Goal: Information Seeking & Learning: Learn about a topic

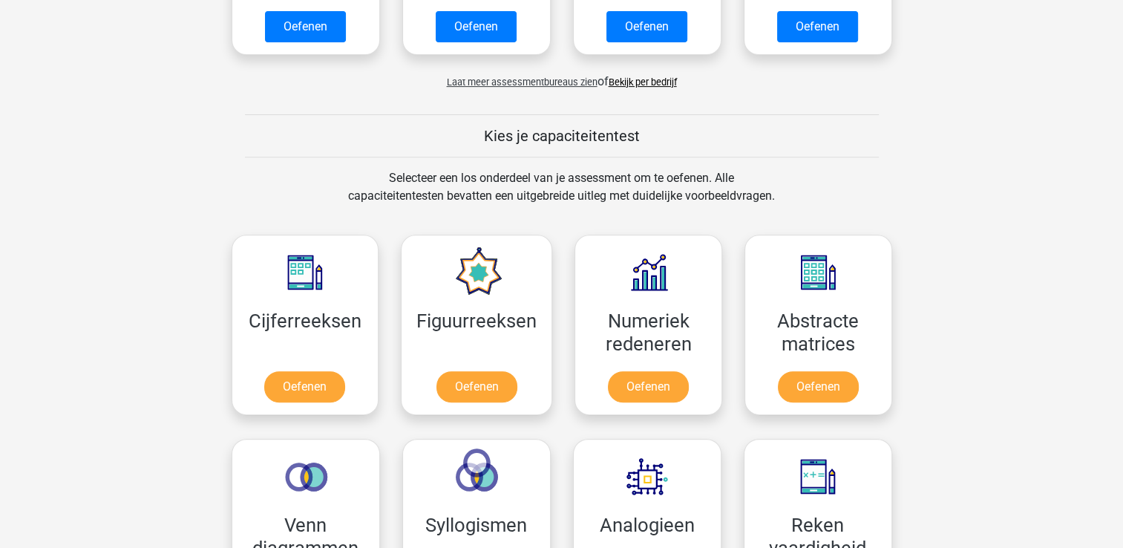
scroll to position [683, 0]
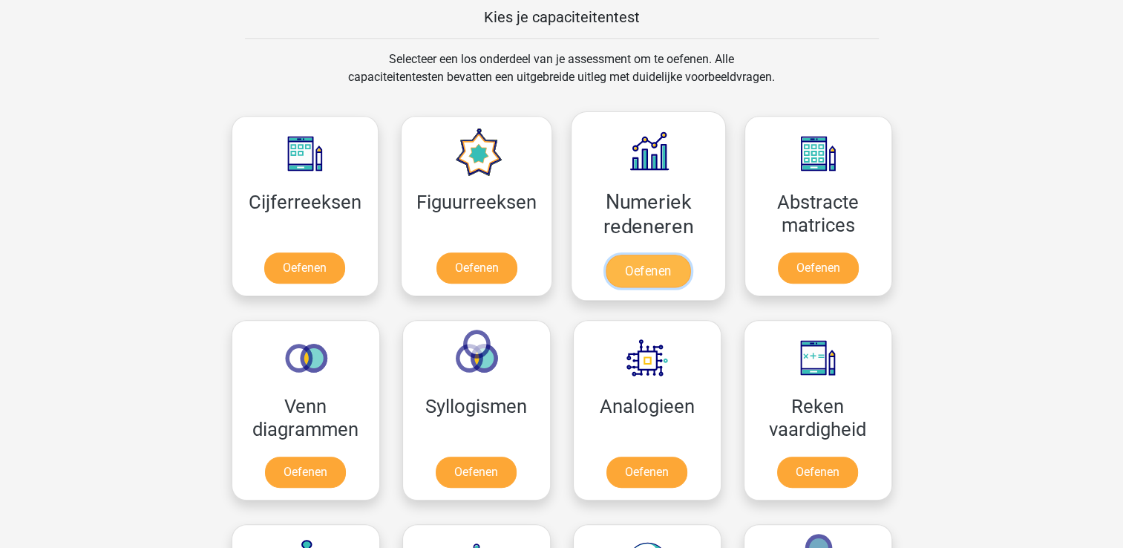
drag, startPoint x: 0, startPoint y: 0, endPoint x: 659, endPoint y: 281, distance: 716.8
click at [659, 281] on link "Oefenen" at bounding box center [648, 271] width 85 height 33
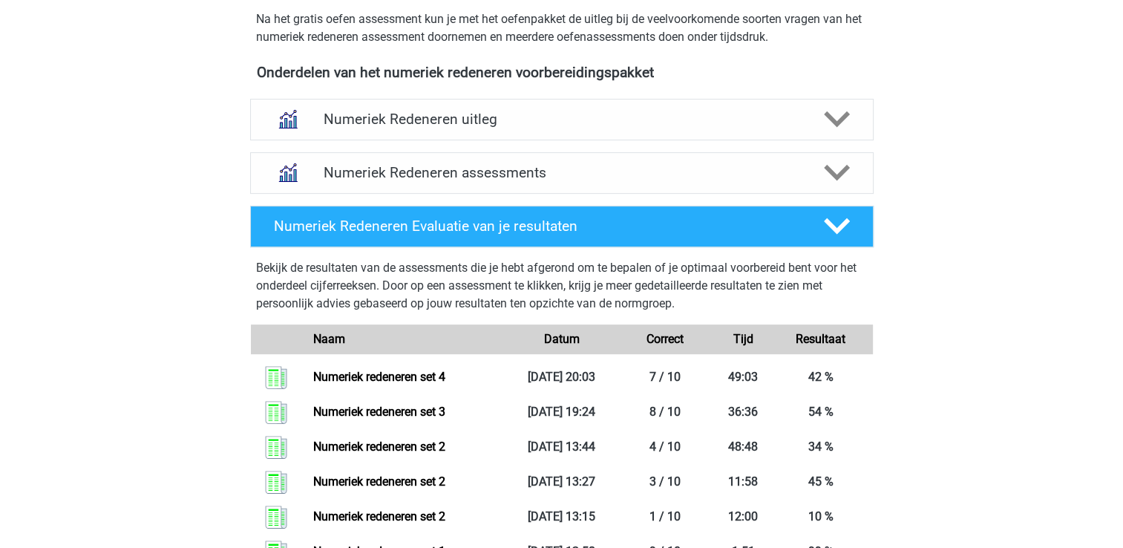
scroll to position [475, 0]
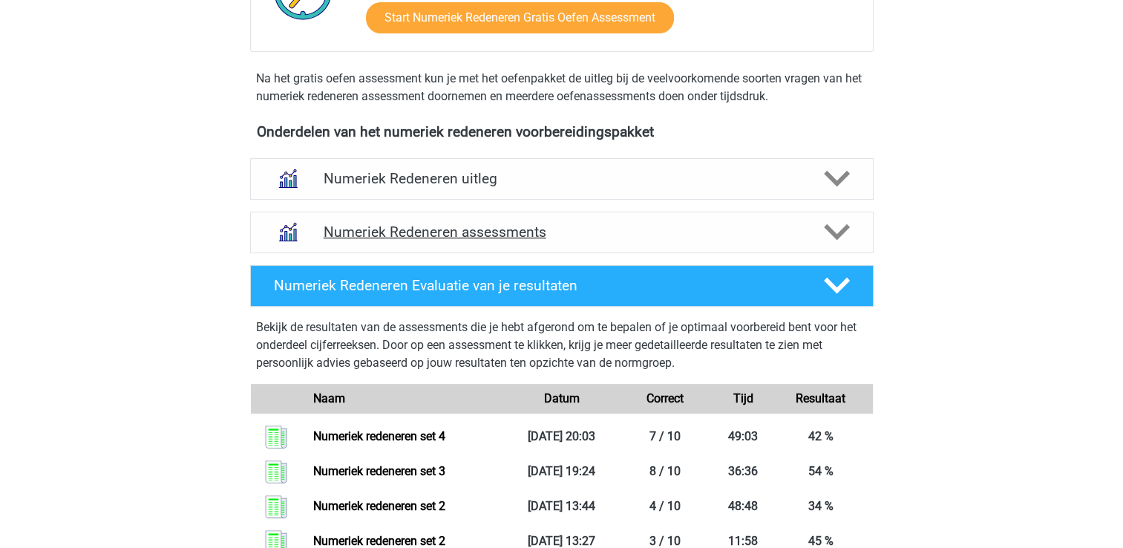
click at [667, 238] on h4 "Numeriek Redeneren assessments" at bounding box center [562, 231] width 477 height 17
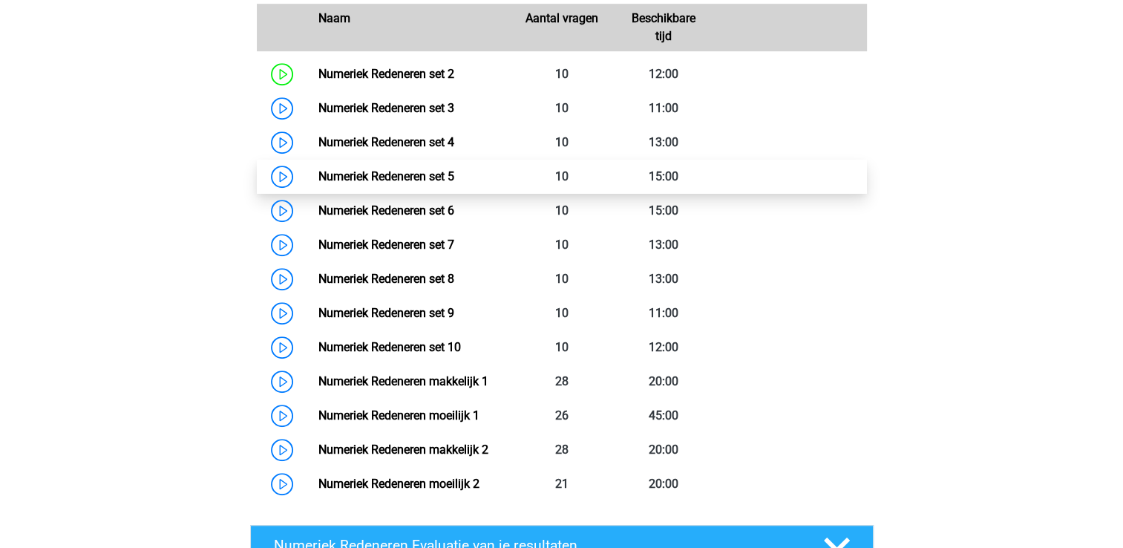
scroll to position [683, 0]
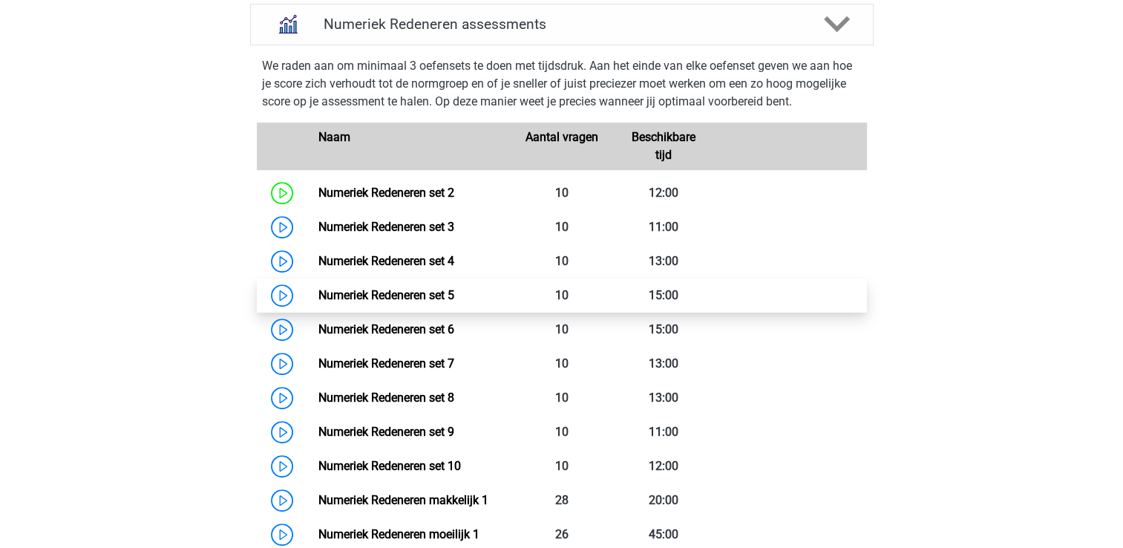
click at [434, 291] on link "Numeriek Redeneren set 5" at bounding box center [386, 295] width 136 height 14
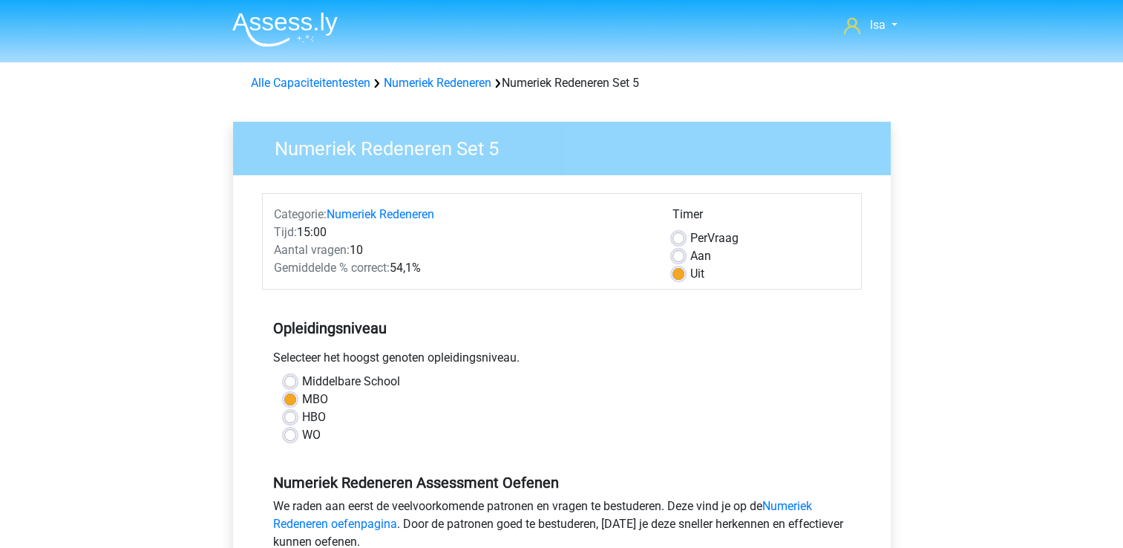
click at [797, 150] on h3 "Numeriek Redeneren Set 5" at bounding box center [568, 145] width 623 height 29
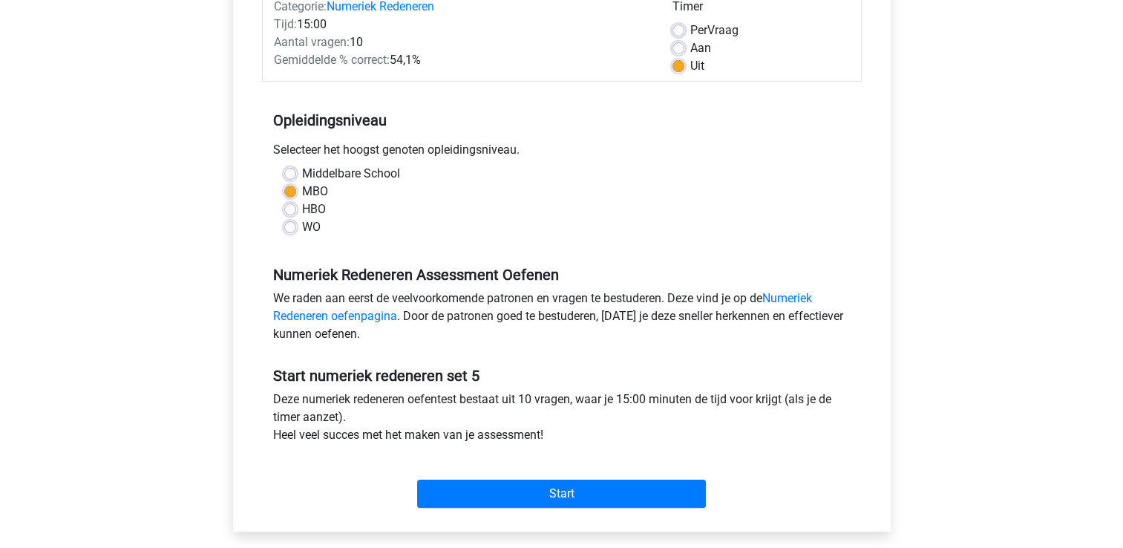
scroll to position [238, 0]
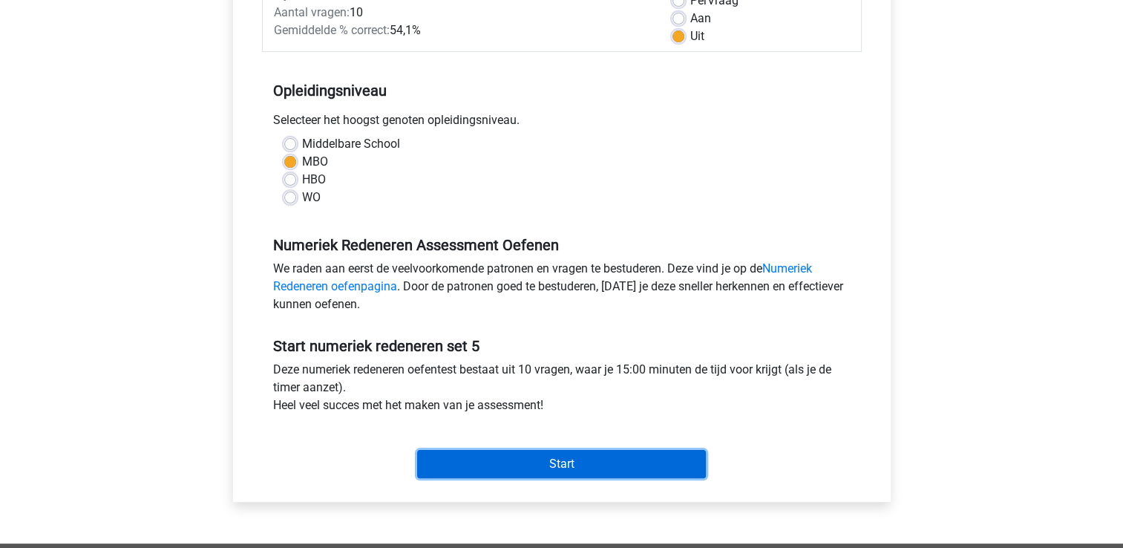
click at [581, 468] on input "Start" at bounding box center [561, 464] width 289 height 28
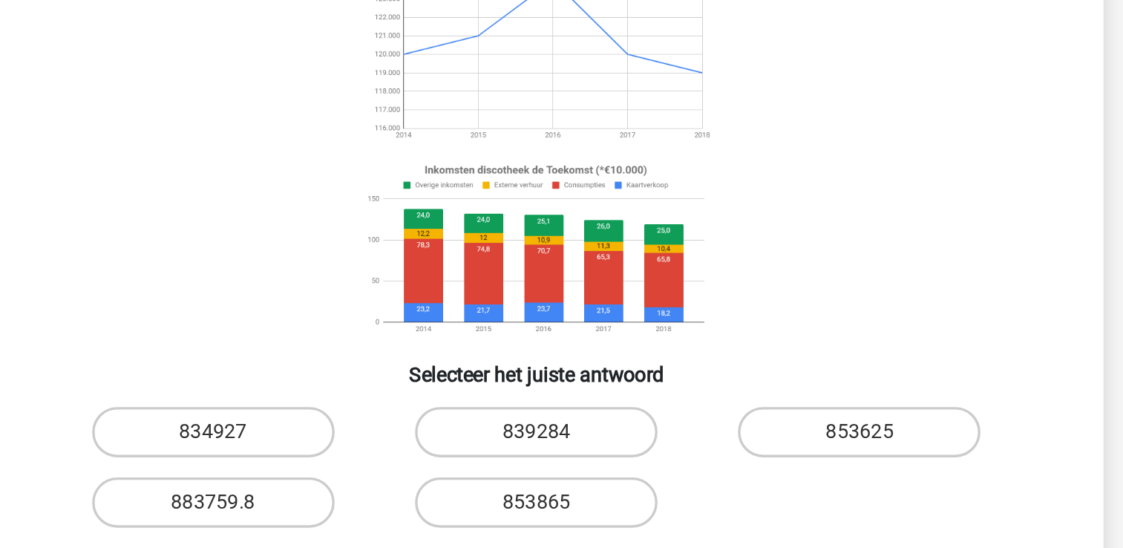
scroll to position [12, 0]
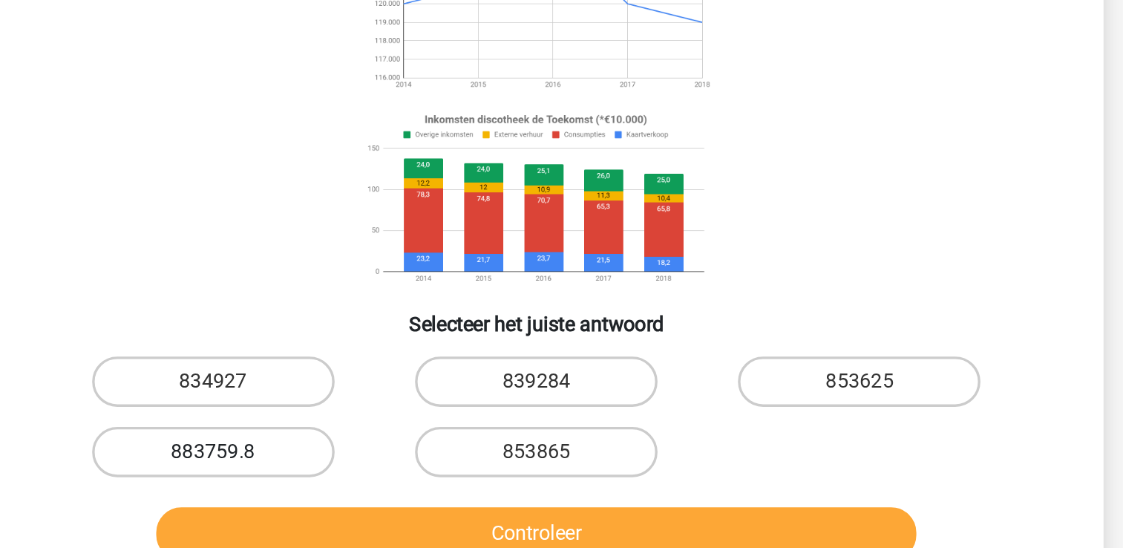
click at [414, 488] on label "883759.8" at bounding box center [370, 486] width 143 height 30
click at [380, 488] on input "883759.8" at bounding box center [375, 491] width 10 height 10
radio input "true"
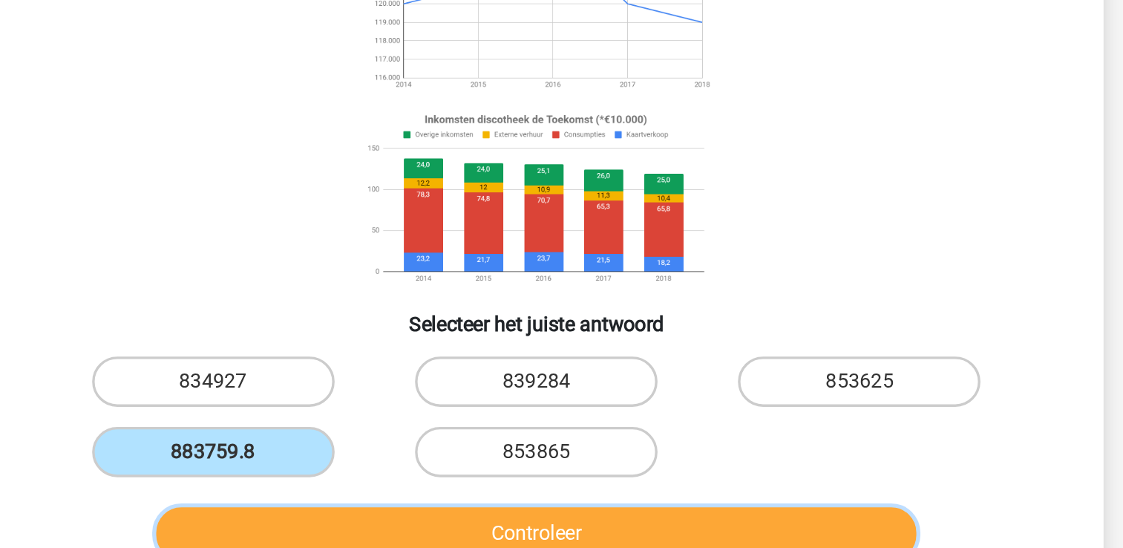
click at [506, 525] on button "Controleer" at bounding box center [561, 534] width 449 height 31
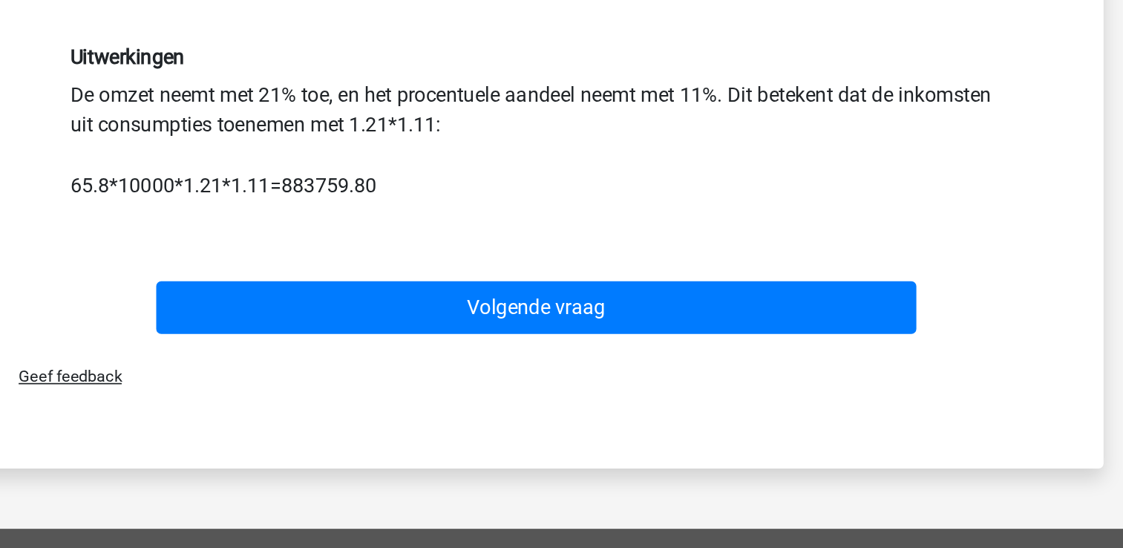
scroll to position [303, 0]
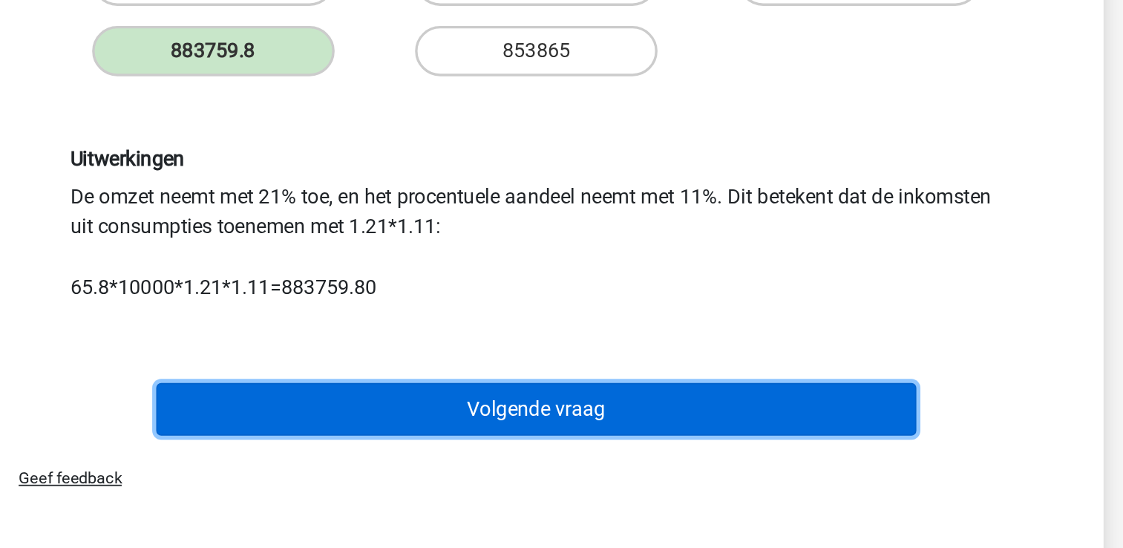
click at [641, 402] on button "Volgende vraag" at bounding box center [561, 406] width 449 height 31
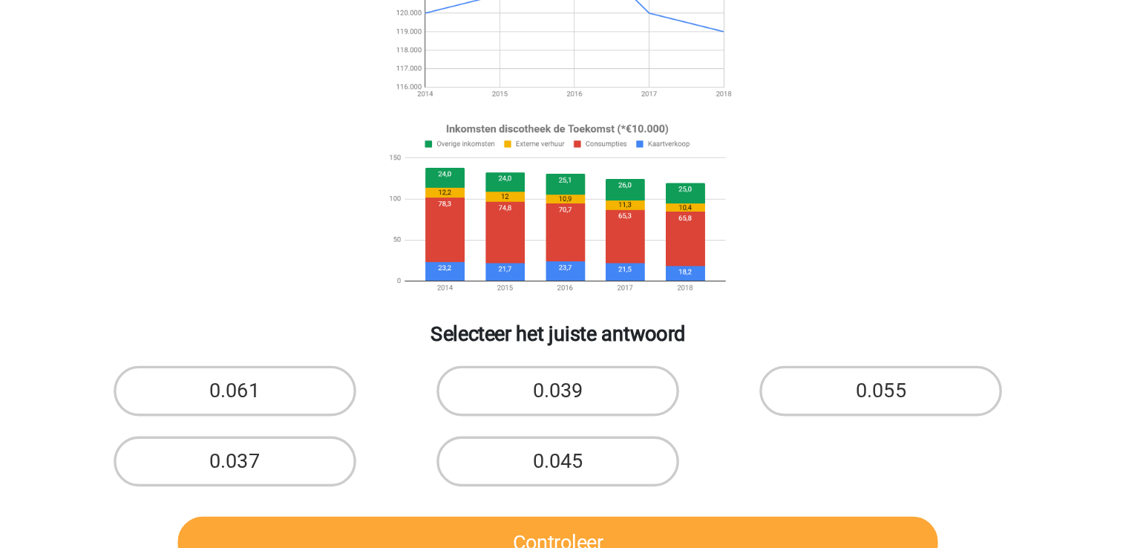
scroll to position [165, 0]
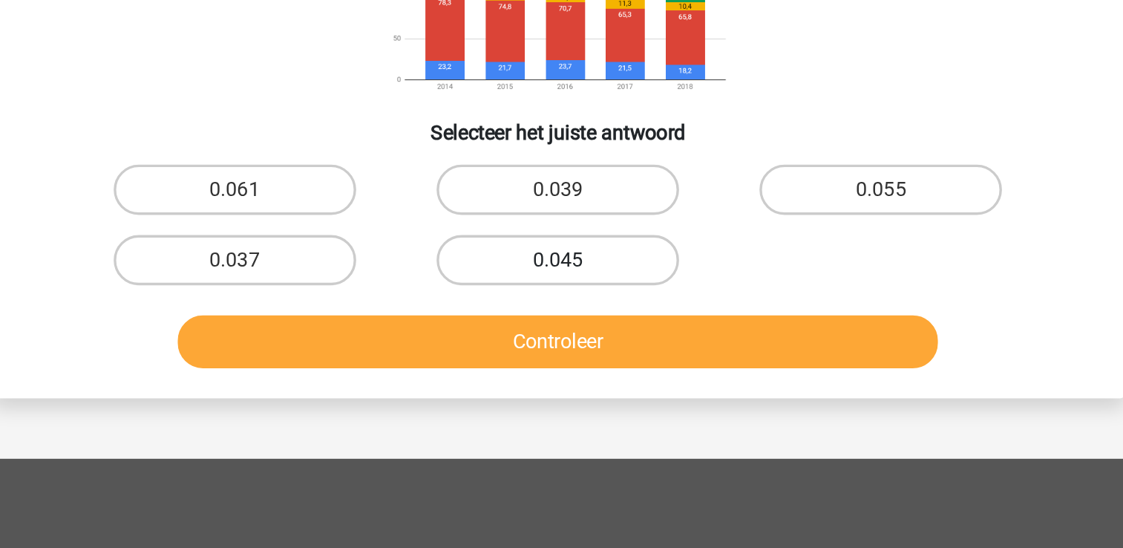
click at [563, 376] on label "0.045" at bounding box center [561, 378] width 143 height 30
click at [563, 378] on input "0.045" at bounding box center [566, 383] width 10 height 10
radio input "true"
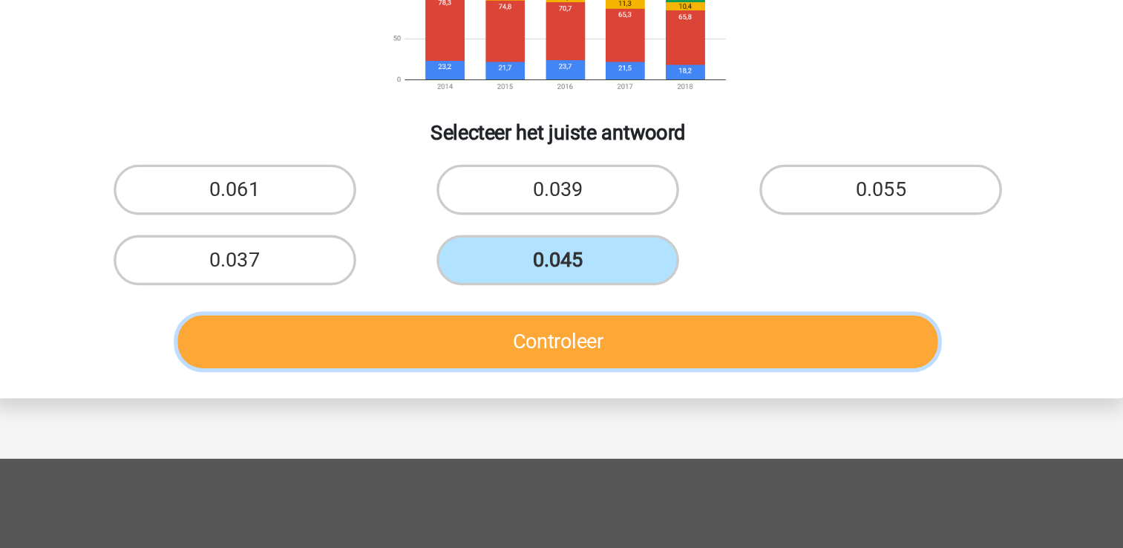
click at [578, 424] on button "Controleer" at bounding box center [561, 426] width 449 height 31
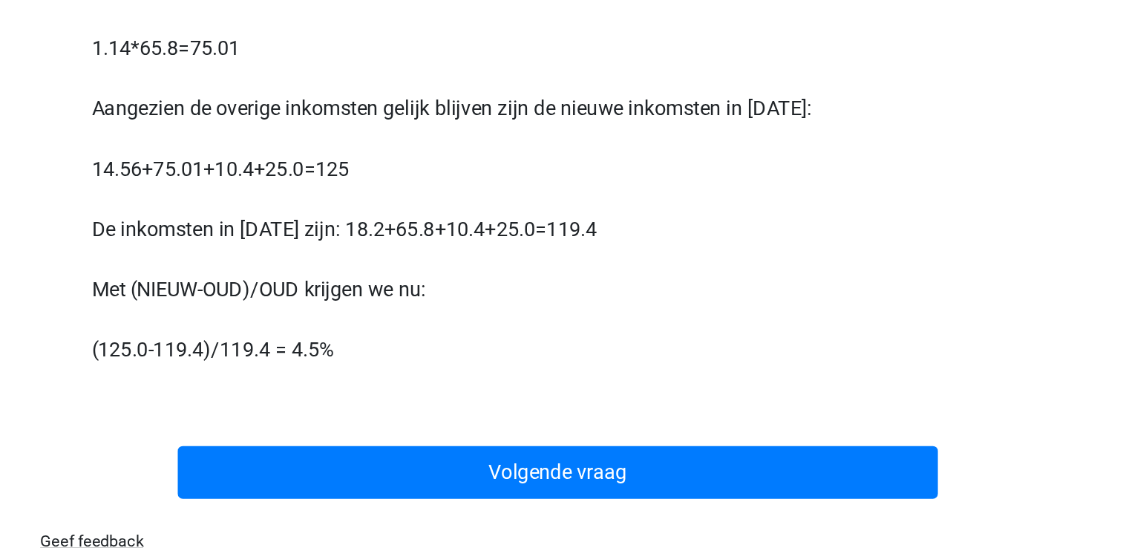
scroll to position [548, 0]
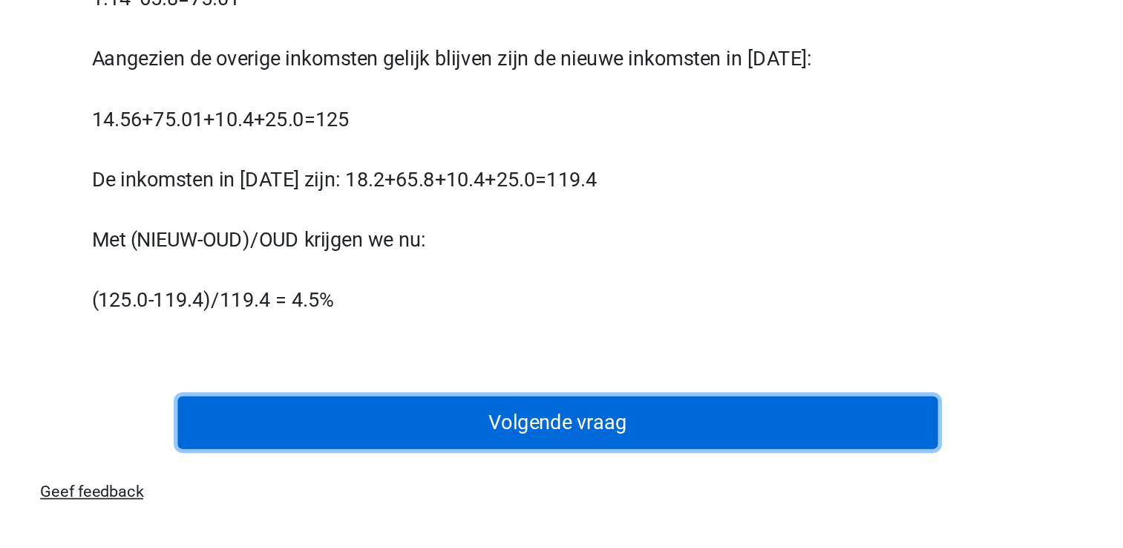
click at [743, 464] on button "Volgende vraag" at bounding box center [561, 473] width 449 height 31
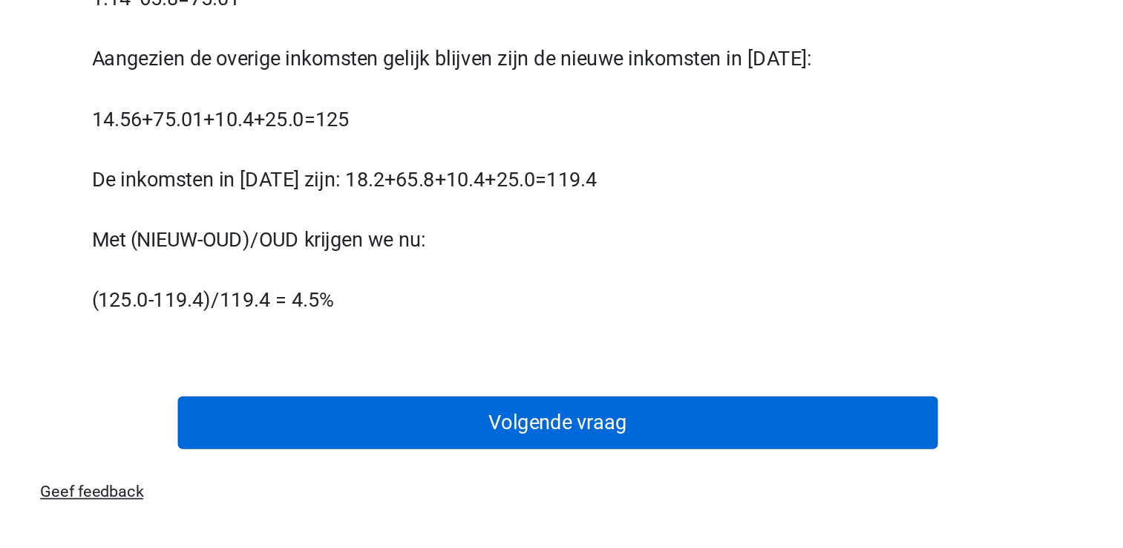
scroll to position [68, 0]
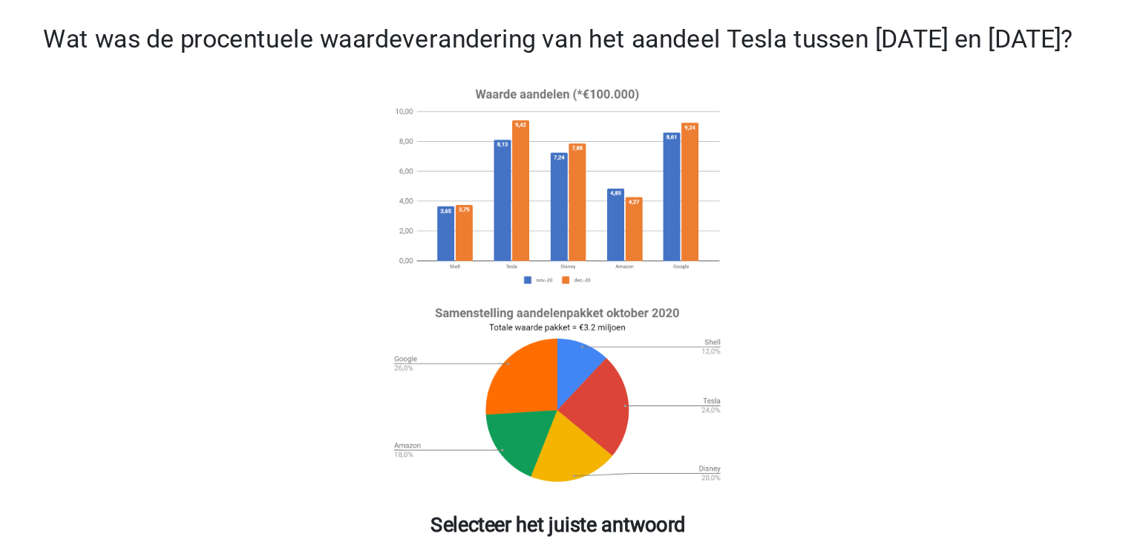
click at [743, 240] on icon at bounding box center [562, 168] width 598 height 245
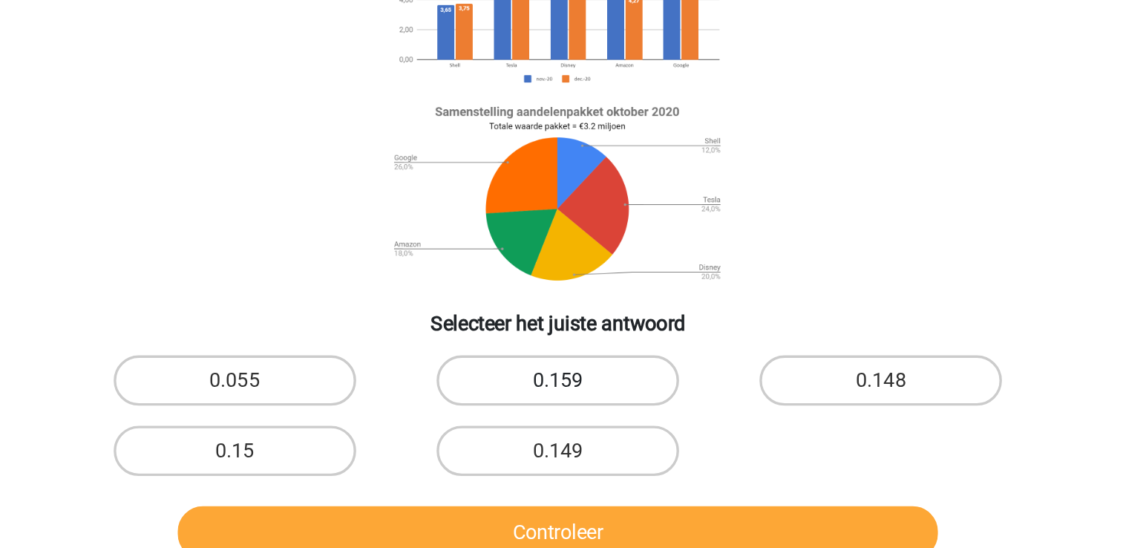
click at [571, 354] on label "0.159" at bounding box center [561, 344] width 143 height 30
click at [571, 353] on input "0.159" at bounding box center [566, 349] width 10 height 10
radio input "true"
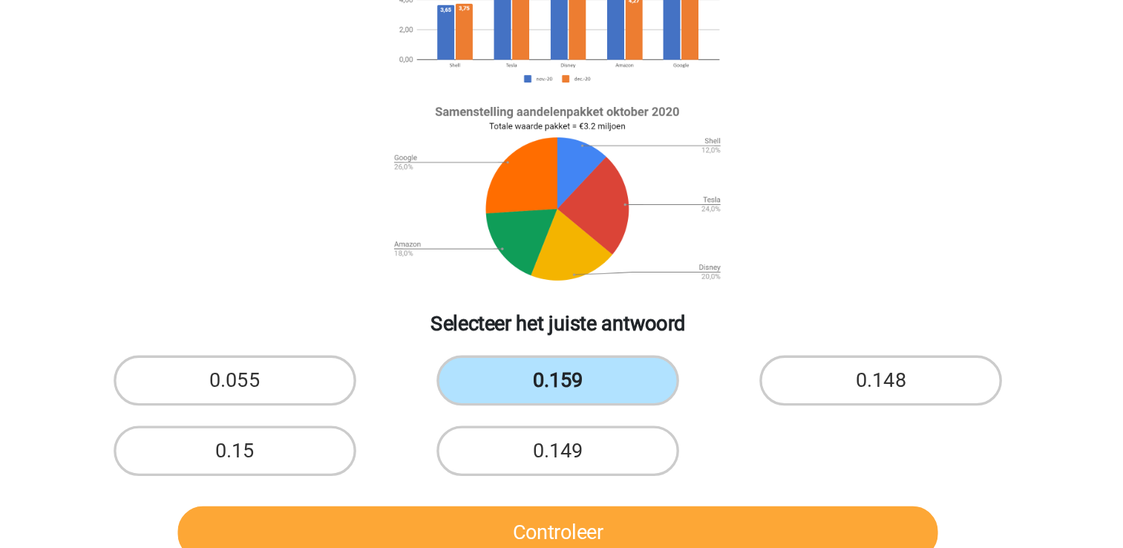
click at [753, 344] on input "0.148" at bounding box center [758, 349] width 10 height 10
radio input "true"
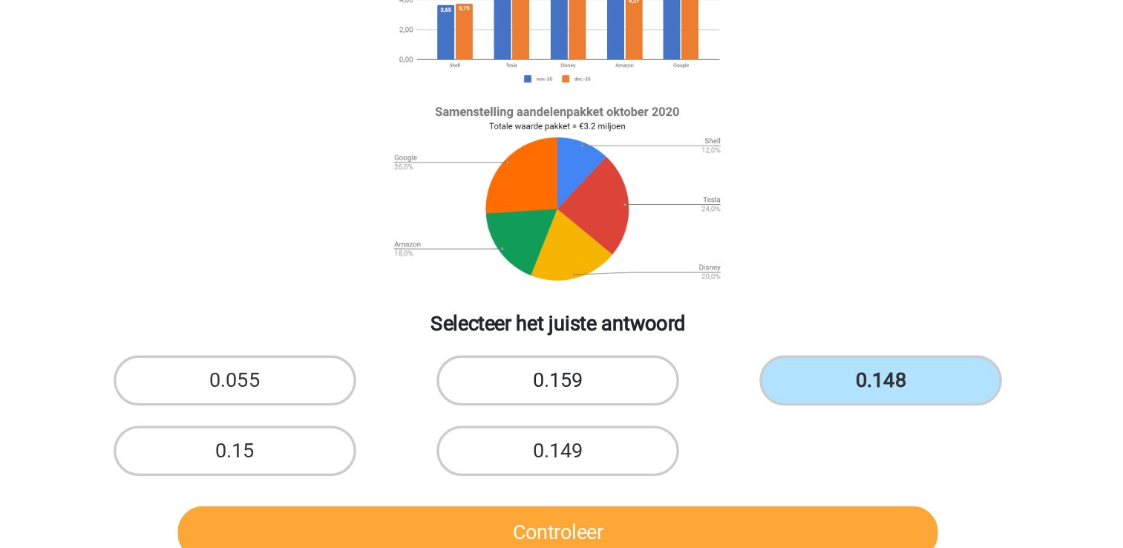
click at [571, 355] on label "0.159" at bounding box center [561, 344] width 143 height 30
click at [571, 353] on input "0.159" at bounding box center [566, 349] width 10 height 10
radio input "true"
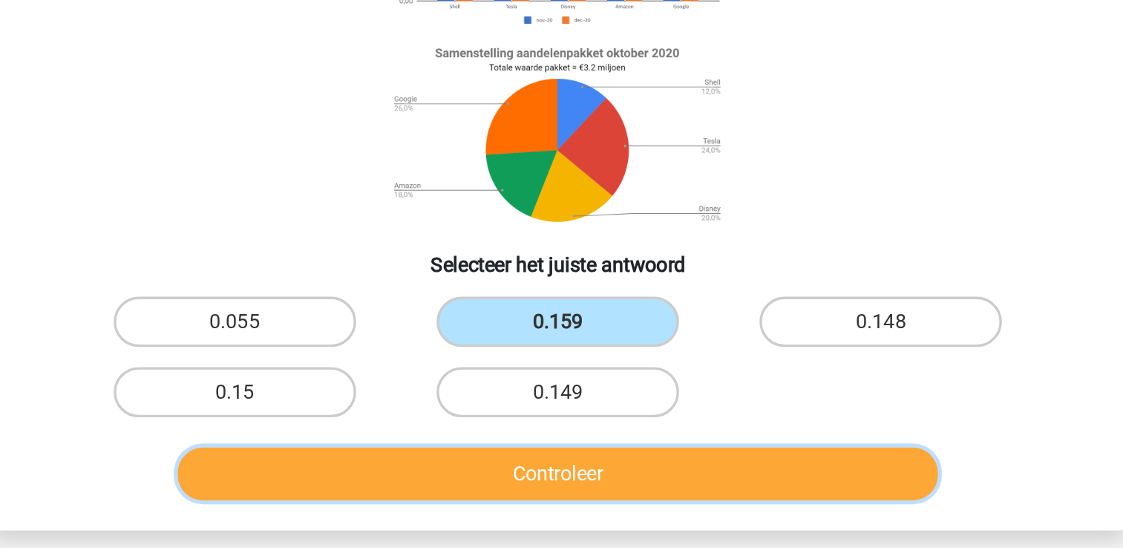
click at [755, 449] on button "Controleer" at bounding box center [561, 433] width 449 height 31
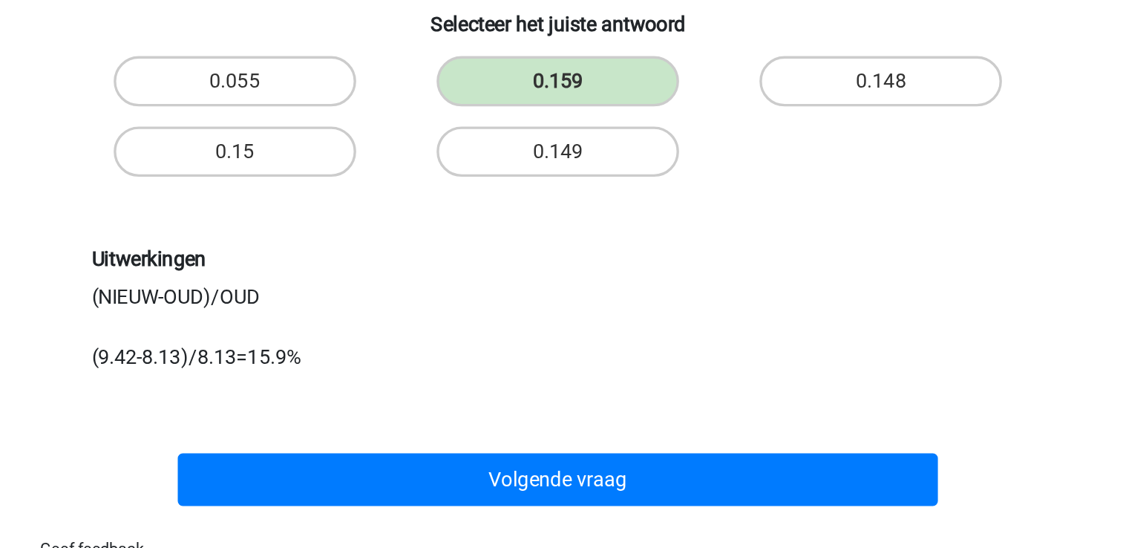
scroll to position [285, 0]
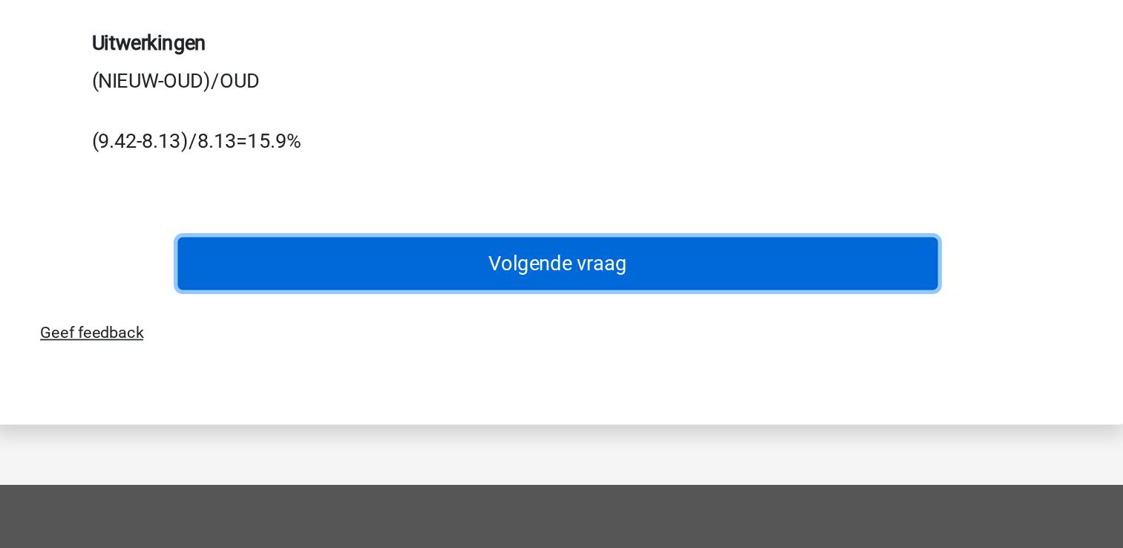
click at [699, 378] on button "Volgende vraag" at bounding box center [561, 362] width 449 height 31
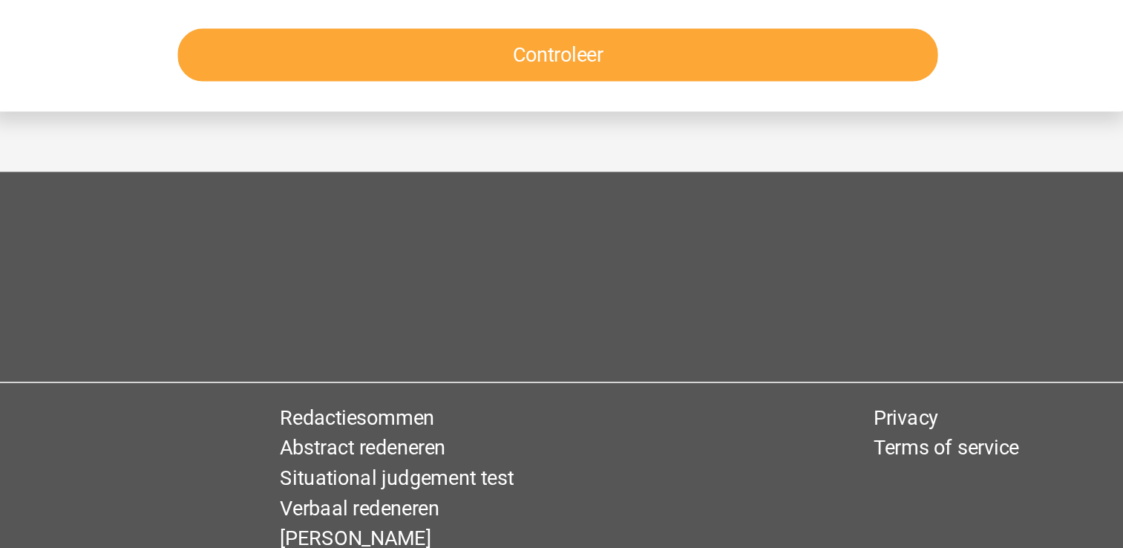
scroll to position [68, 0]
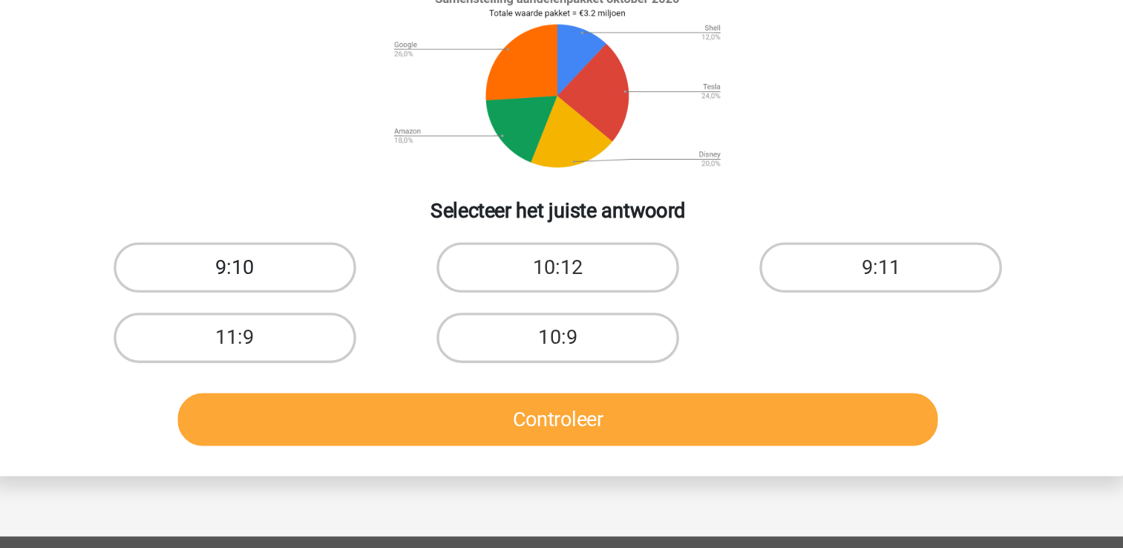
click at [401, 372] on label "9:10" at bounding box center [370, 366] width 143 height 30
click at [380, 372] on input "9:10" at bounding box center [375, 371] width 10 height 10
radio input "true"
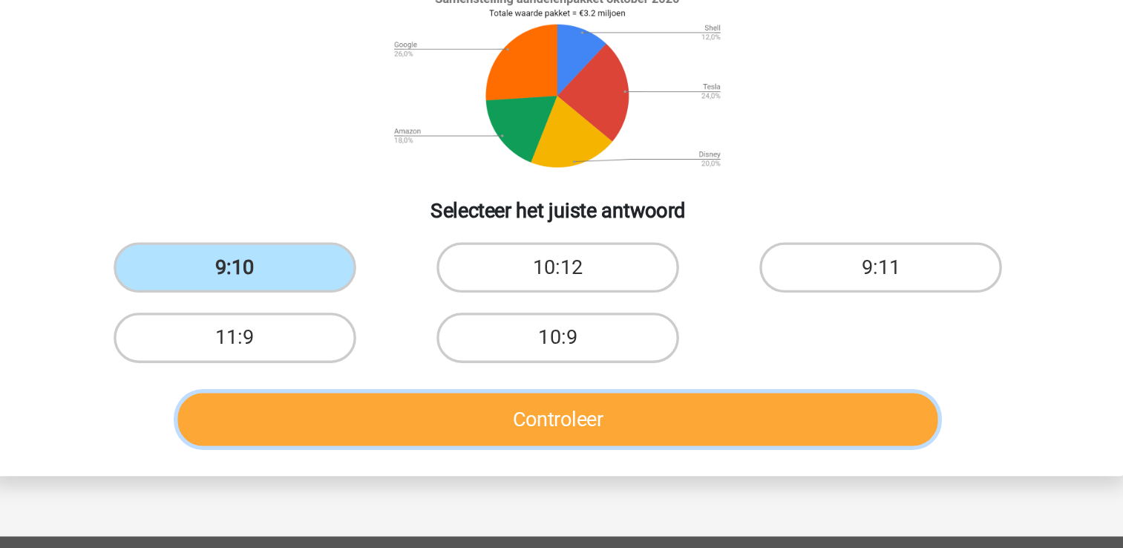
click at [460, 458] on button "Controleer" at bounding box center [561, 455] width 449 height 31
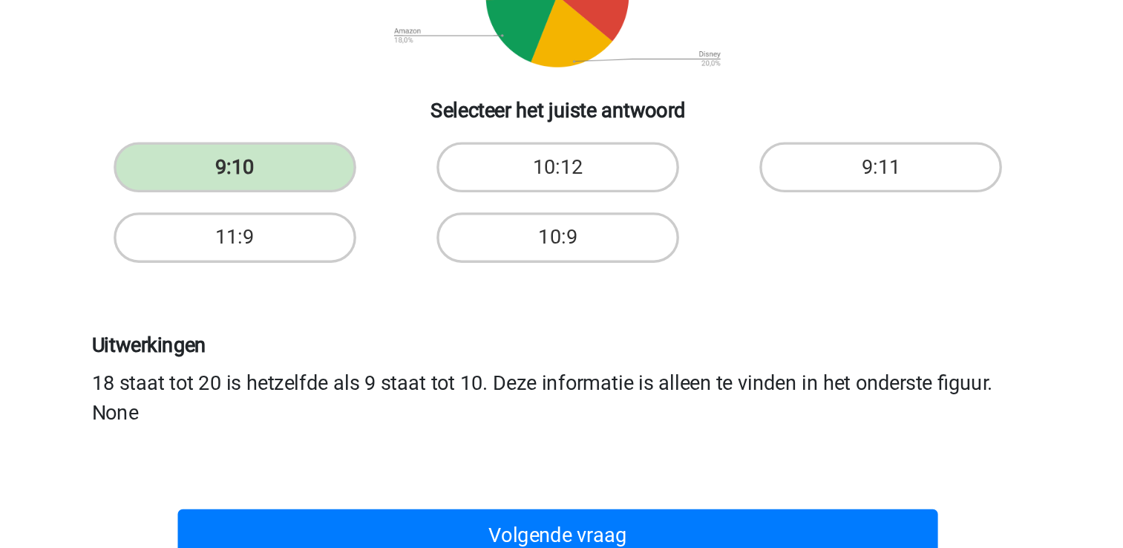
scroll to position [141, 0]
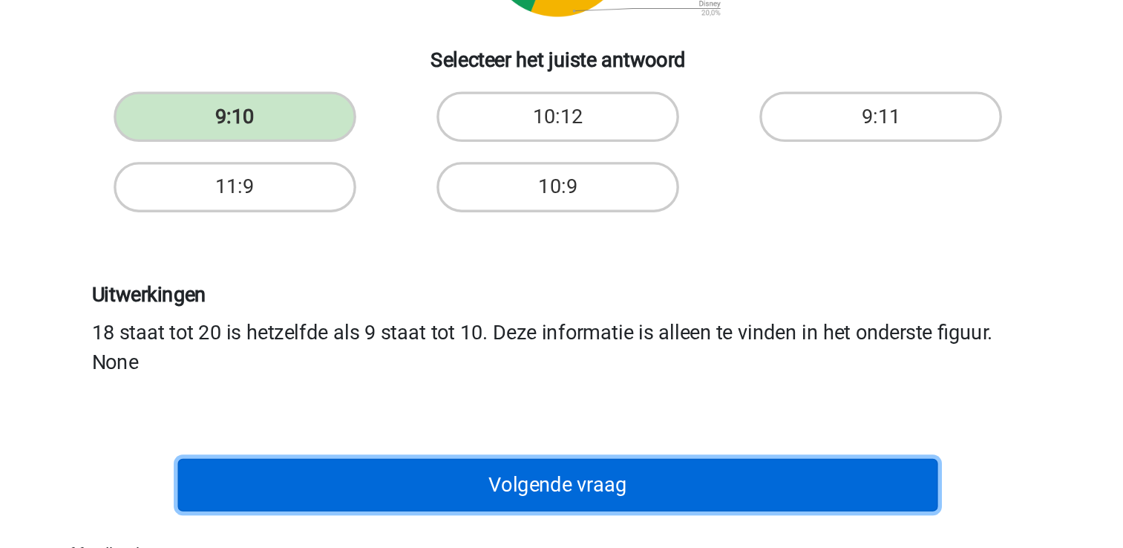
click at [491, 501] on button "Volgende vraag" at bounding box center [561, 510] width 449 height 31
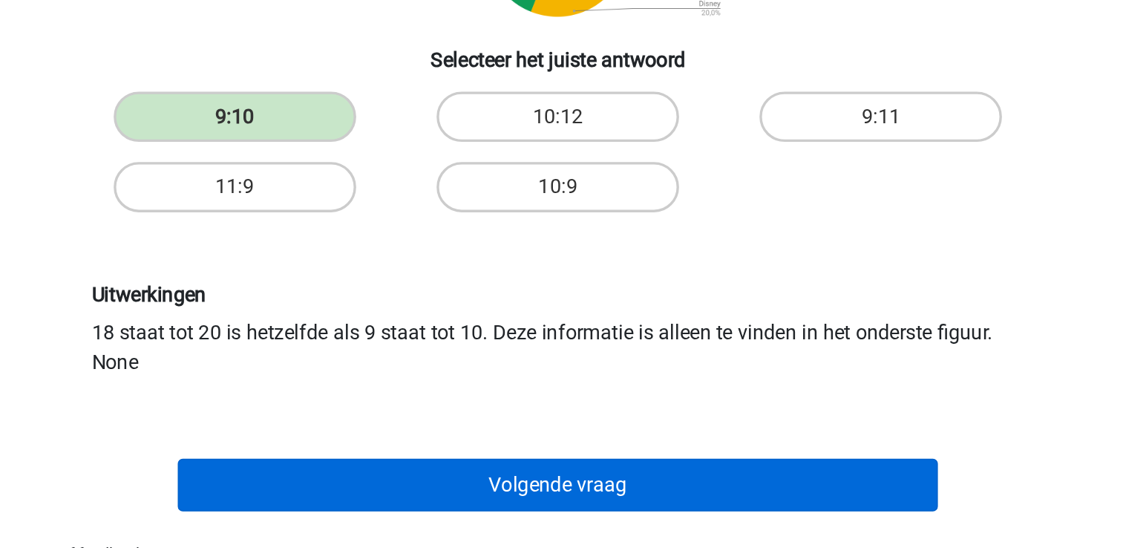
scroll to position [68, 0]
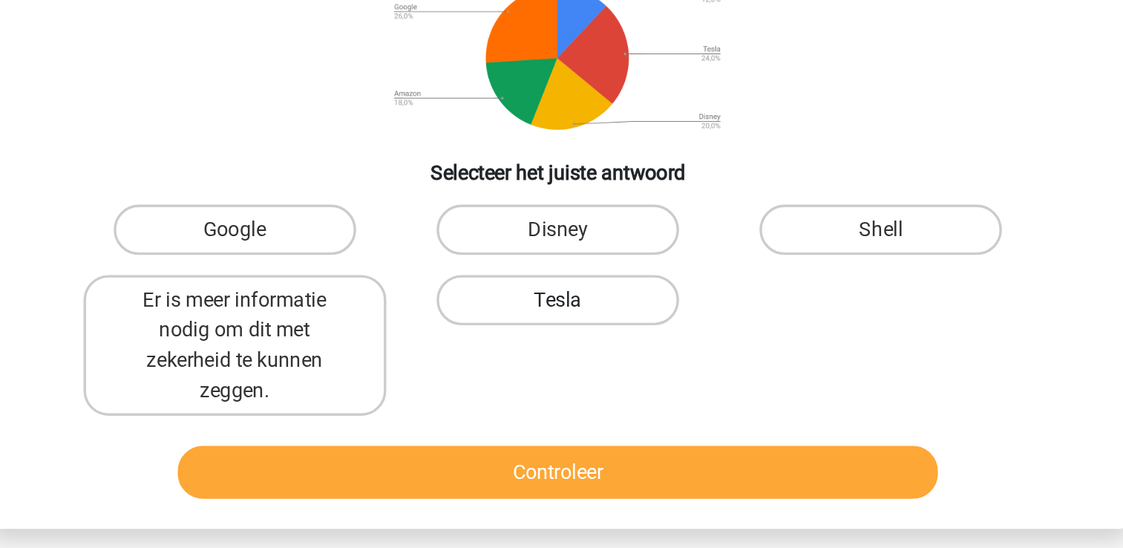
click at [574, 400] on label "Tesla" at bounding box center [561, 385] width 143 height 30
click at [571, 395] on input "Tesla" at bounding box center [566, 390] width 10 height 10
radio input "true"
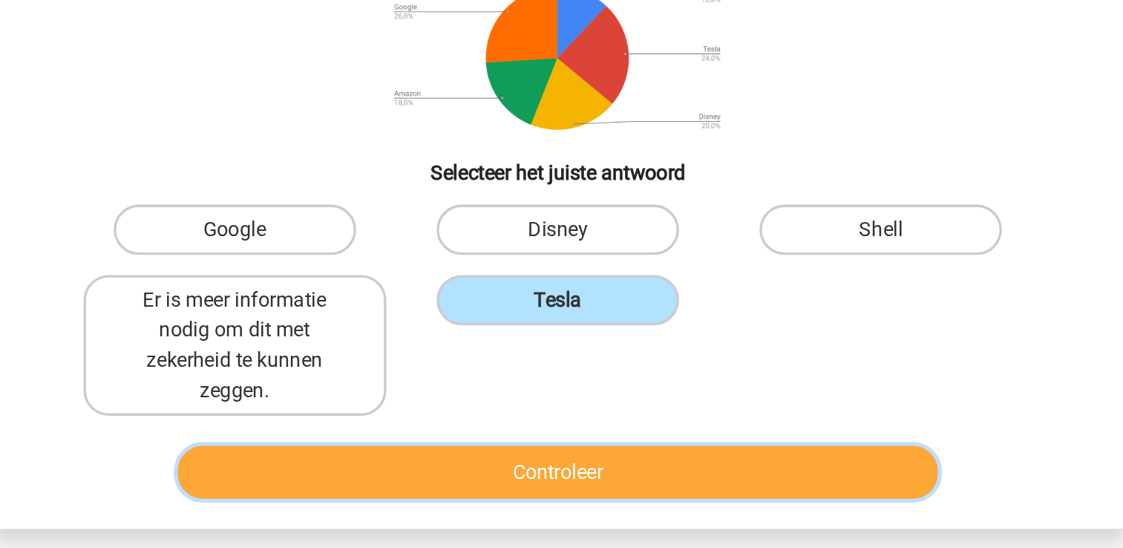
click at [567, 500] on button "Controleer" at bounding box center [561, 486] width 449 height 31
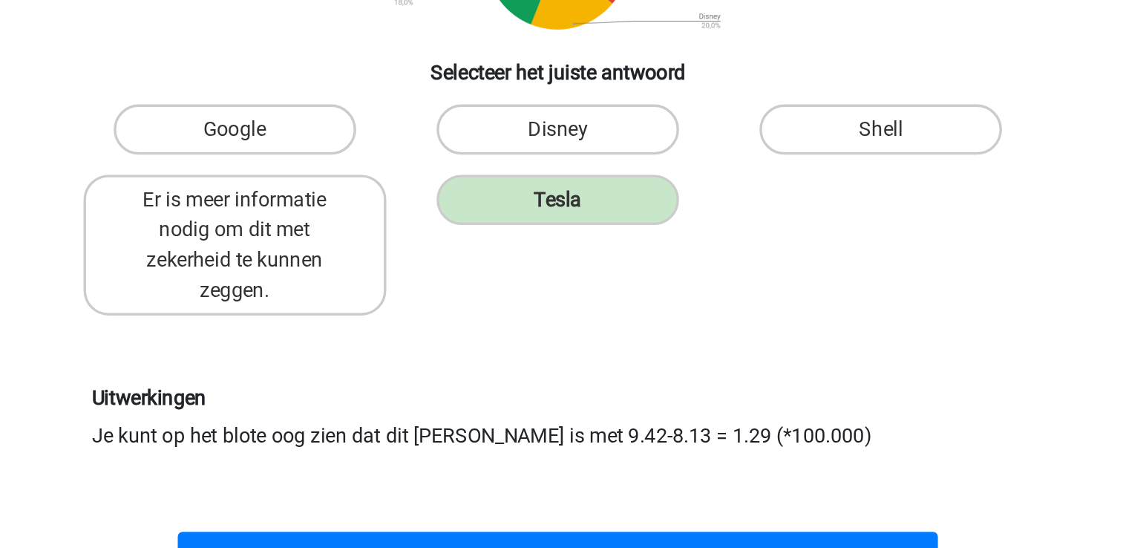
scroll to position [141, 0]
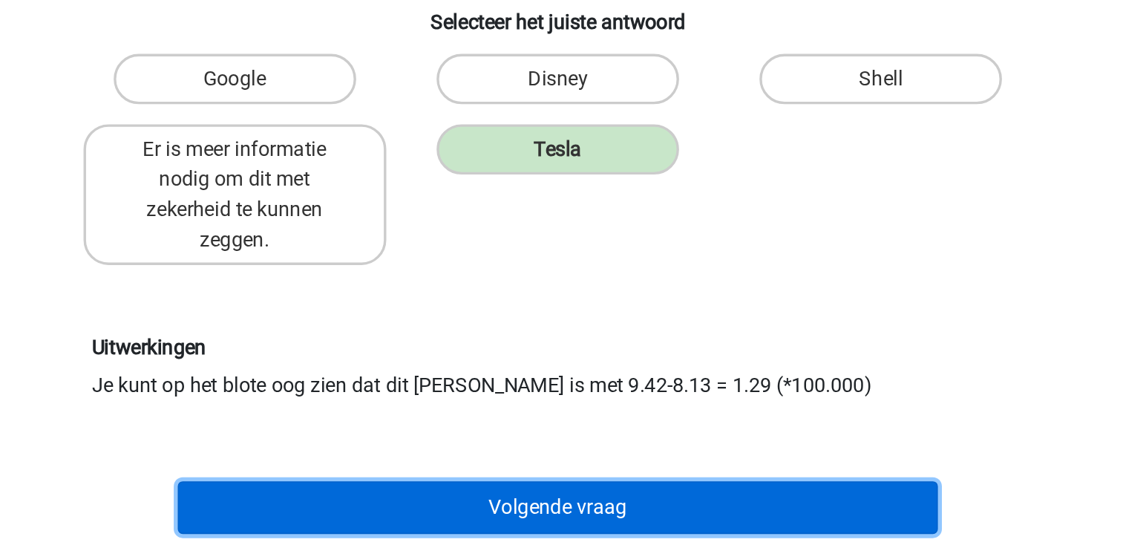
click at [559, 540] on button "Volgende vraag" at bounding box center [561, 524] width 449 height 31
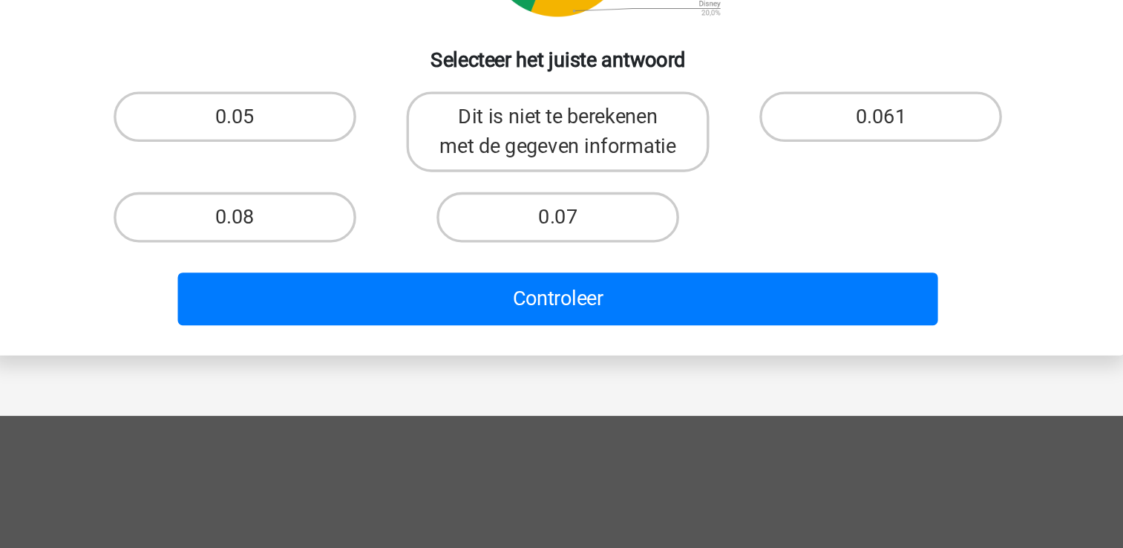
scroll to position [68, 0]
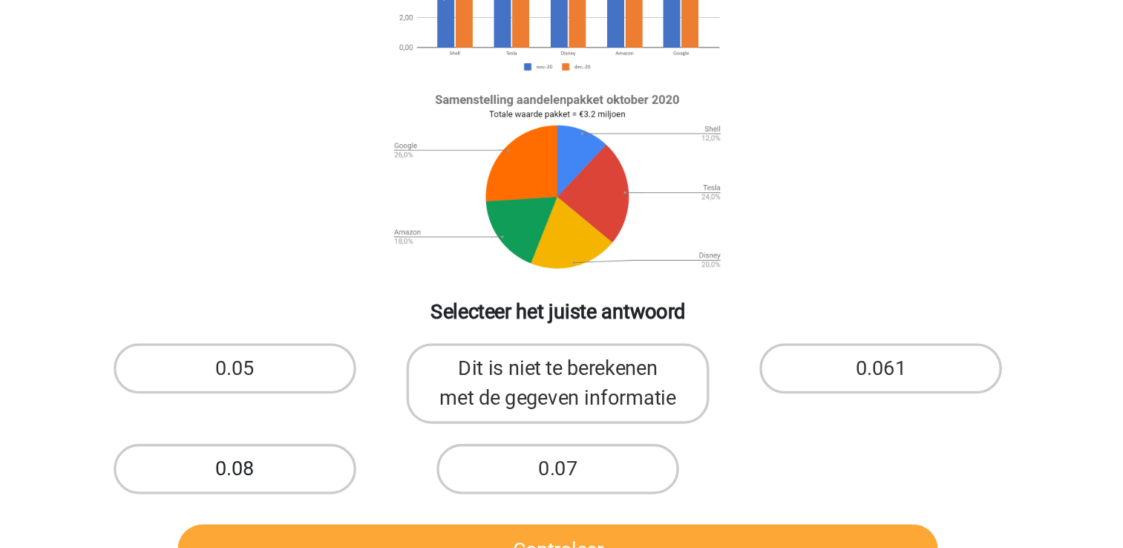
click at [396, 440] on label "0.08" at bounding box center [370, 426] width 143 height 30
click at [380, 435] on input "0.08" at bounding box center [375, 430] width 10 height 10
radio input "true"
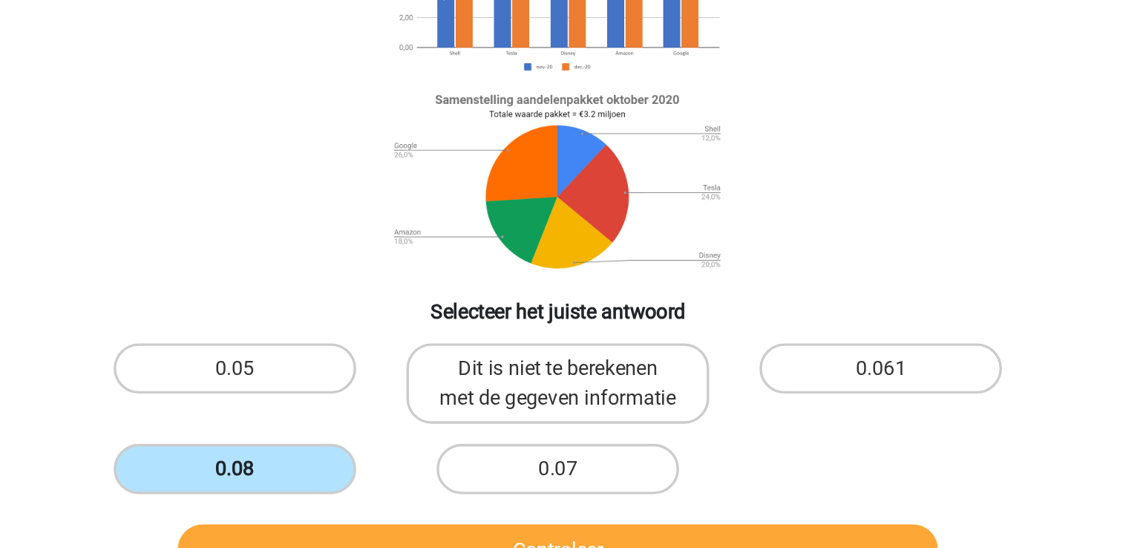
click at [561, 425] on input "0.07" at bounding box center [566, 430] width 10 height 10
radio input "true"
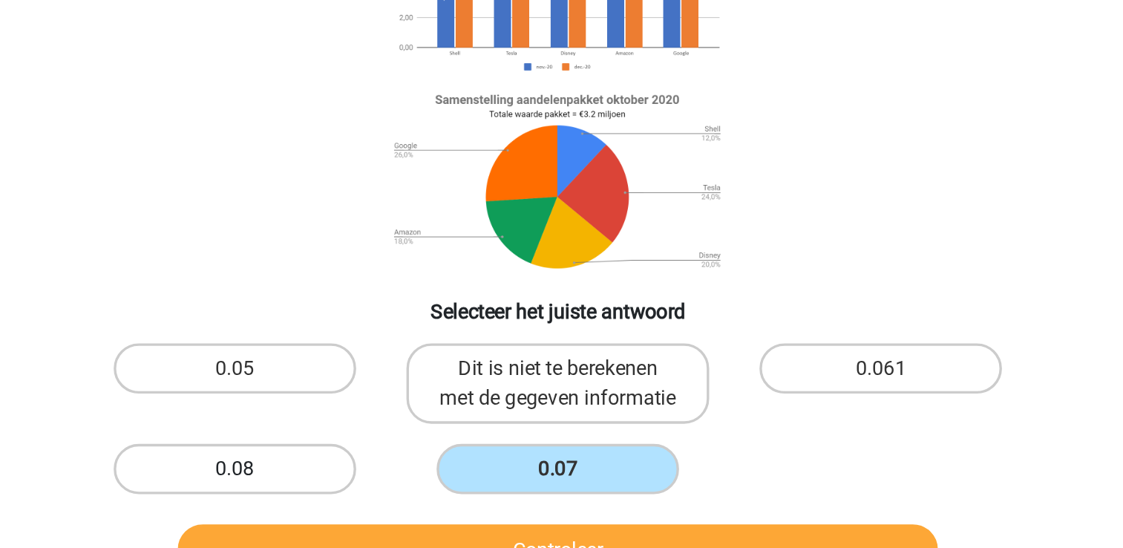
click at [370, 366] on input "0.05" at bounding box center [375, 371] width 10 height 10
radio input "true"
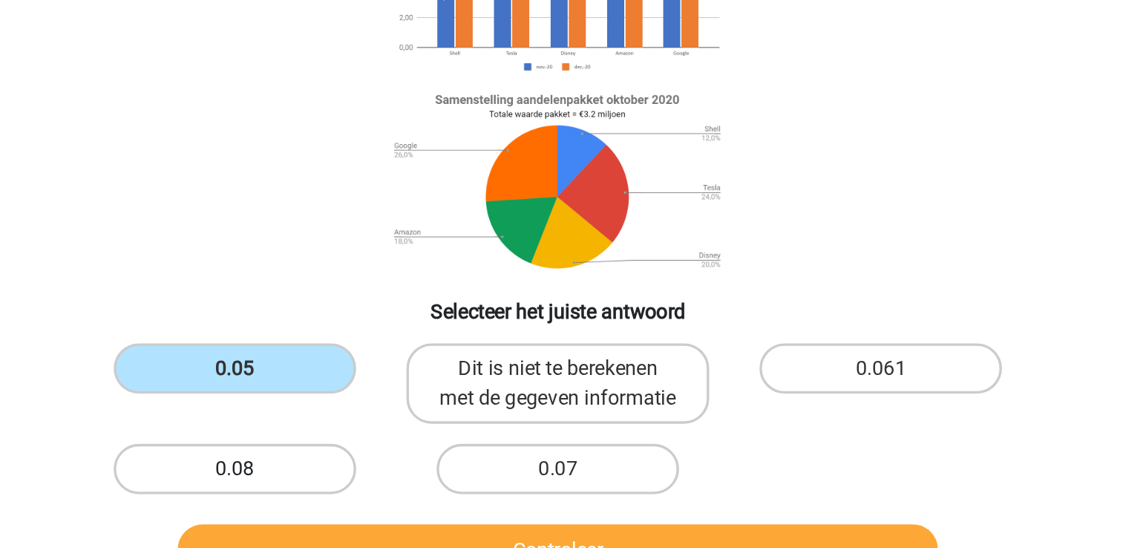
click at [561, 366] on input "Dit is niet te berekenen met de gegeven informatie" at bounding box center [566, 371] width 10 height 10
radio input "true"
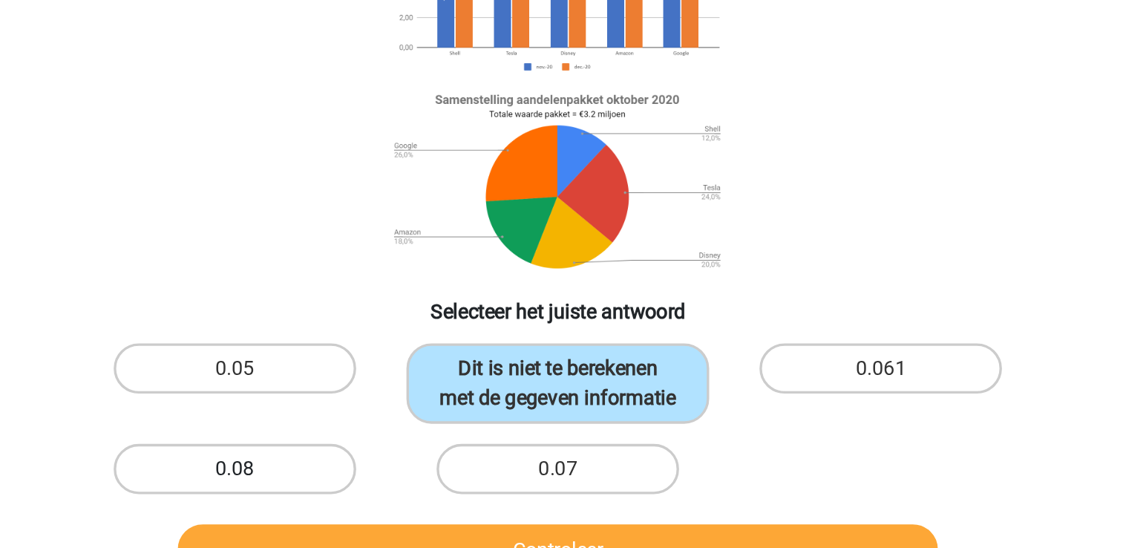
click at [753, 366] on input "0.061" at bounding box center [758, 371] width 10 height 10
radio input "true"
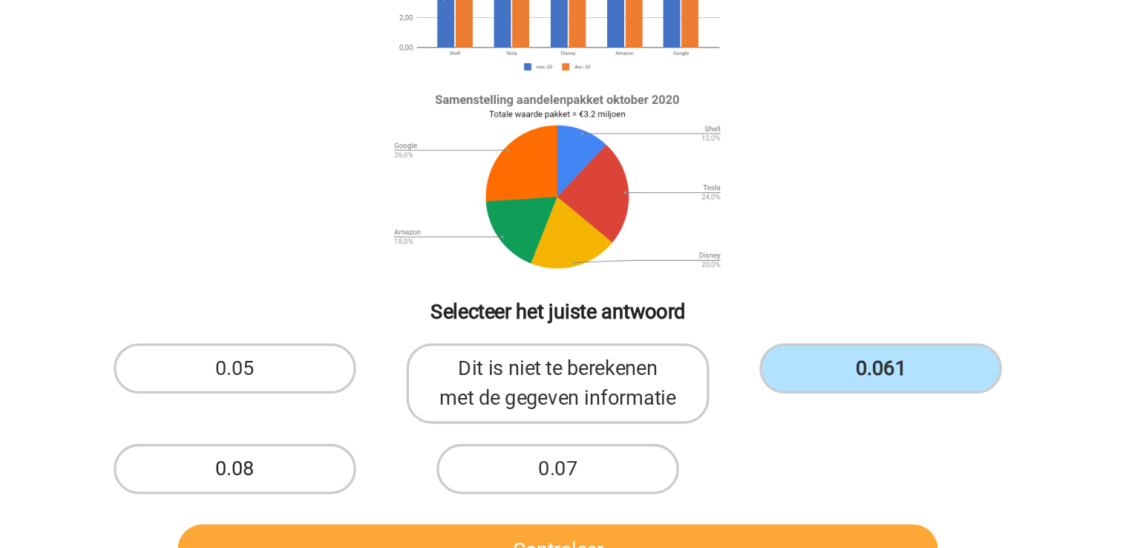
click at [370, 425] on input "0.08" at bounding box center [375, 430] width 10 height 10
radio input "true"
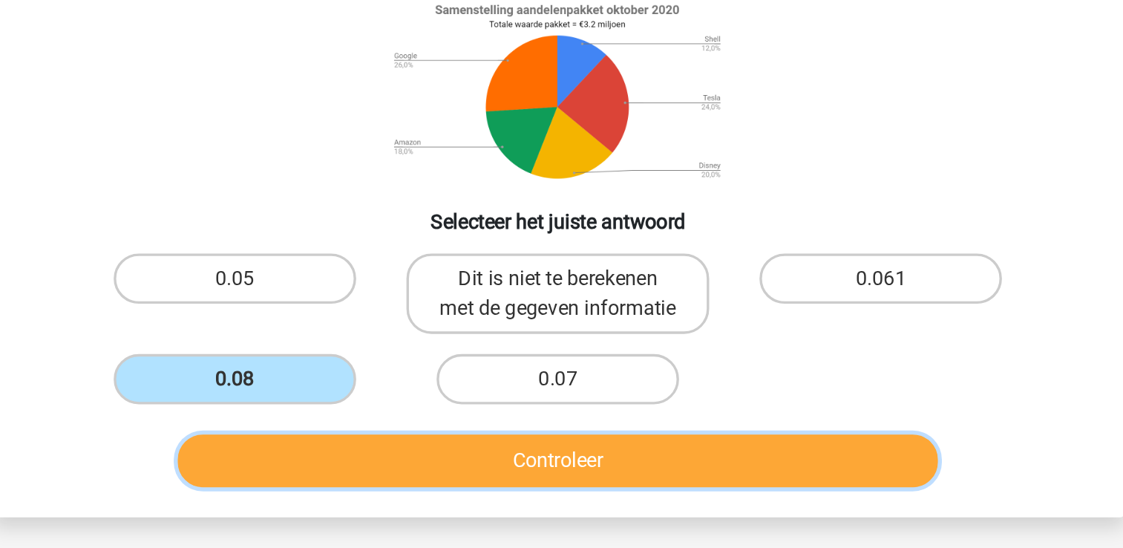
click at [688, 485] on button "Controleer" at bounding box center [561, 473] width 449 height 31
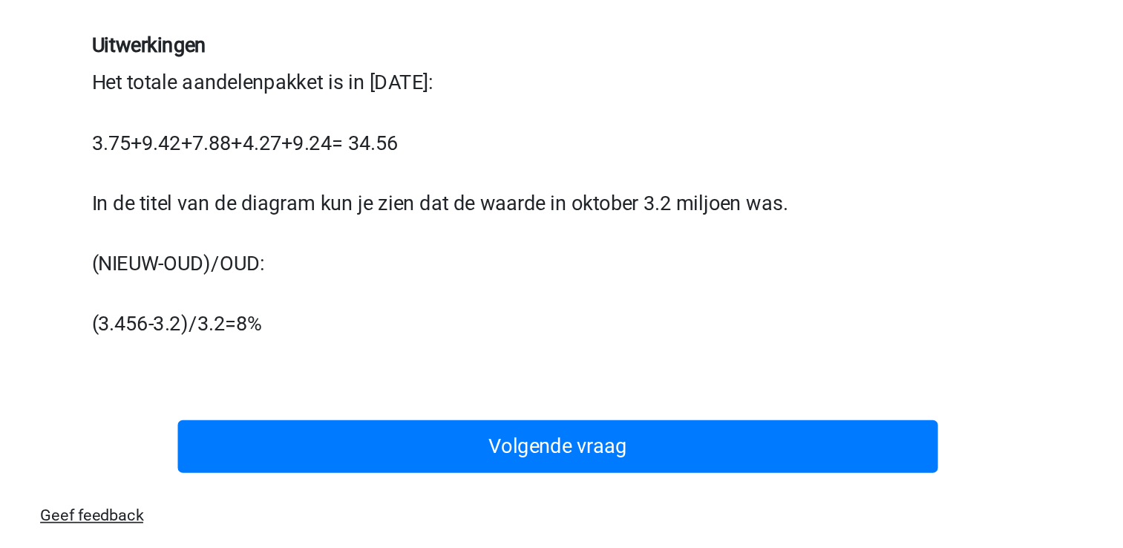
scroll to position [336, 0]
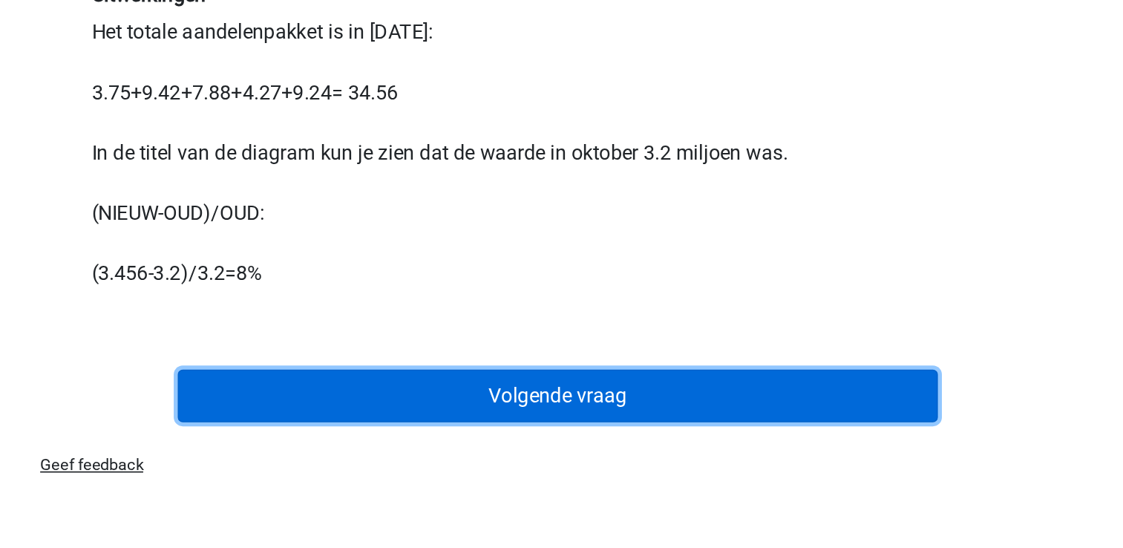
click at [728, 463] on button "Volgende vraag" at bounding box center [561, 457] width 449 height 31
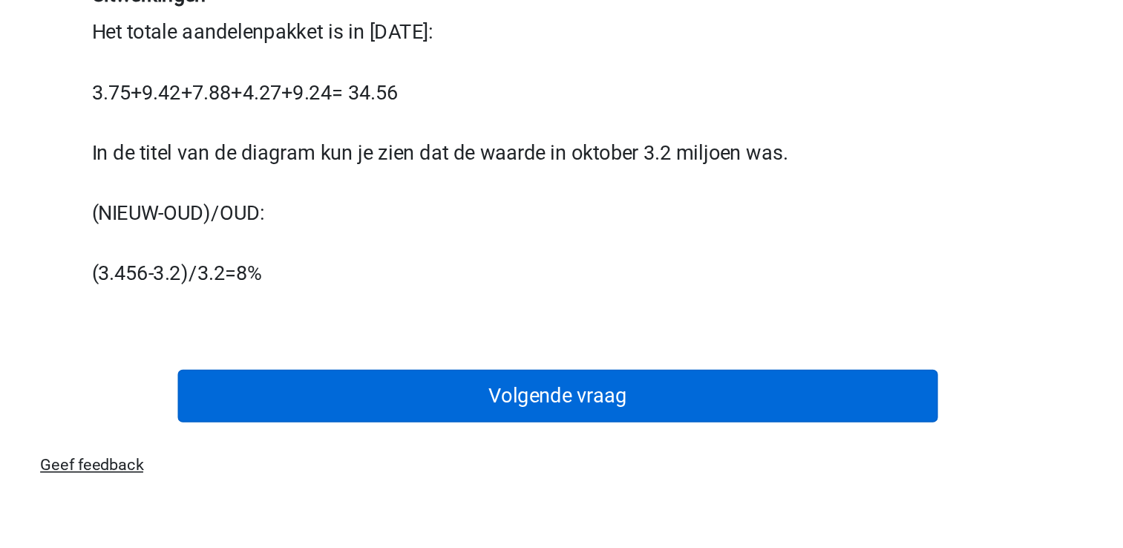
scroll to position [68, 0]
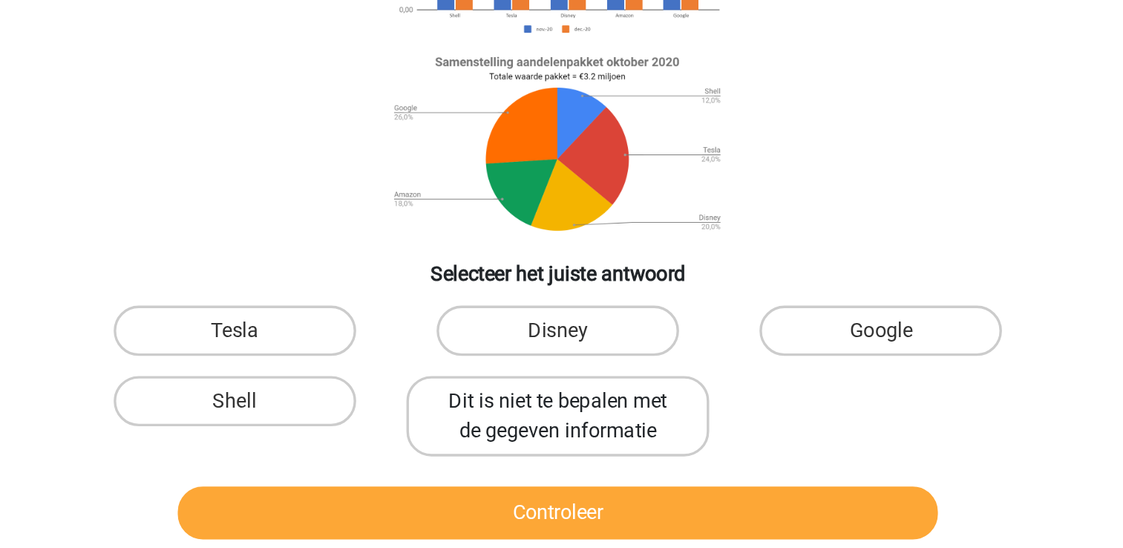
click at [559, 397] on label "Dit is niet te bepalen met de gegeven informatie" at bounding box center [561, 394] width 179 height 48
click at [561, 395] on input "Dit is niet te bepalen met de gegeven informatie" at bounding box center [566, 390] width 10 height 10
radio input "true"
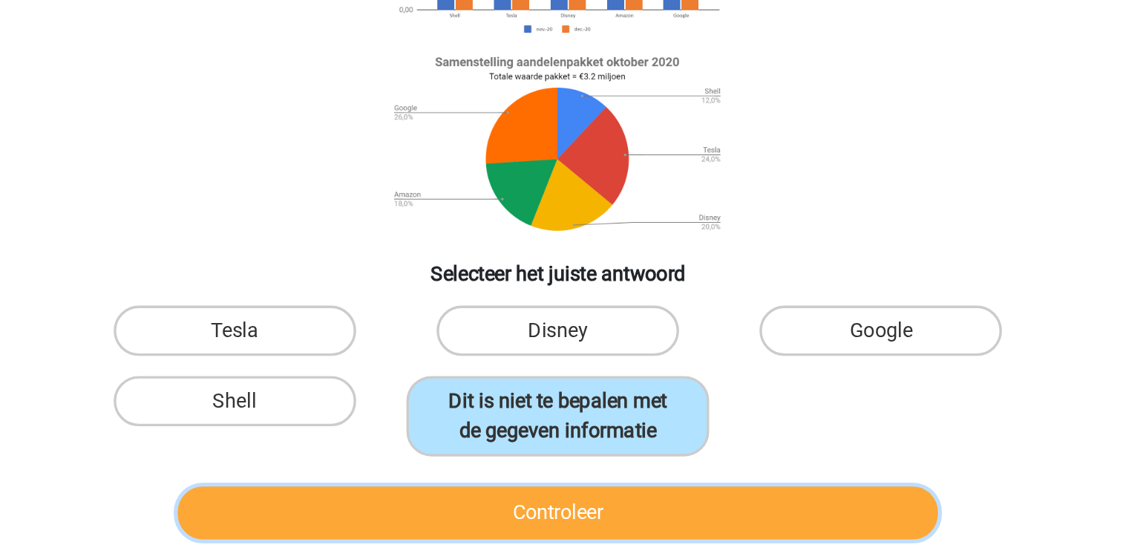
click at [550, 457] on button "Controleer" at bounding box center [561, 451] width 449 height 31
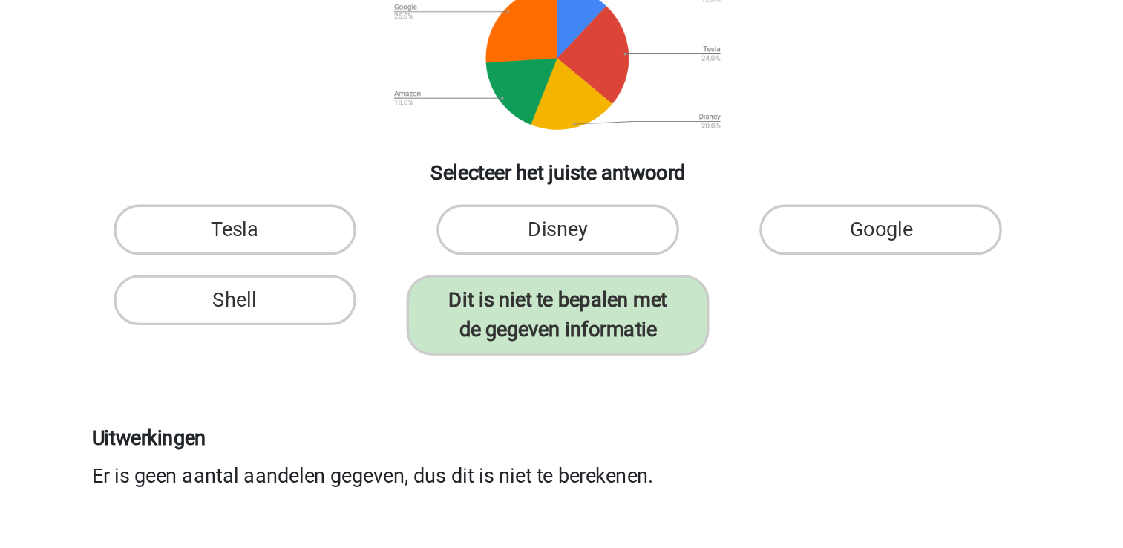
scroll to position [171, 0]
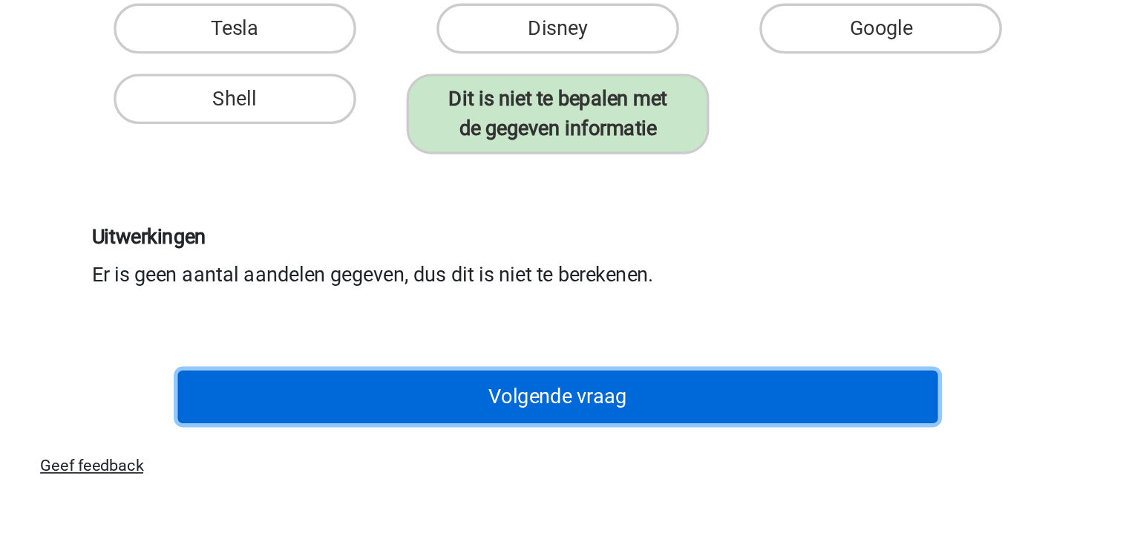
click at [576, 443] on button "Volgende vraag" at bounding box center [561, 458] width 449 height 31
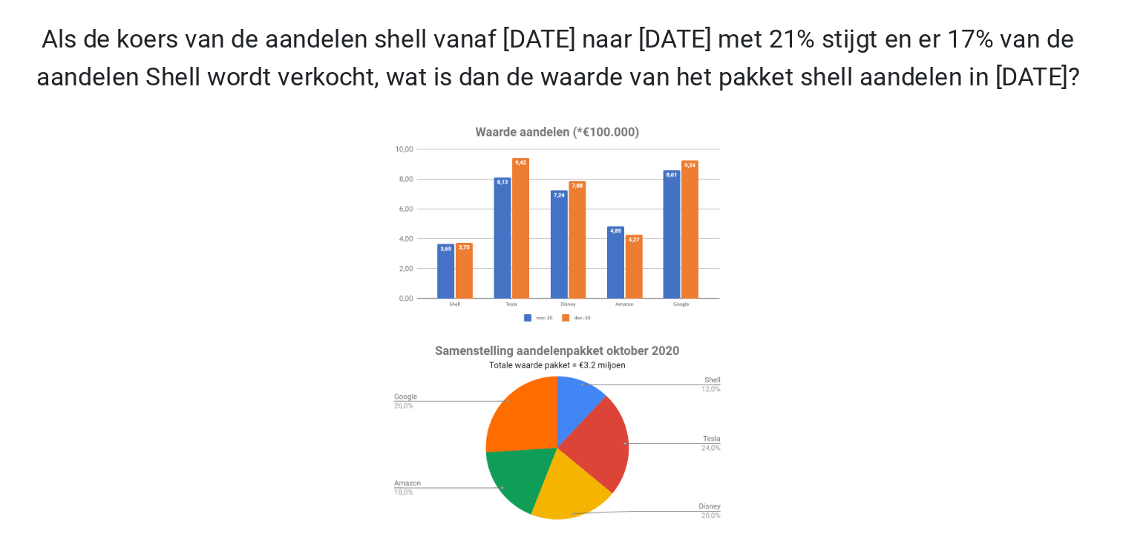
scroll to position [39, 0]
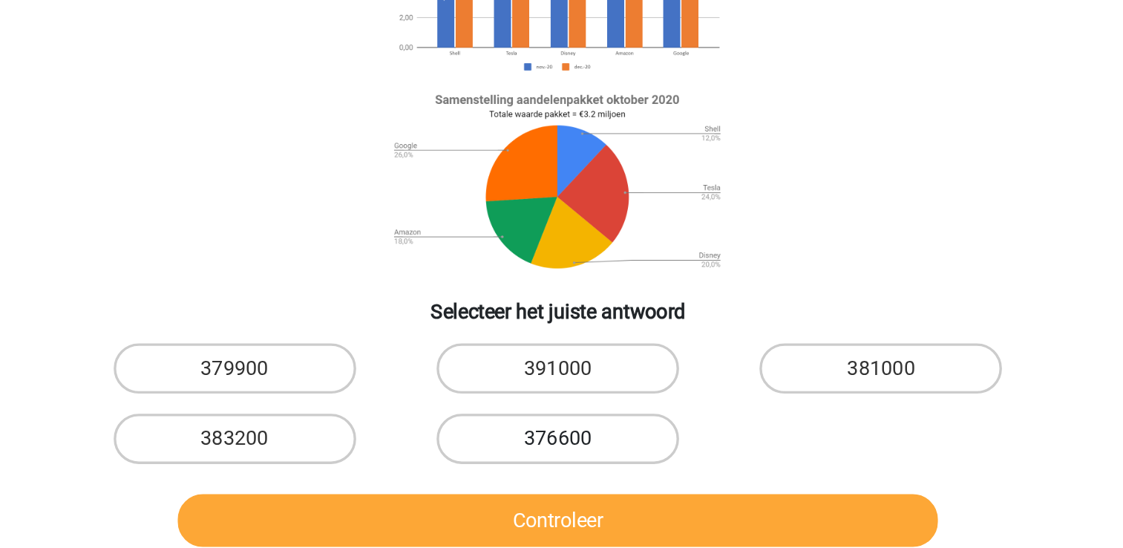
click at [529, 447] on label "376600" at bounding box center [561, 437] width 143 height 30
click at [561, 447] on input "376600" at bounding box center [566, 442] width 10 height 10
radio input "true"
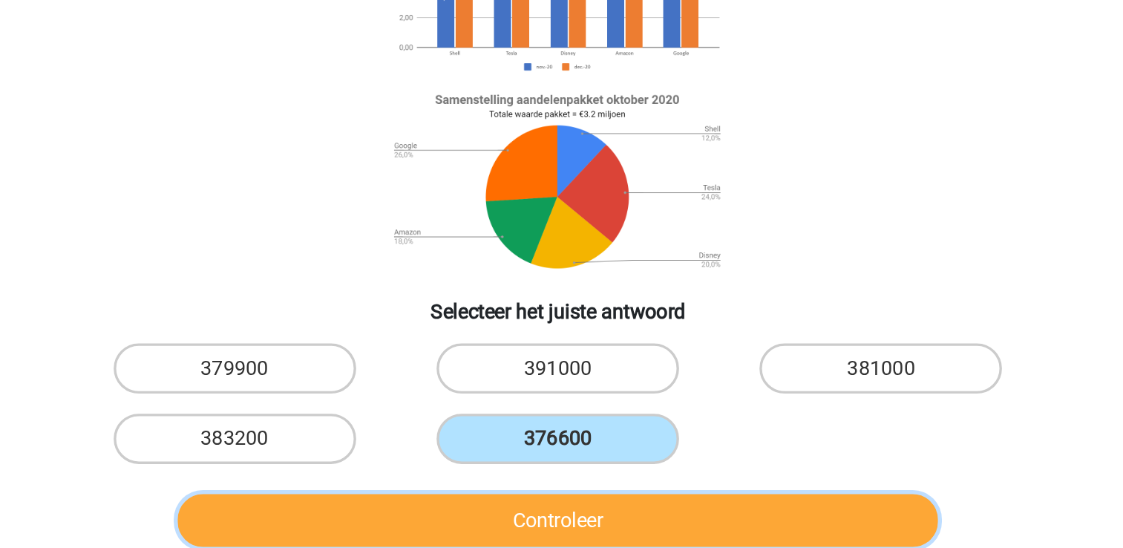
click at [537, 494] on button "Controleer" at bounding box center [561, 485] width 449 height 31
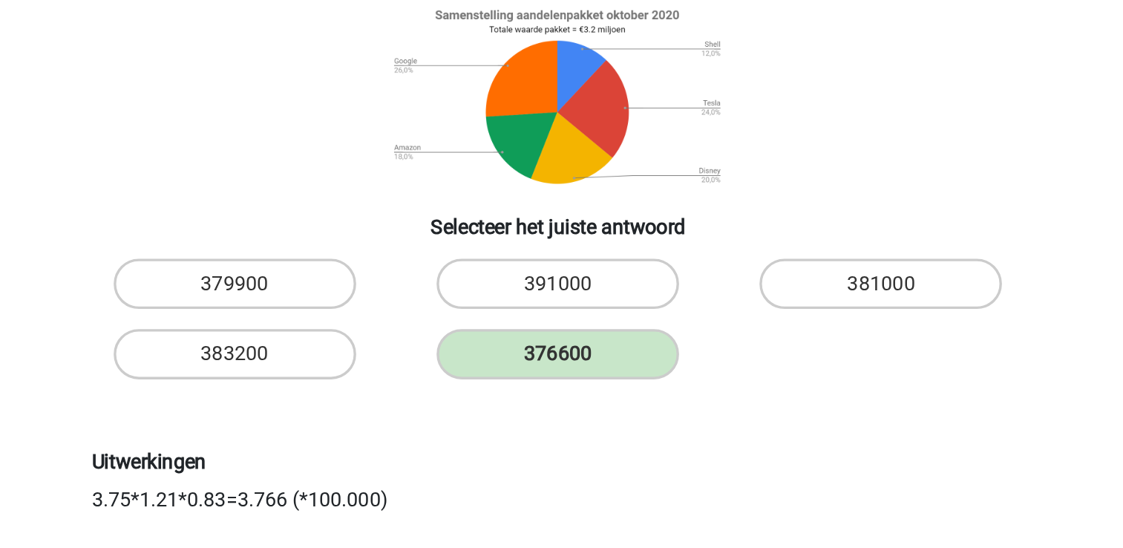
scroll to position [131, 0]
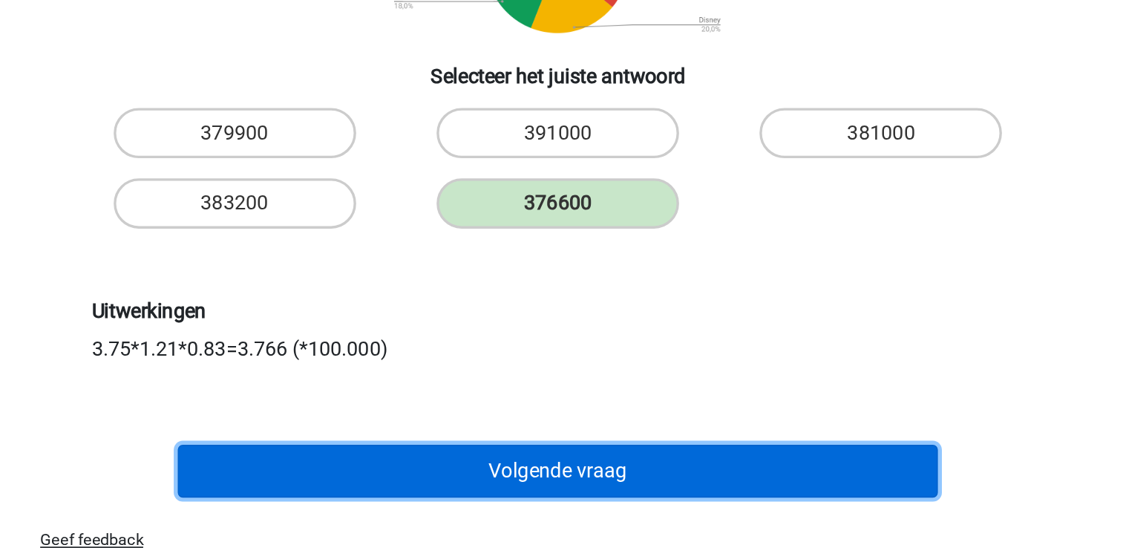
click at [465, 518] on button "Volgende vraag" at bounding box center [561, 502] width 449 height 31
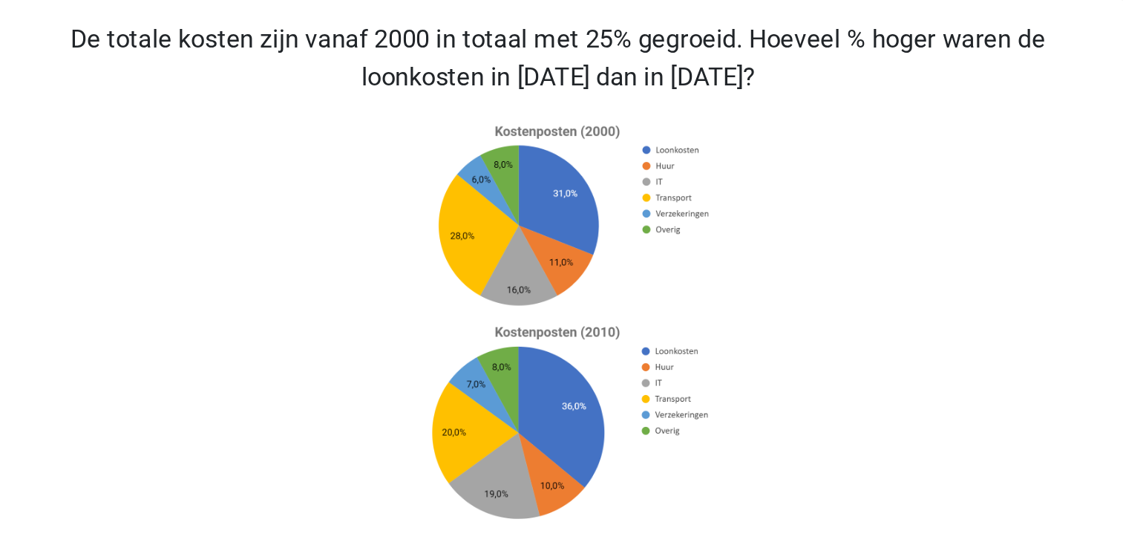
scroll to position [39, 0]
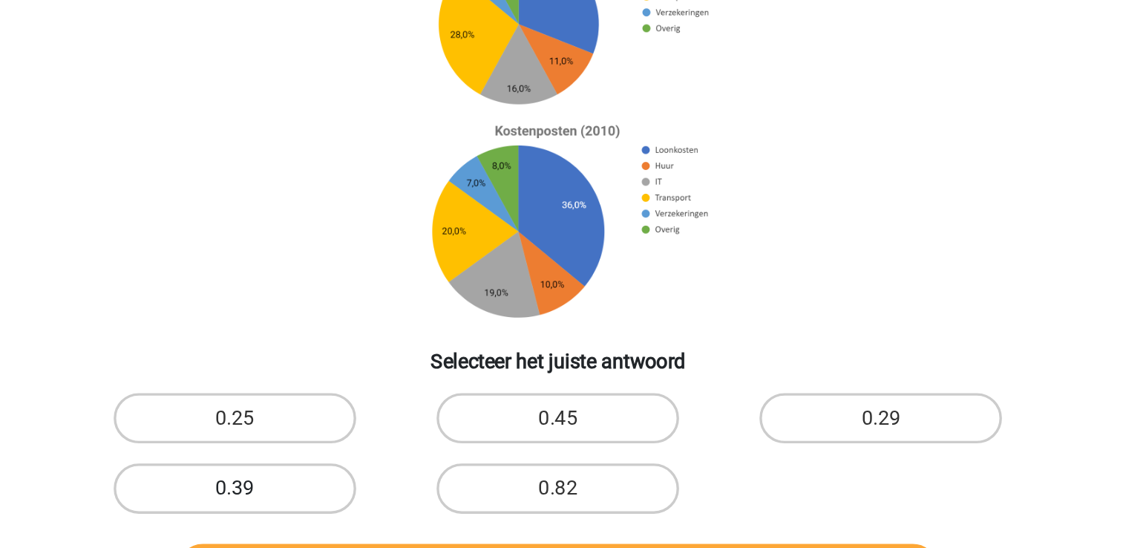
click at [403, 441] on label "0.39" at bounding box center [370, 437] width 143 height 30
click at [380, 441] on input "0.39" at bounding box center [375, 442] width 10 height 10
radio input "true"
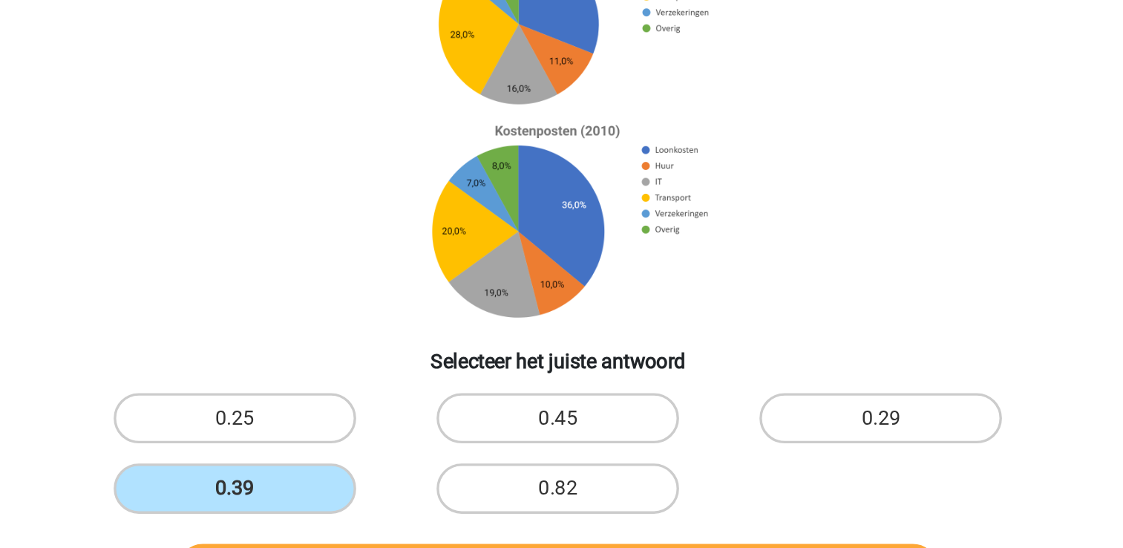
click at [561, 437] on input "0.82" at bounding box center [566, 442] width 10 height 10
radio input "true"
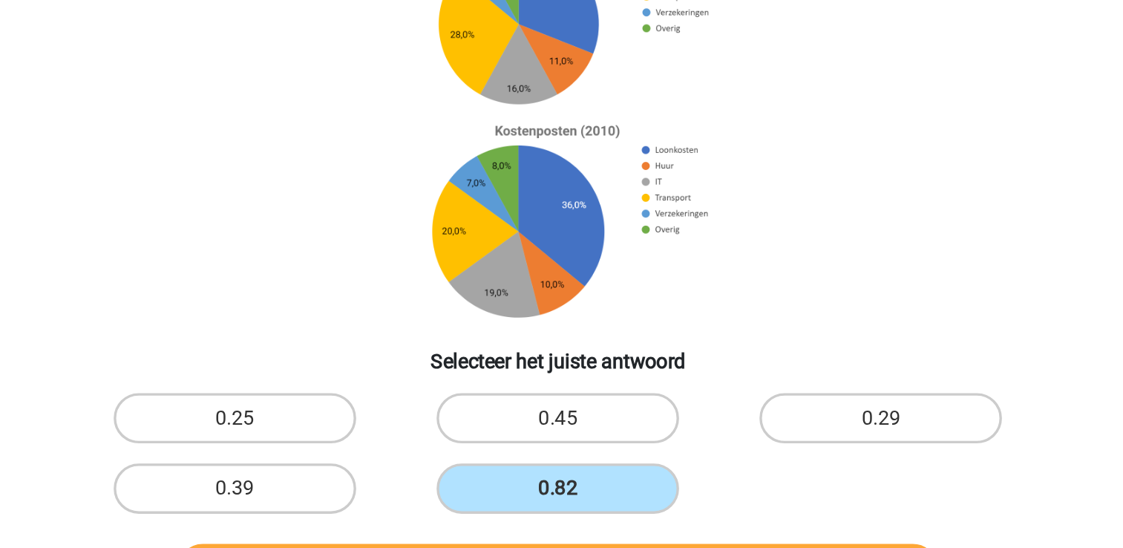
click at [370, 396] on input "0.25" at bounding box center [375, 401] width 10 height 10
radio input "true"
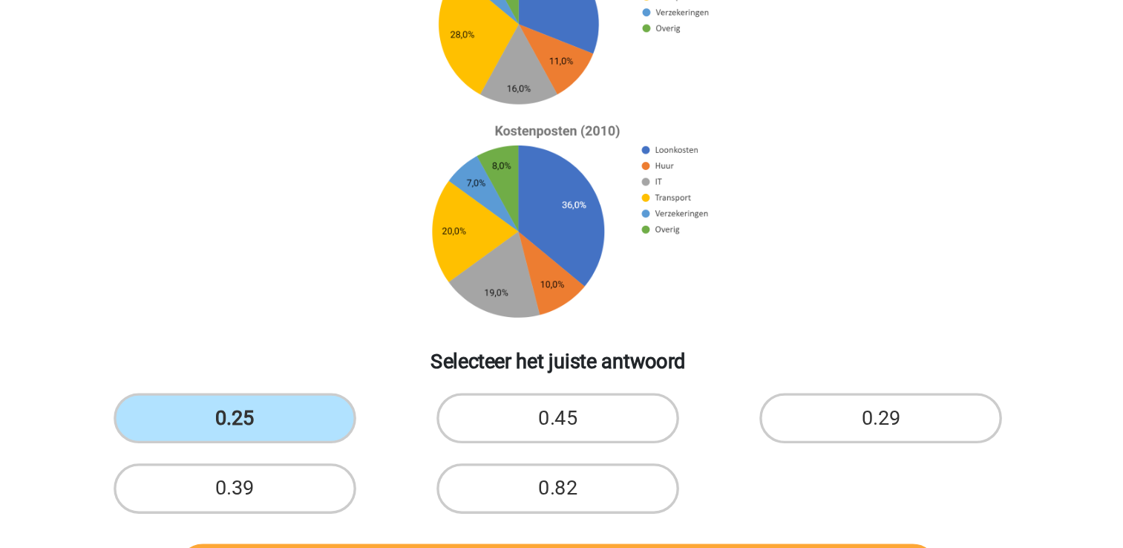
click at [561, 396] on input "0.45" at bounding box center [566, 401] width 10 height 10
radio input "true"
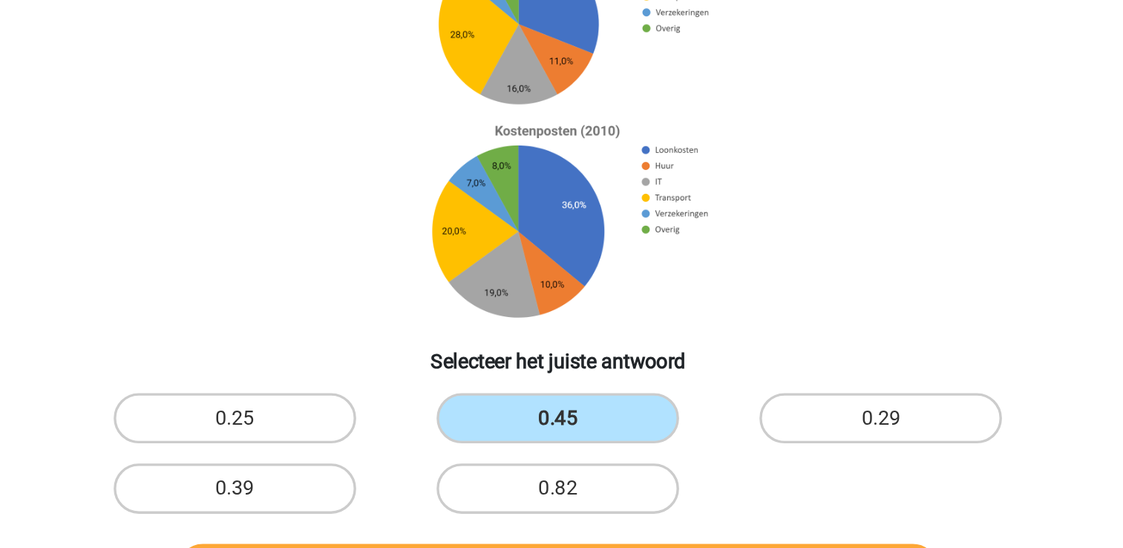
click at [753, 396] on input "0.29" at bounding box center [758, 401] width 10 height 10
radio input "true"
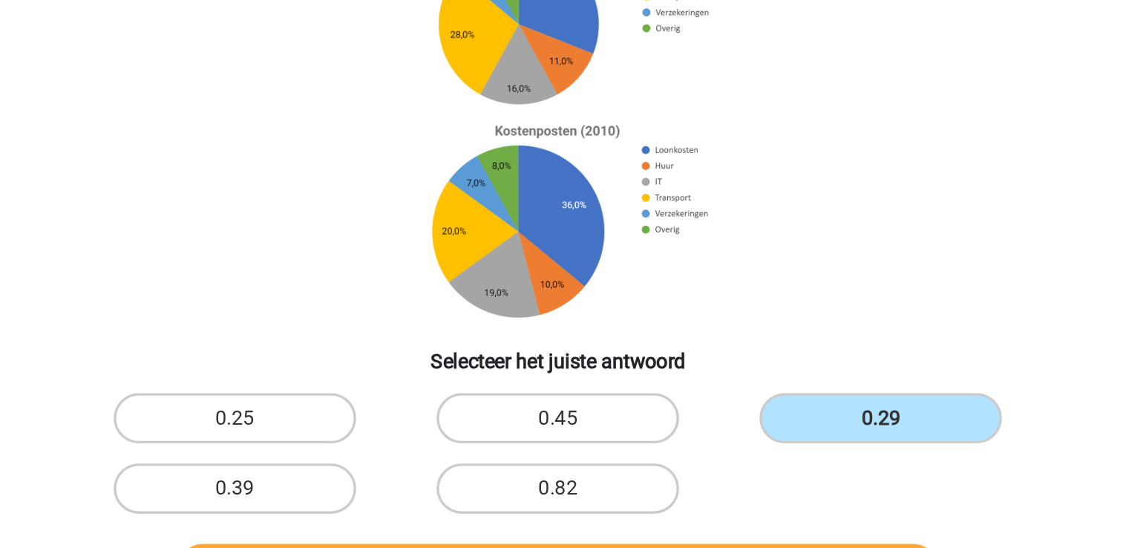
click at [370, 437] on input "0.39" at bounding box center [375, 442] width 10 height 10
radio input "true"
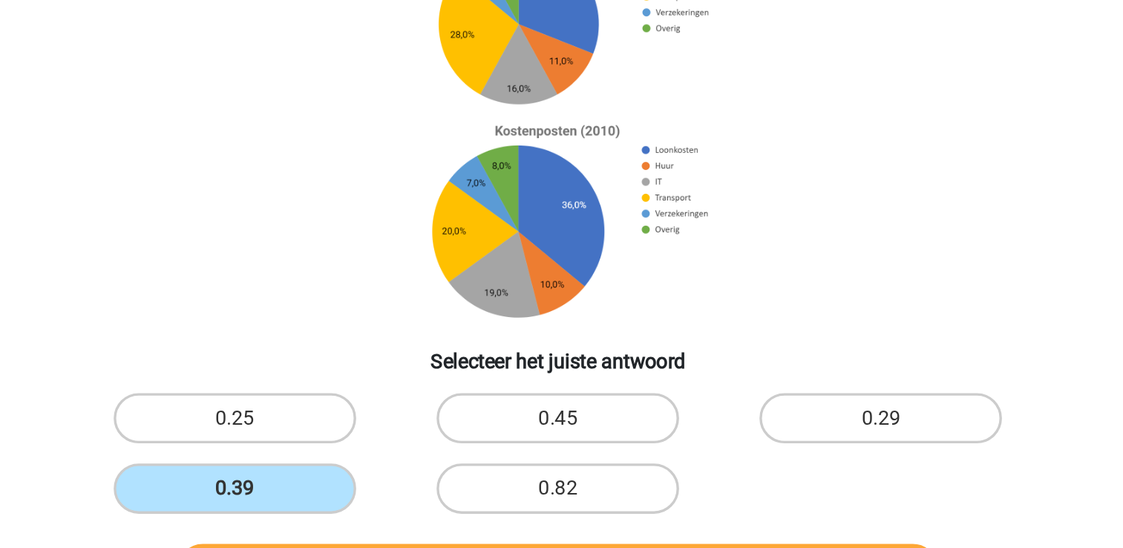
click at [561, 437] on input "0.82" at bounding box center [566, 442] width 10 height 10
radio input "true"
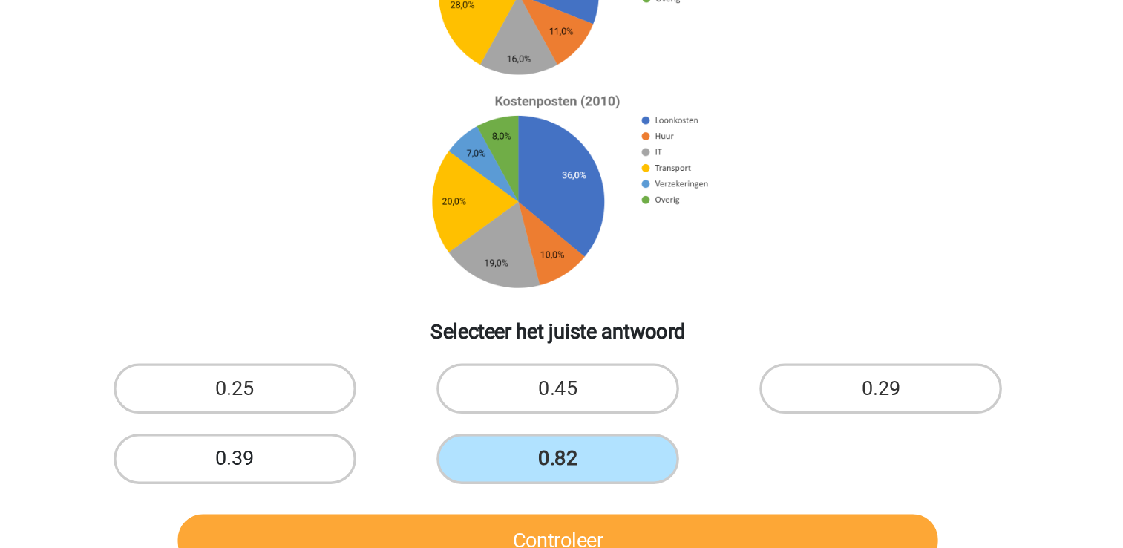
click at [416, 447] on label "0.39" at bounding box center [370, 437] width 143 height 30
click at [380, 447] on input "0.39" at bounding box center [375, 442] width 10 height 10
radio input "true"
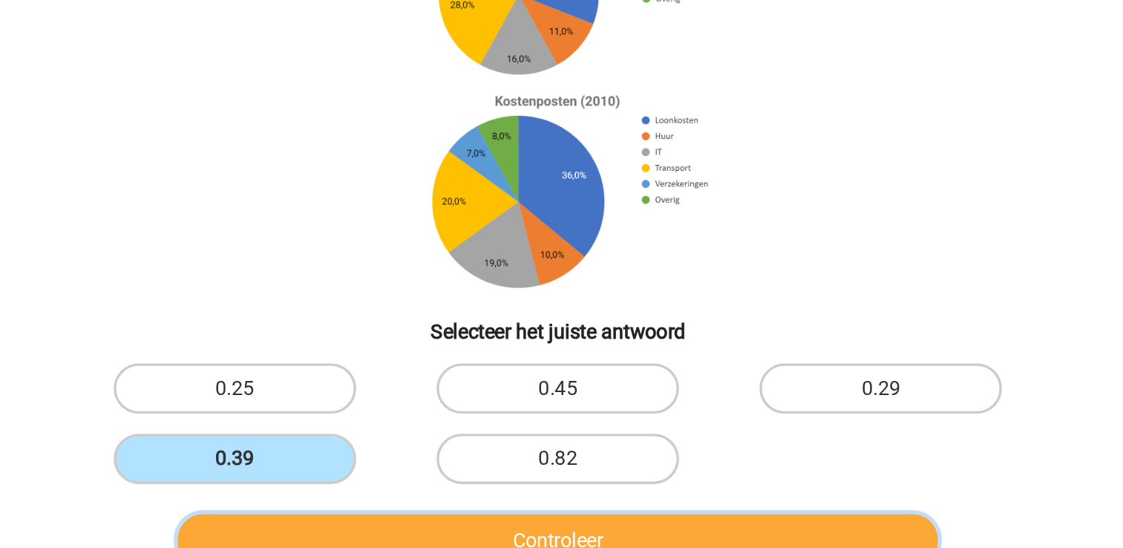
click at [459, 482] on button "Controleer" at bounding box center [561, 485] width 449 height 31
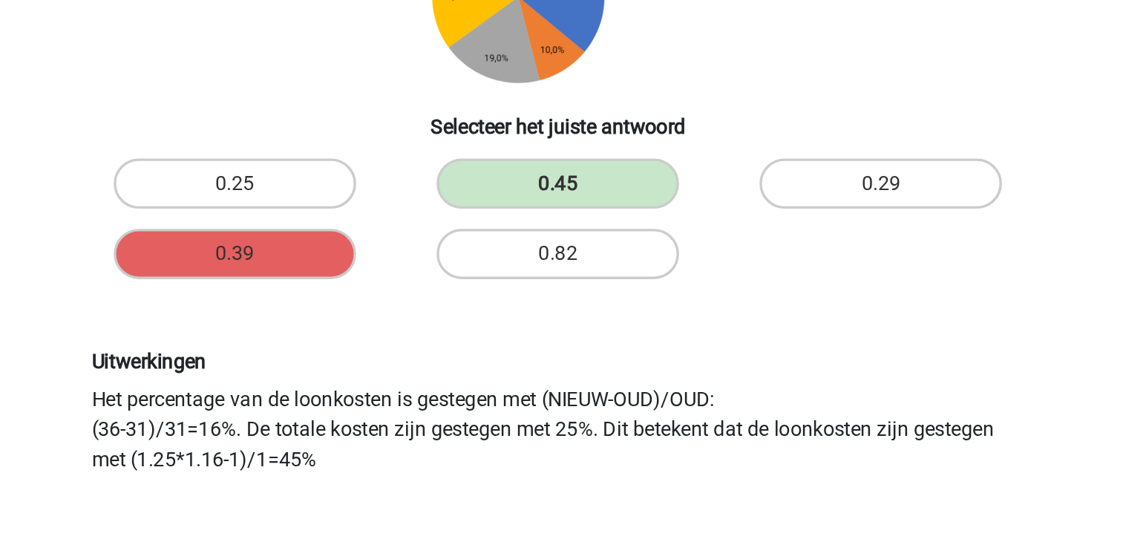
scroll to position [131, 0]
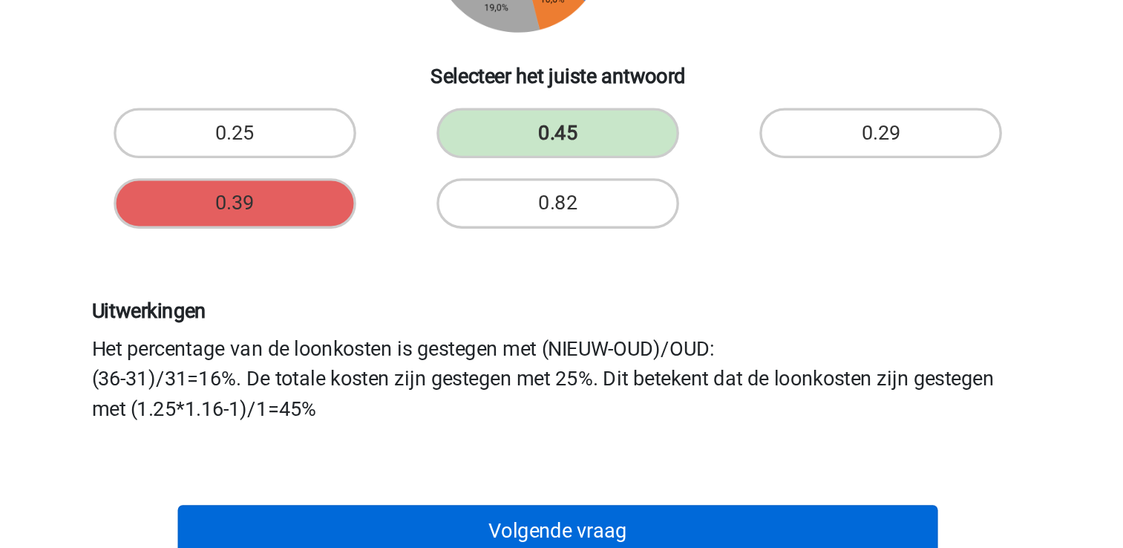
drag, startPoint x: 676, startPoint y: 519, endPoint x: 668, endPoint y: 537, distance: 20.0
click at [668, 537] on div "Volgende vraag" at bounding box center [562, 535] width 622 height 49
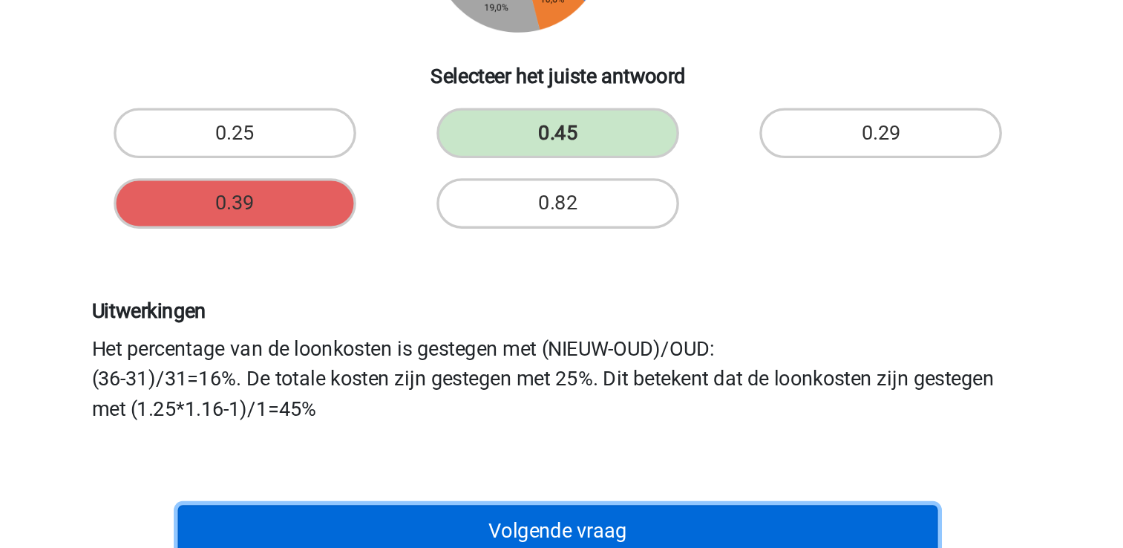
click at [668, 537] on button "Volgende vraag" at bounding box center [561, 538] width 449 height 31
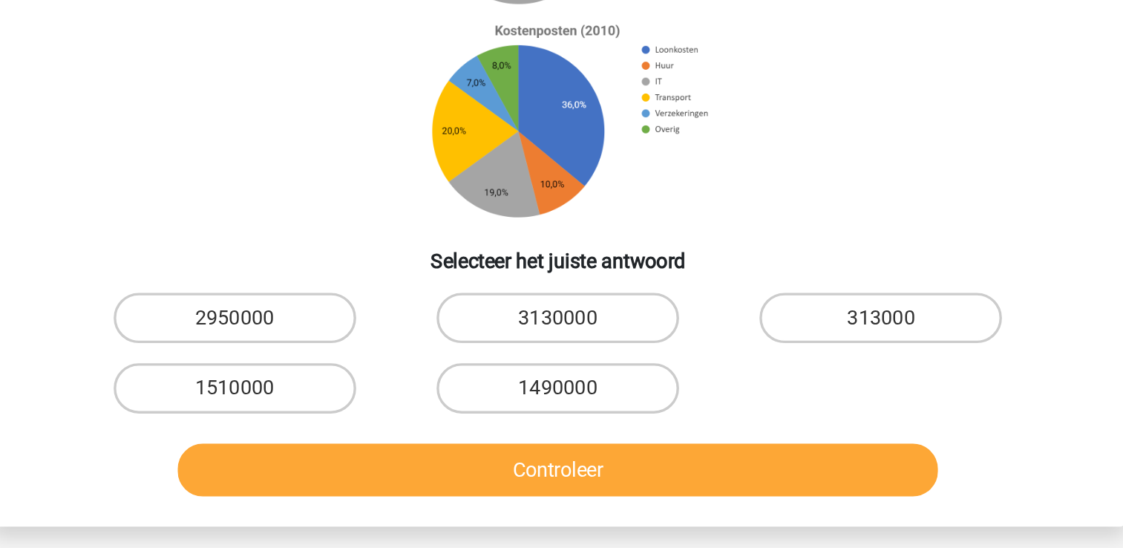
scroll to position [82, 0]
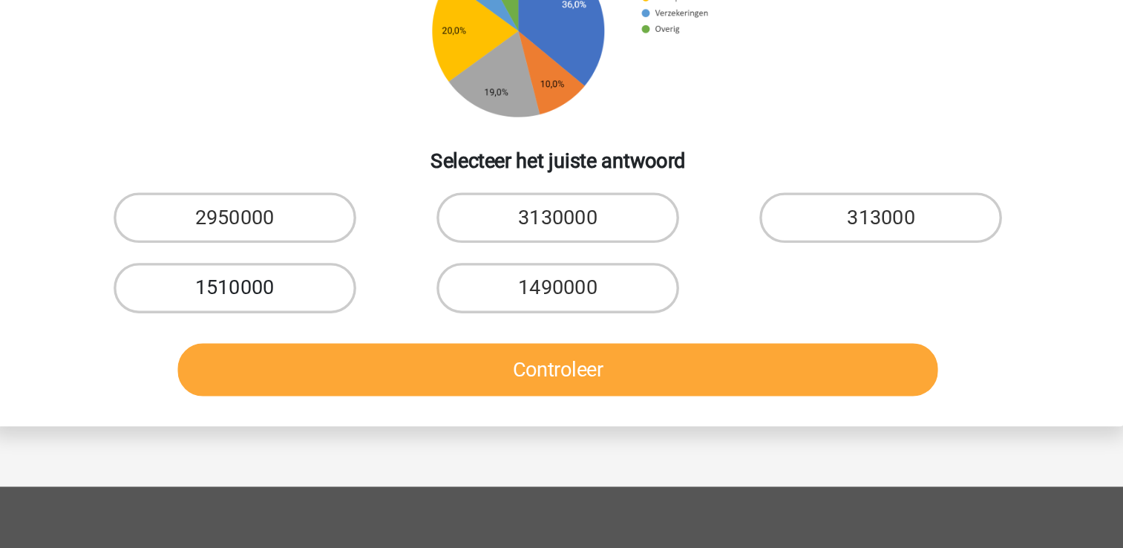
click at [398, 384] on label "1510000" at bounding box center [370, 394] width 143 height 30
click at [380, 394] on input "1510000" at bounding box center [375, 399] width 10 height 10
radio input "true"
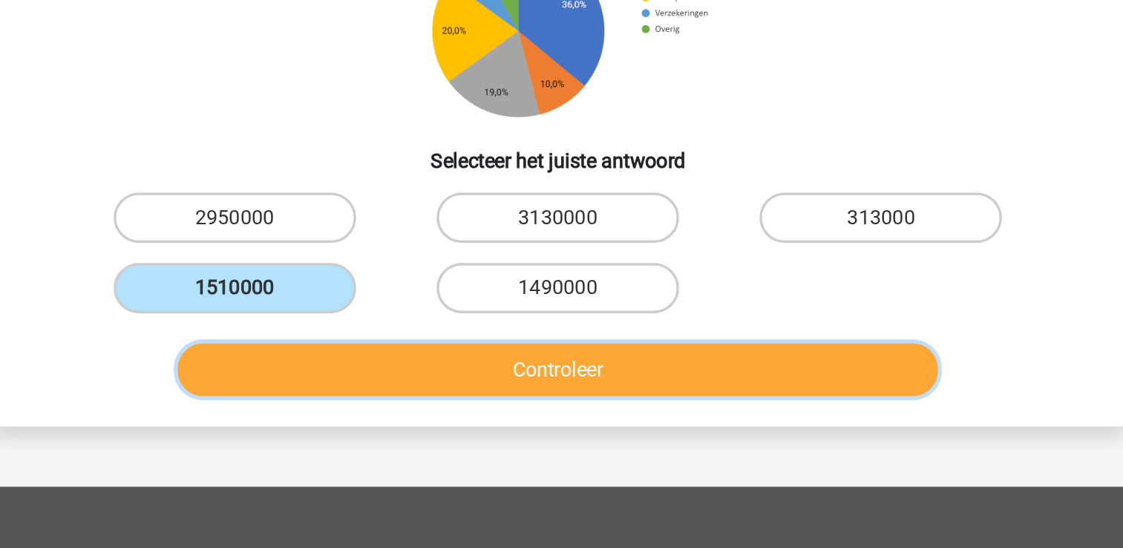
click at [386, 440] on button "Controleer" at bounding box center [561, 442] width 449 height 31
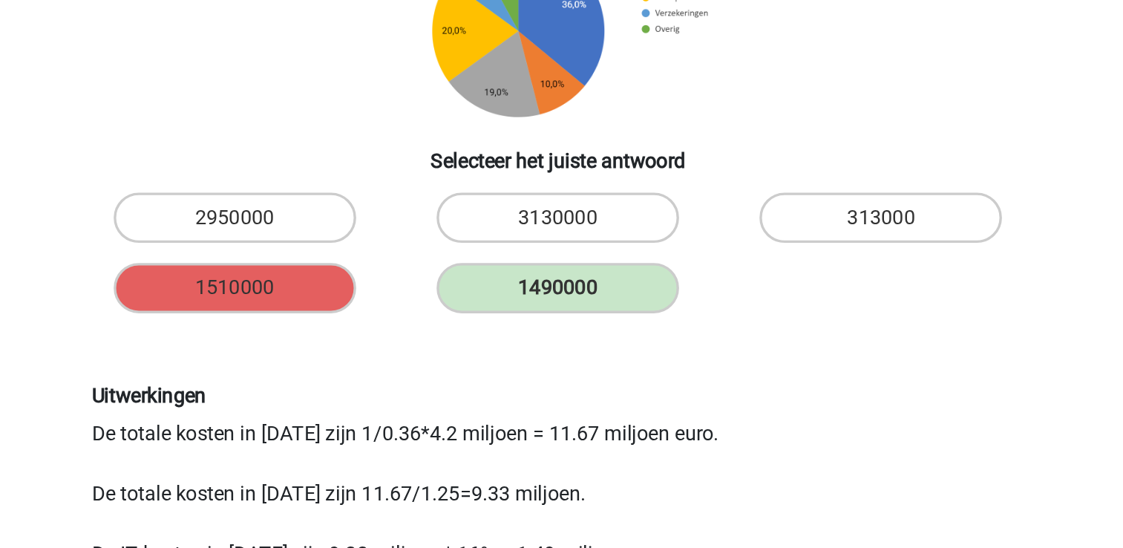
click at [580, 438] on div "Uitwerkingen De totale kosten in 2010 zijn 1/0.36*4.2 miljoen = 11.67 miljoen e…" at bounding box center [562, 505] width 622 height 180
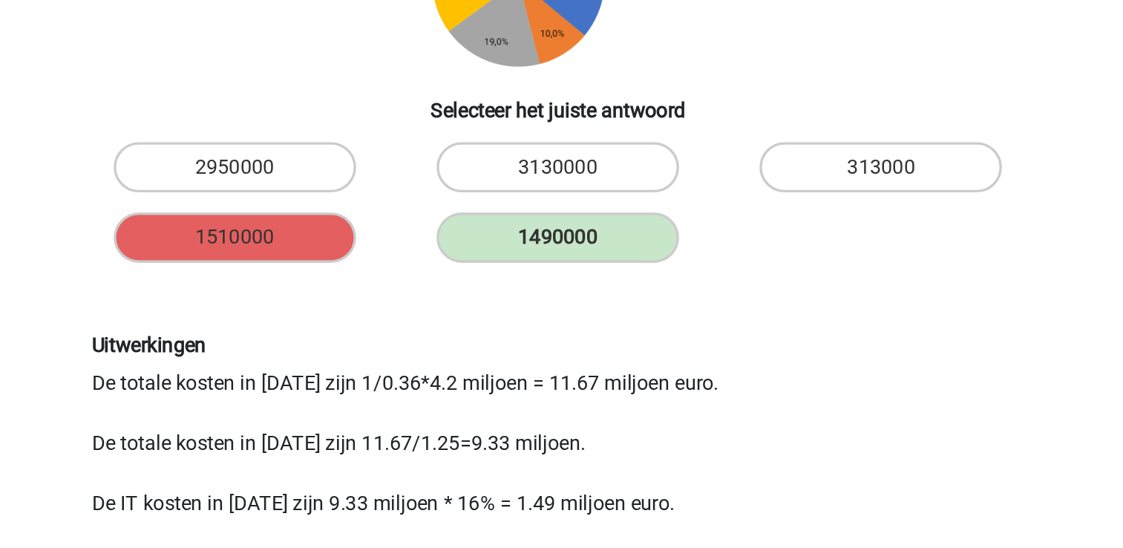
scroll to position [141, 0]
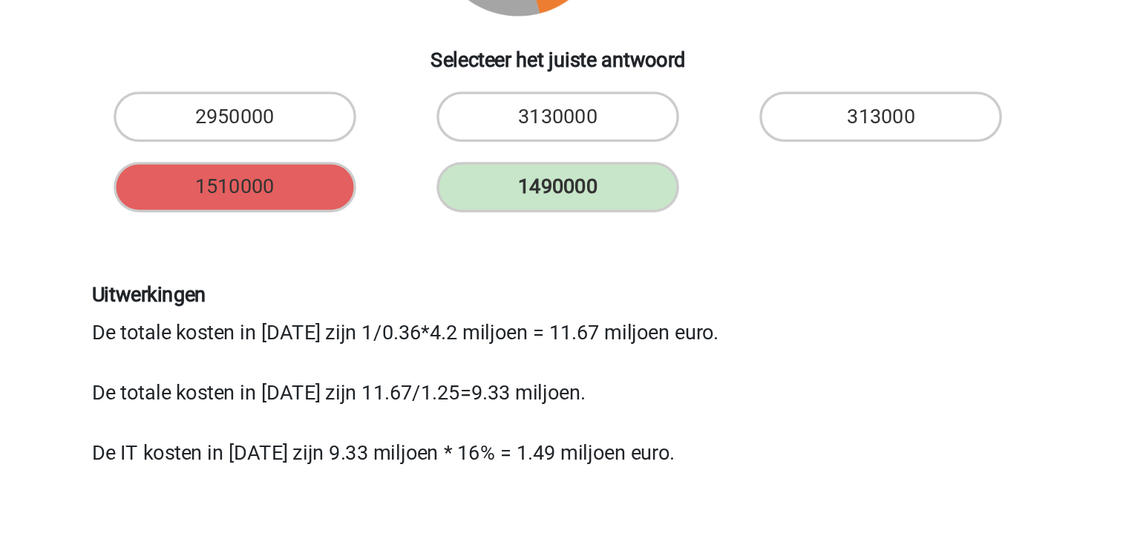
click at [682, 445] on div "Uitwerkingen De totale kosten in 2010 zijn 1/0.36*4.2 miljoen = 11.67 miljoen e…" at bounding box center [561, 445] width 573 height 109
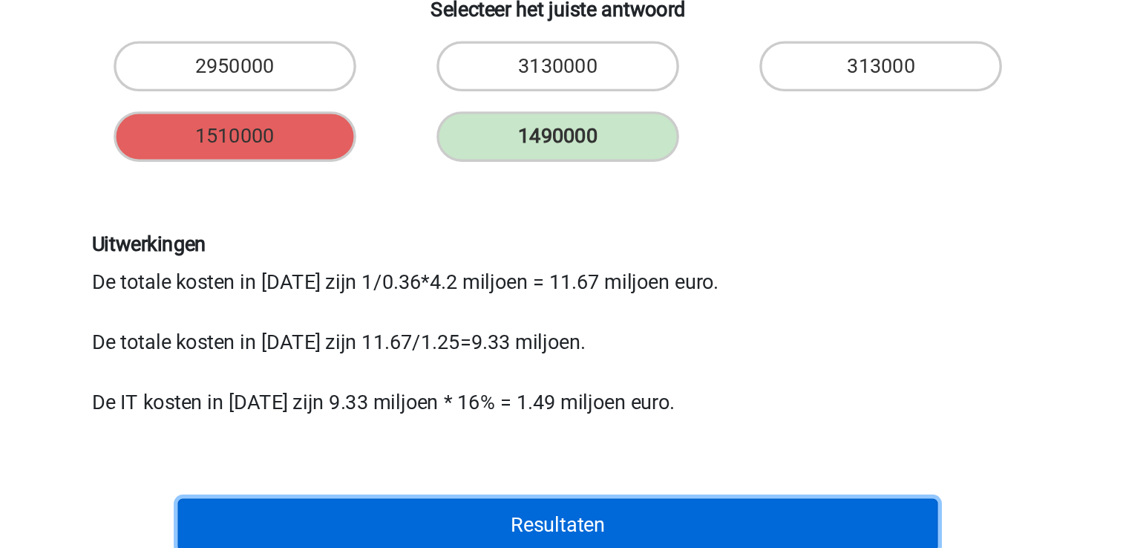
click at [613, 531] on button "Resultaten" at bounding box center [561, 534] width 449 height 31
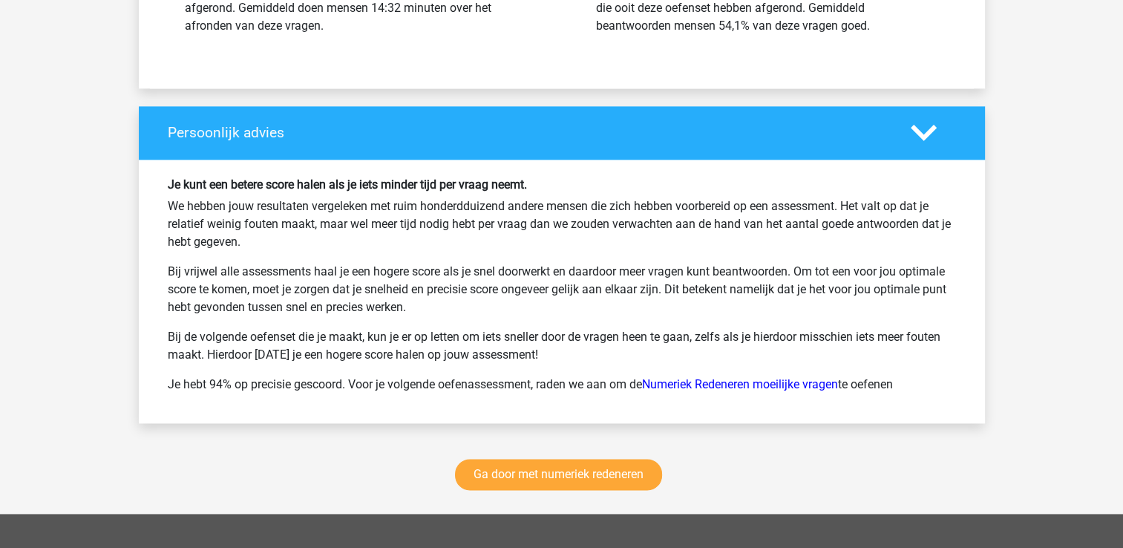
scroll to position [2049, 0]
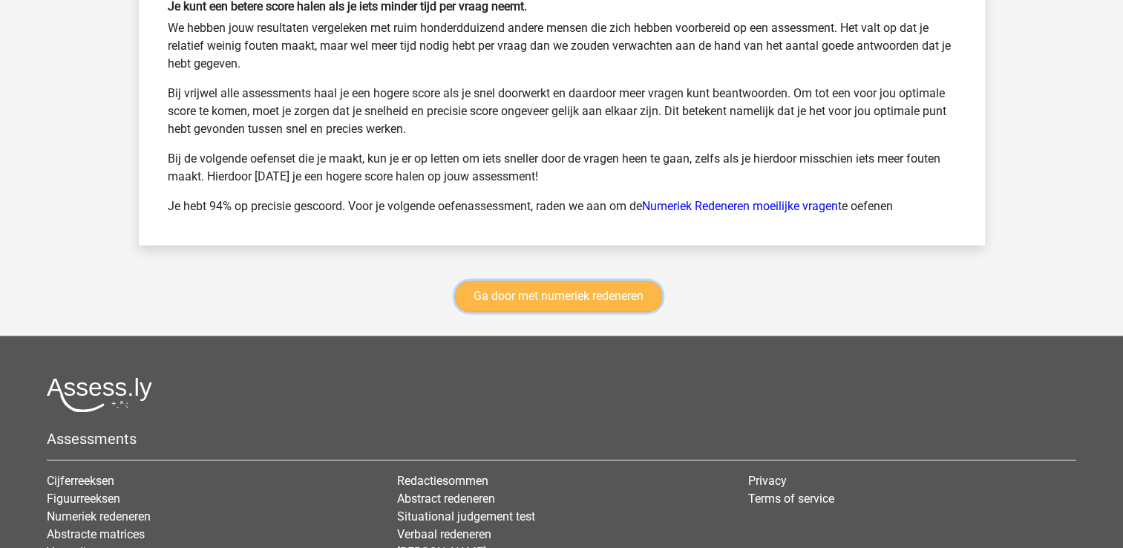
click at [517, 290] on link "Ga door met numeriek redeneren" at bounding box center [558, 296] width 207 height 31
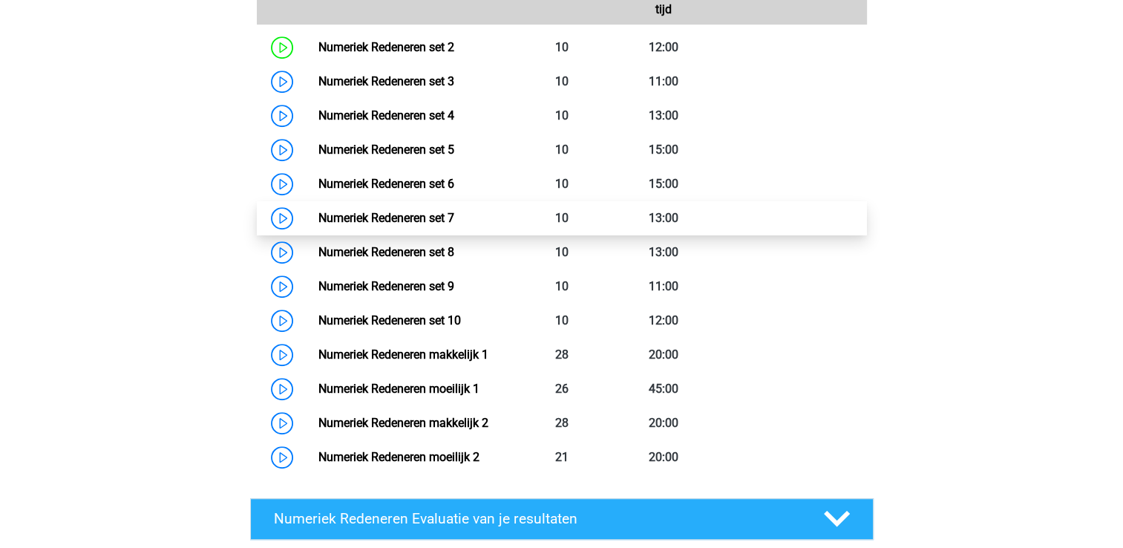
scroll to position [799, 0]
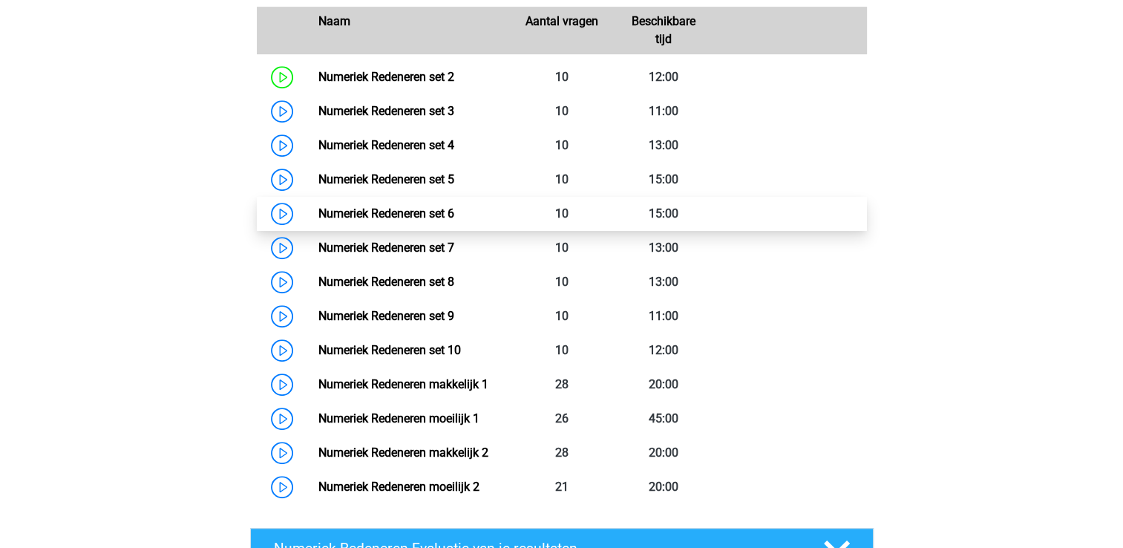
click at [426, 218] on link "Numeriek Redeneren set 6" at bounding box center [386, 213] width 136 height 14
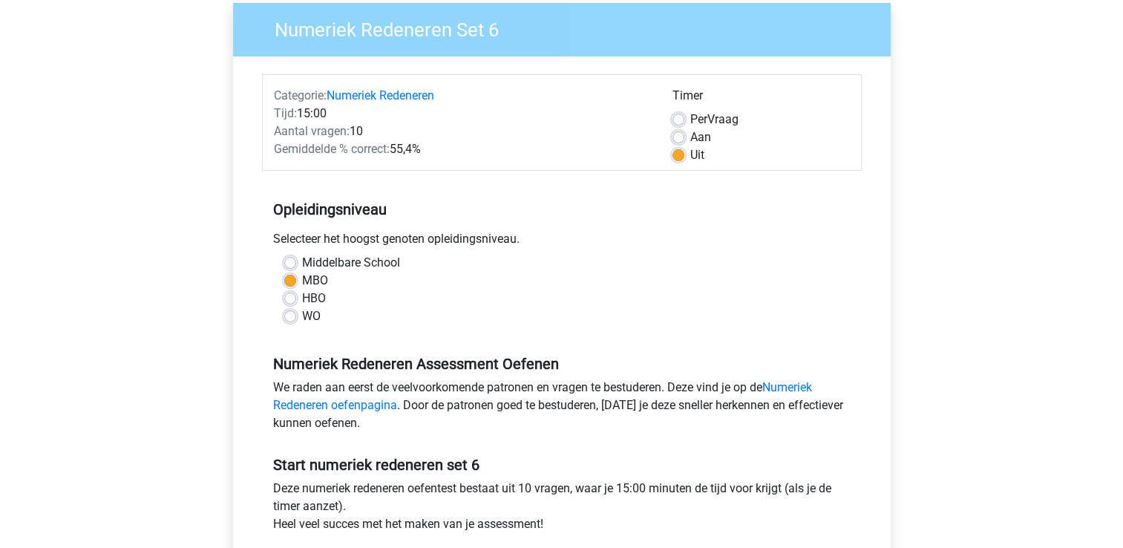
scroll to position [208, 0]
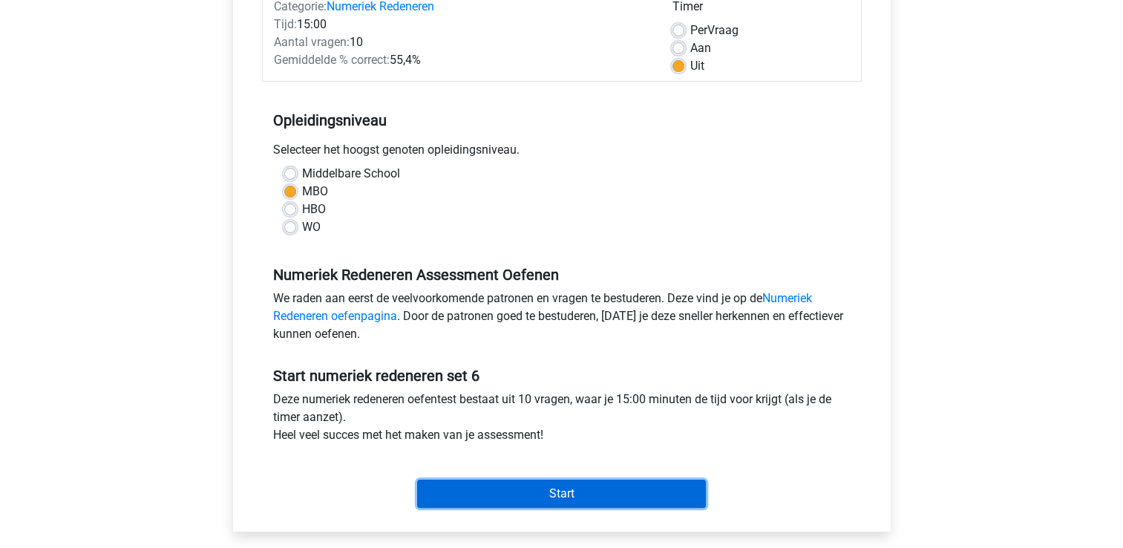
click at [578, 503] on input "Start" at bounding box center [561, 494] width 289 height 28
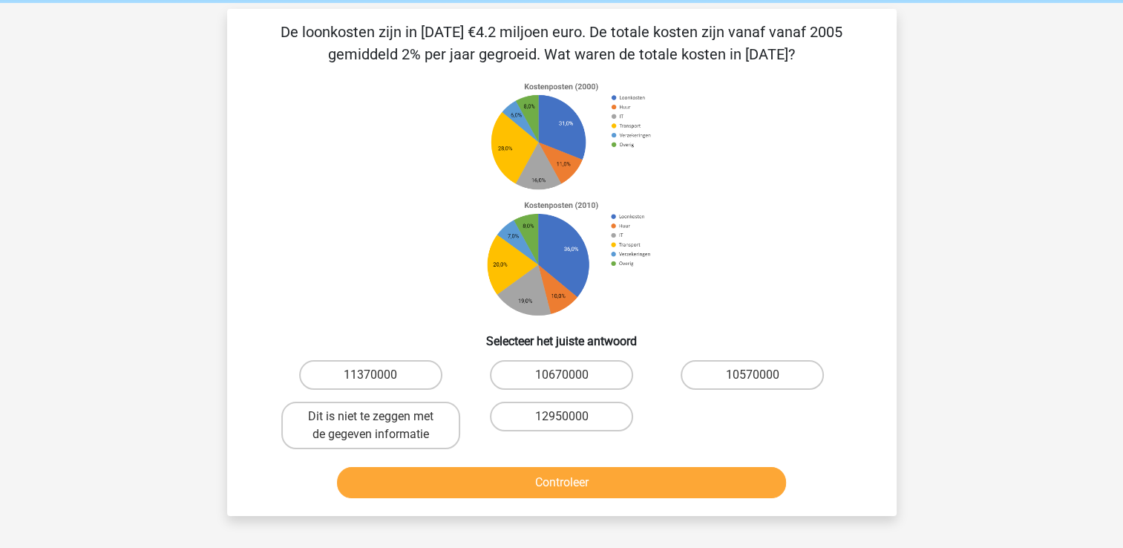
scroll to position [30, 0]
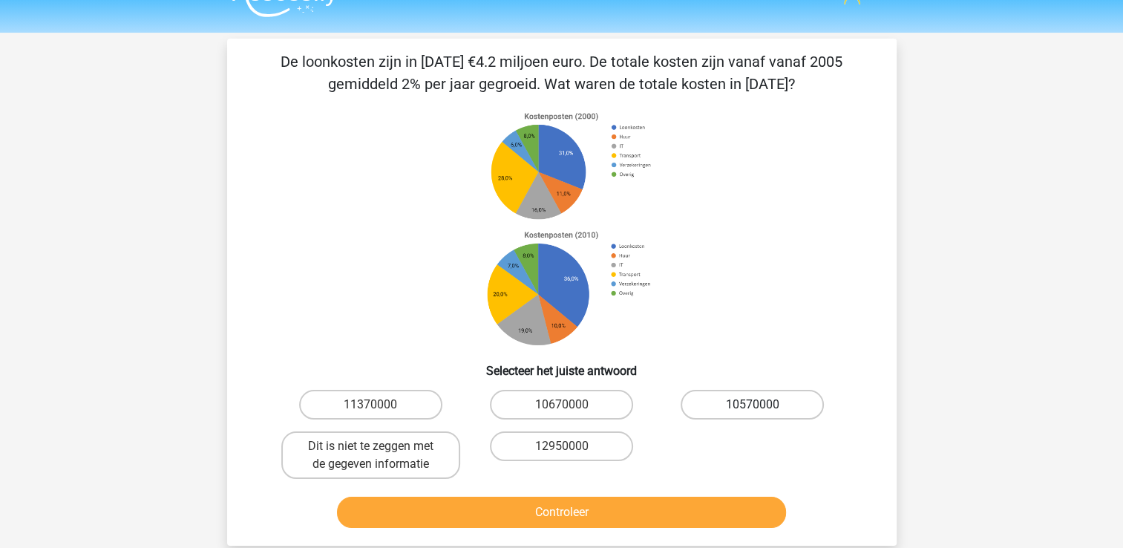
click at [693, 405] on label "10570000" at bounding box center [752, 405] width 143 height 30
click at [753, 405] on input "10570000" at bounding box center [758, 410] width 10 height 10
radio input "true"
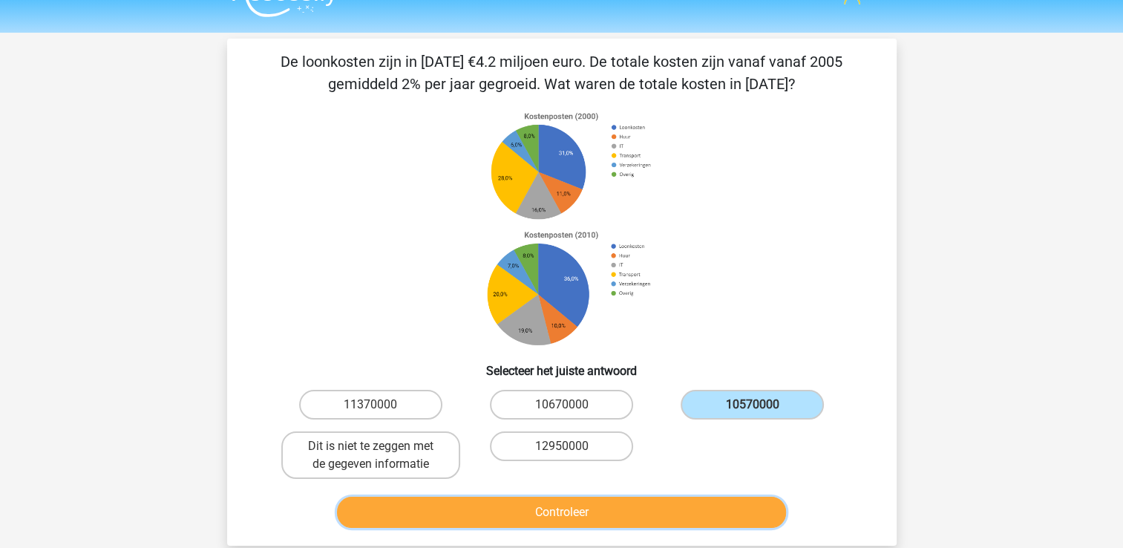
click at [626, 500] on button "Controleer" at bounding box center [561, 512] width 449 height 31
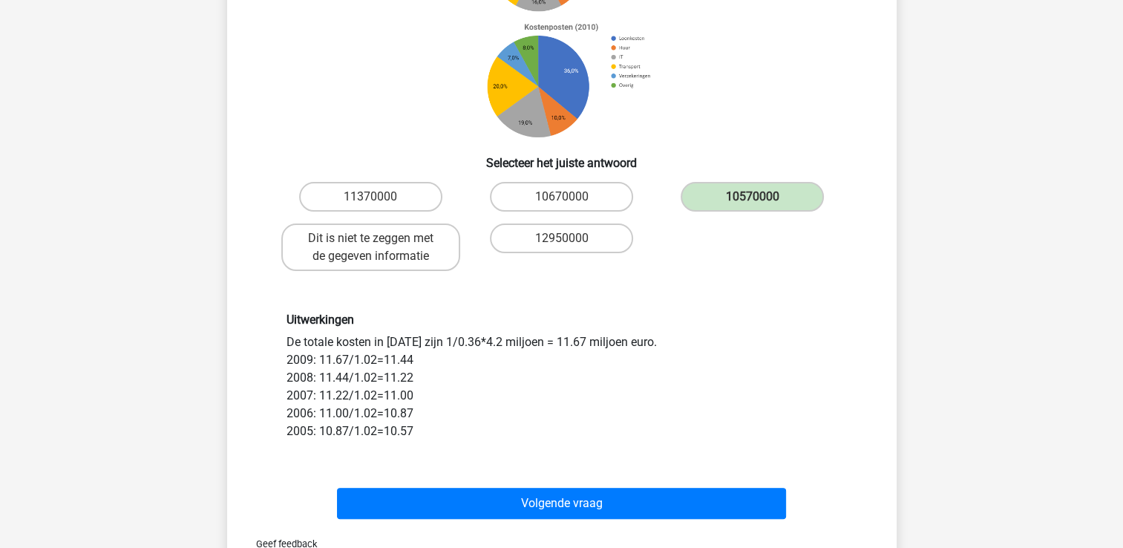
scroll to position [267, 0]
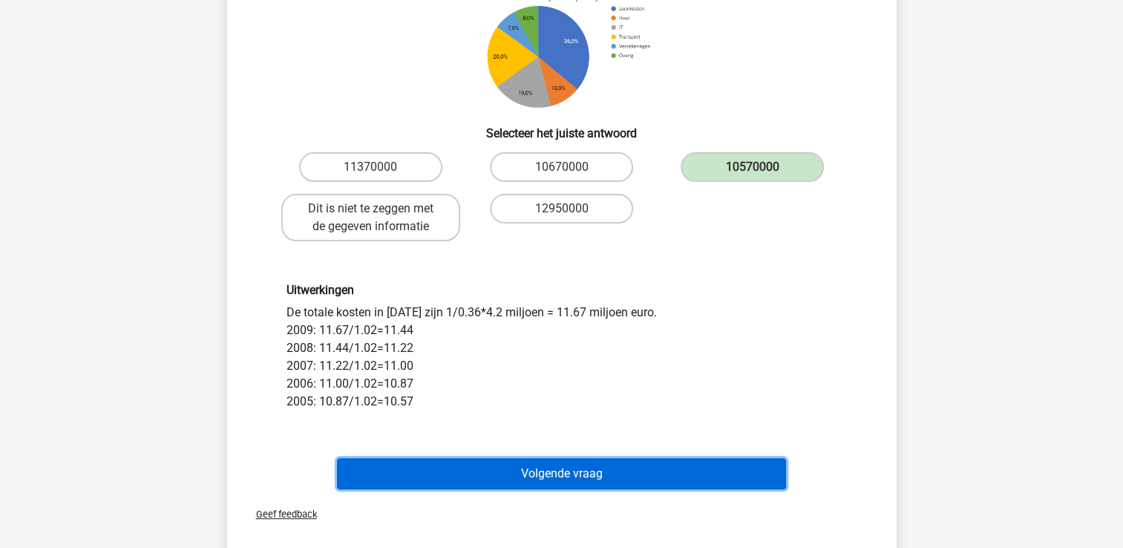
click at [598, 474] on button "Volgende vraag" at bounding box center [561, 473] width 449 height 31
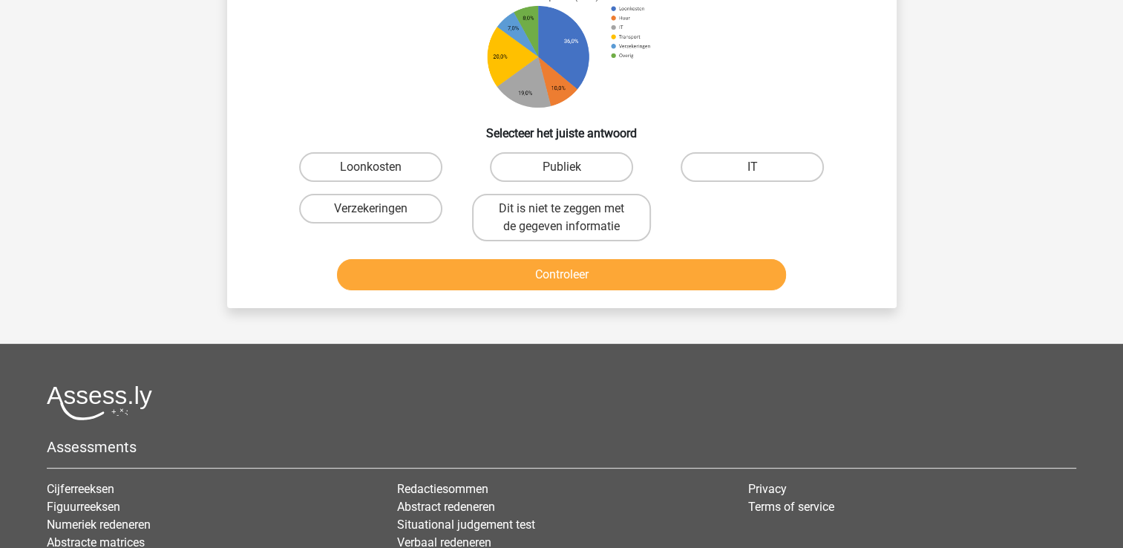
scroll to position [68, 0]
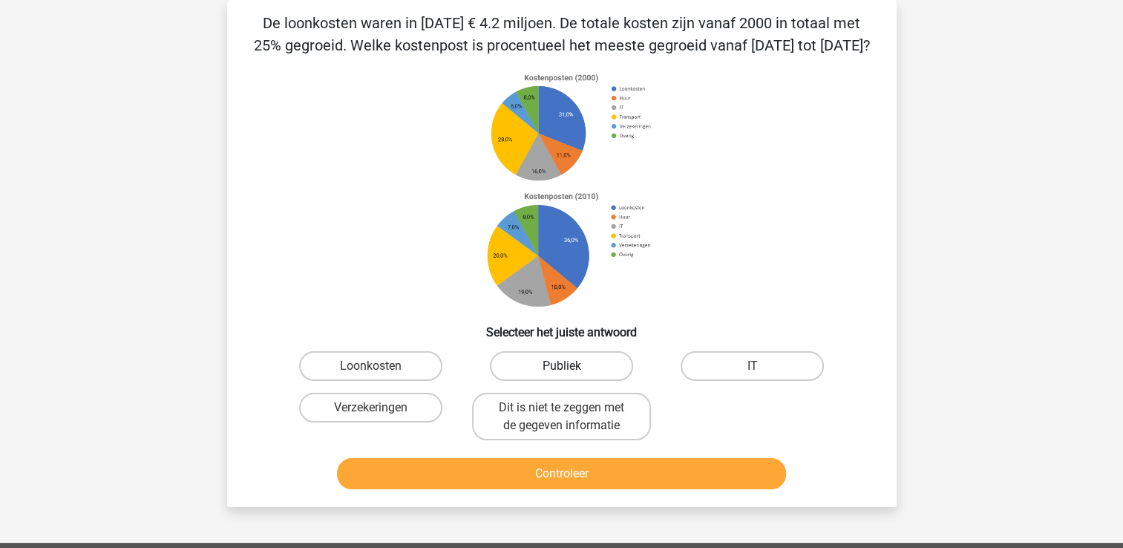
click at [579, 355] on label "Publiek" at bounding box center [561, 366] width 143 height 30
click at [571, 366] on input "Publiek" at bounding box center [566, 371] width 10 height 10
radio input "true"
click at [343, 361] on label "Loonkosten" at bounding box center [370, 366] width 143 height 30
click at [370, 366] on input "Loonkosten" at bounding box center [375, 371] width 10 height 10
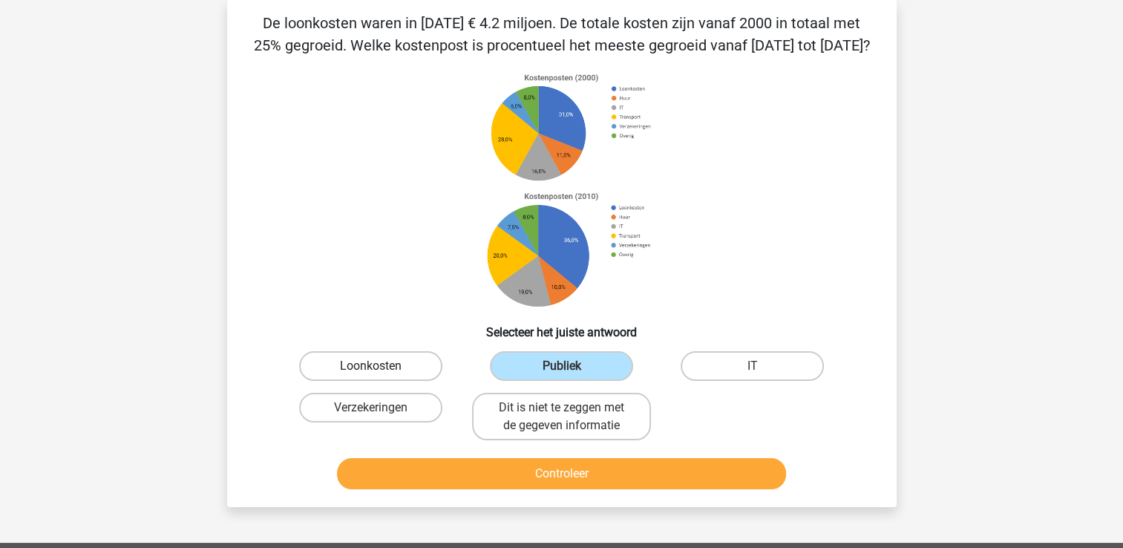
radio input "true"
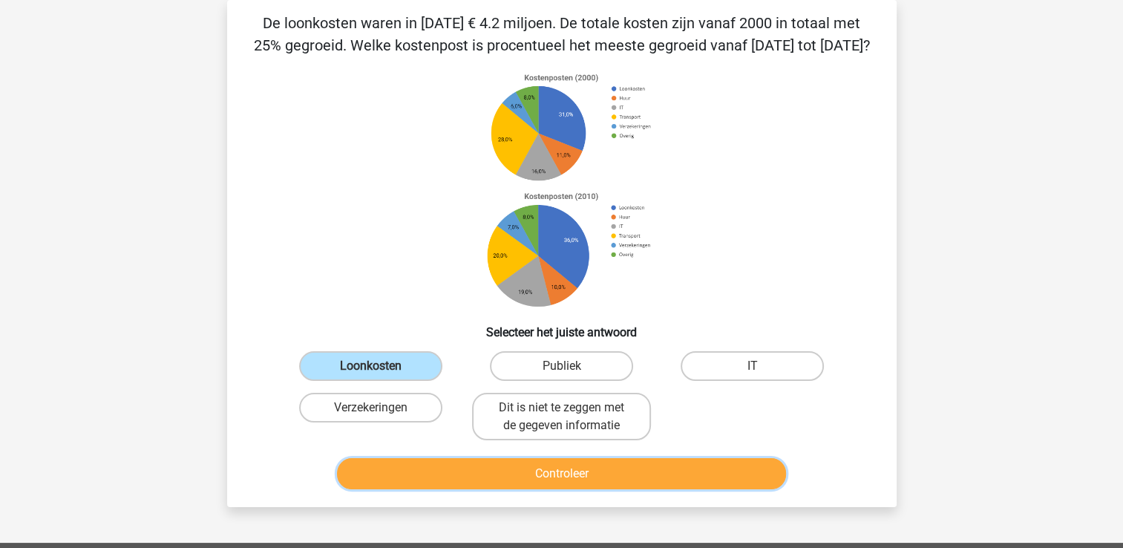
click at [502, 486] on button "Controleer" at bounding box center [561, 473] width 449 height 31
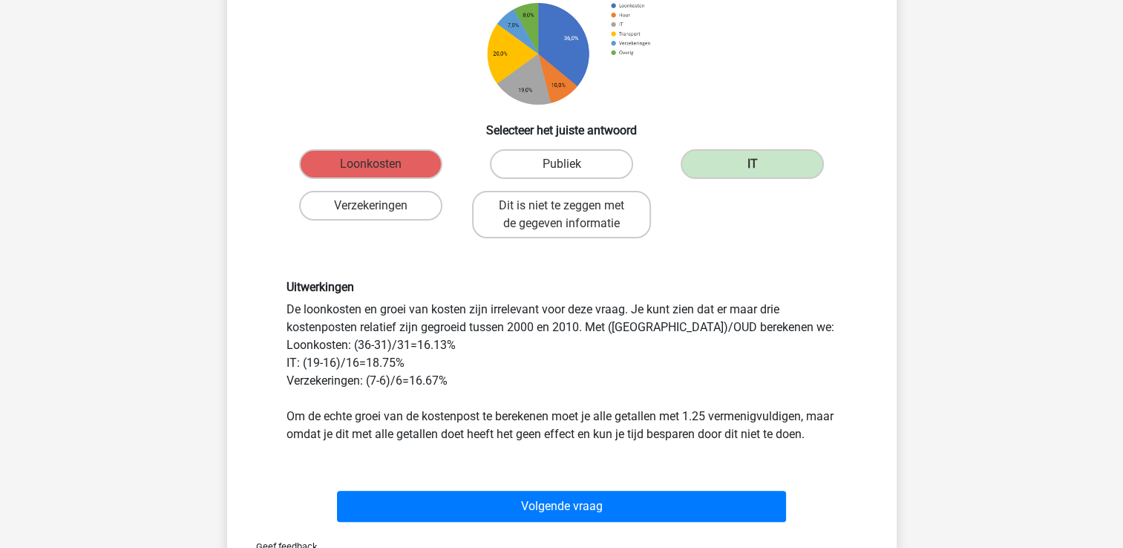
scroll to position [300, 0]
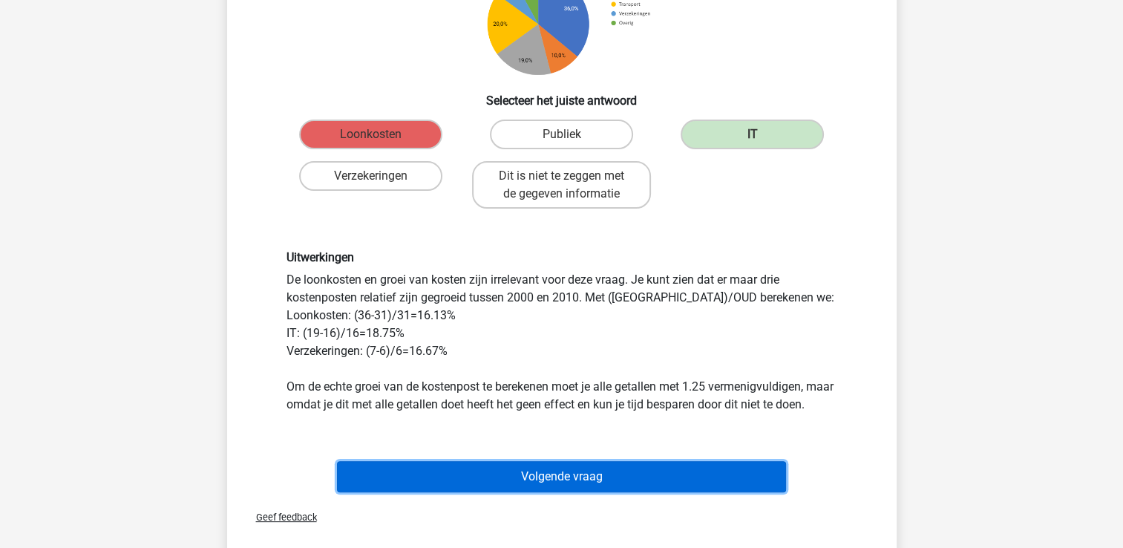
click at [671, 480] on button "Volgende vraag" at bounding box center [561, 476] width 449 height 31
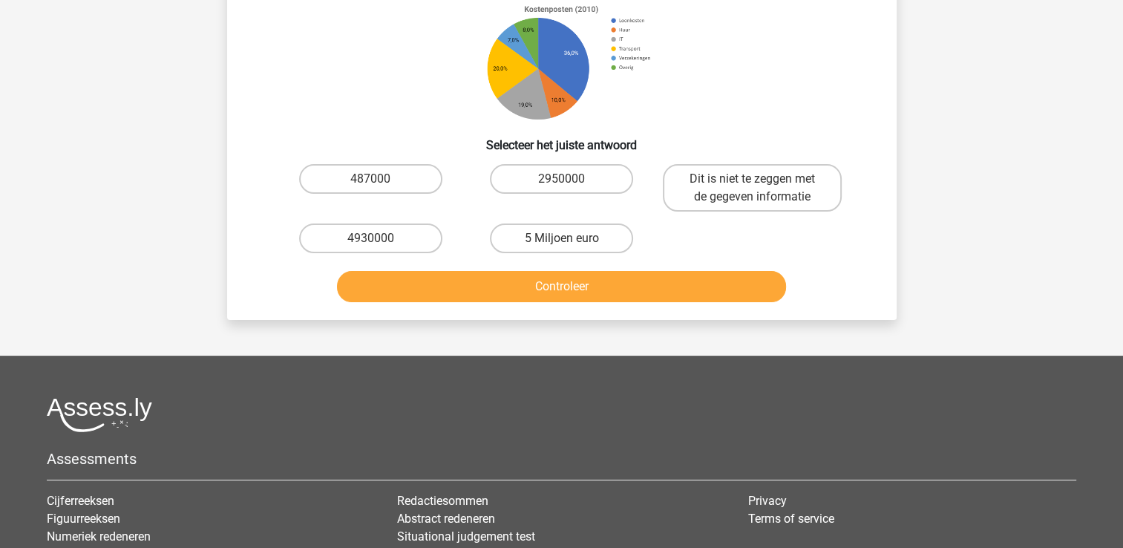
scroll to position [68, 0]
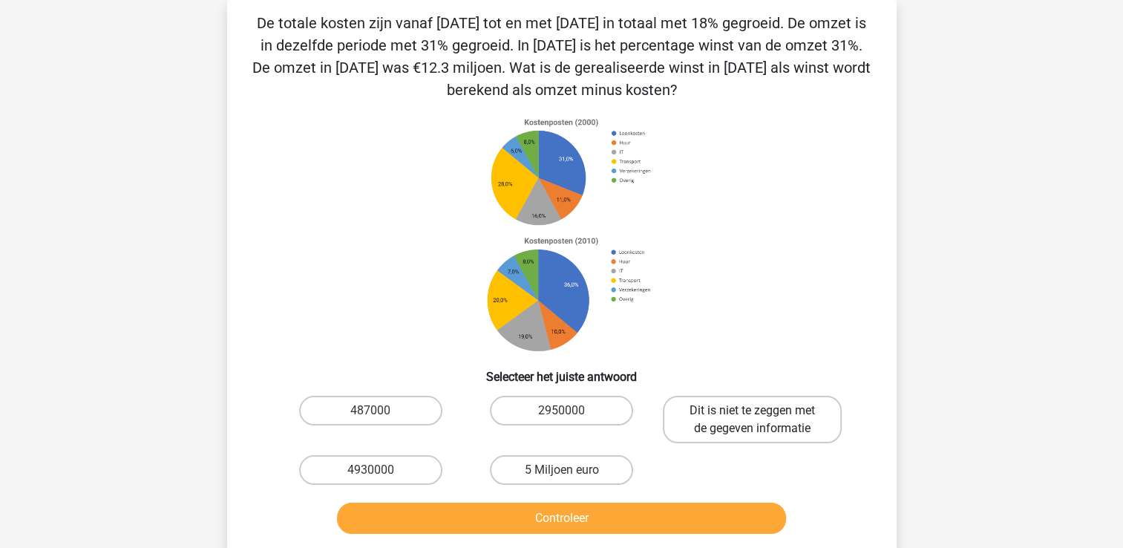
click at [725, 411] on label "Dit is niet te zeggen met de gegeven informatie" at bounding box center [752, 420] width 179 height 48
click at [753, 411] on input "Dit is niet te zeggen met de gegeven informatie" at bounding box center [758, 416] width 10 height 10
radio input "true"
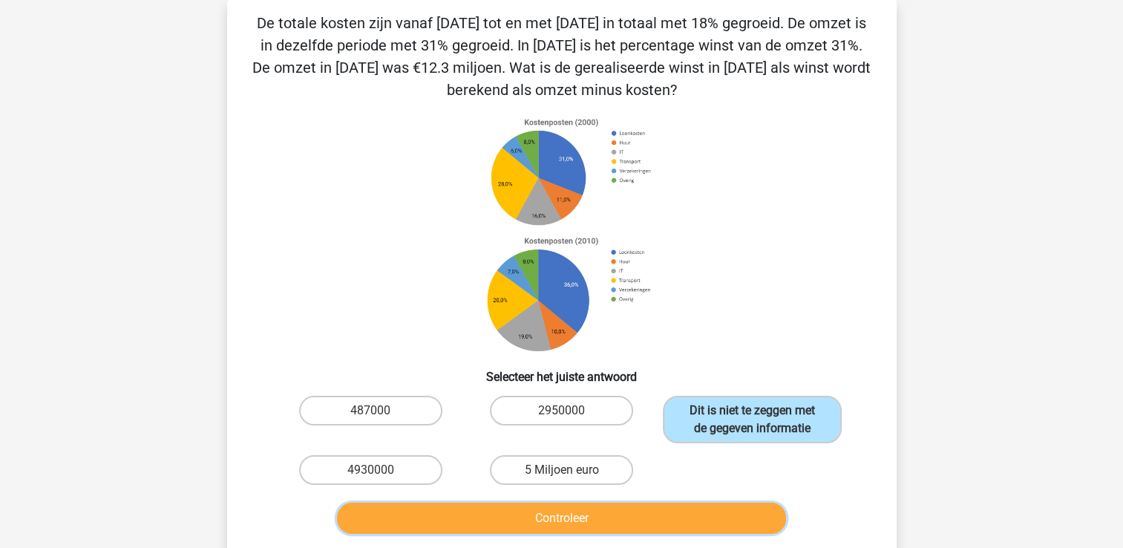
click at [667, 523] on button "Controleer" at bounding box center [561, 518] width 449 height 31
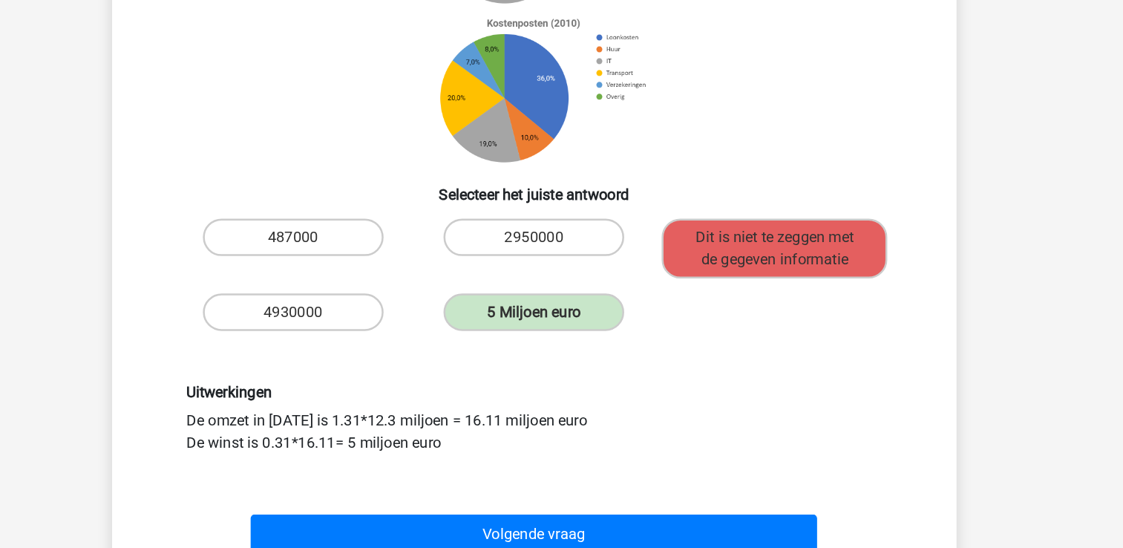
scroll to position [207, 0]
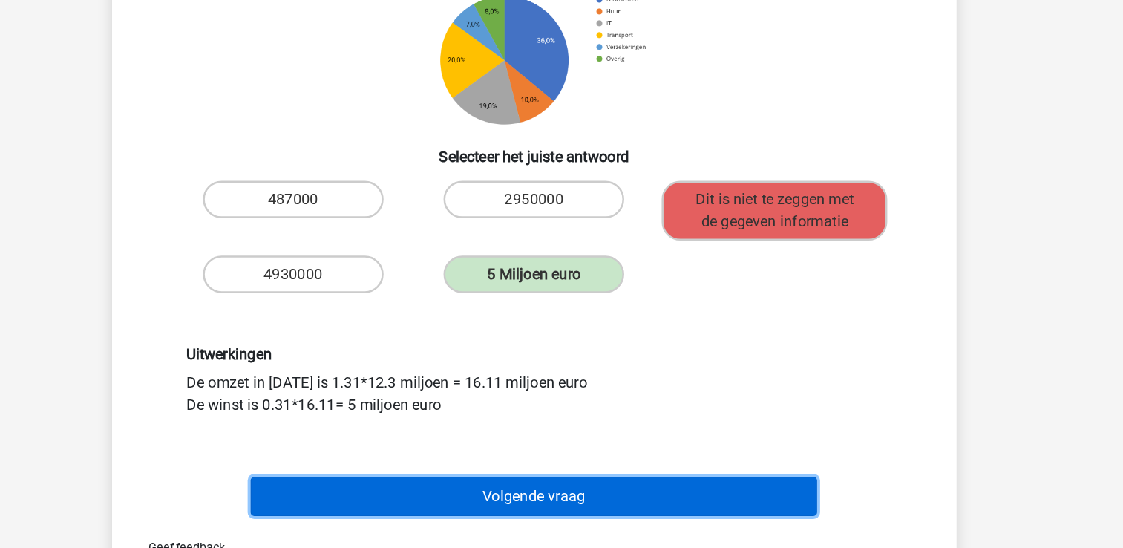
click at [611, 511] on button "Volgende vraag" at bounding box center [561, 506] width 449 height 31
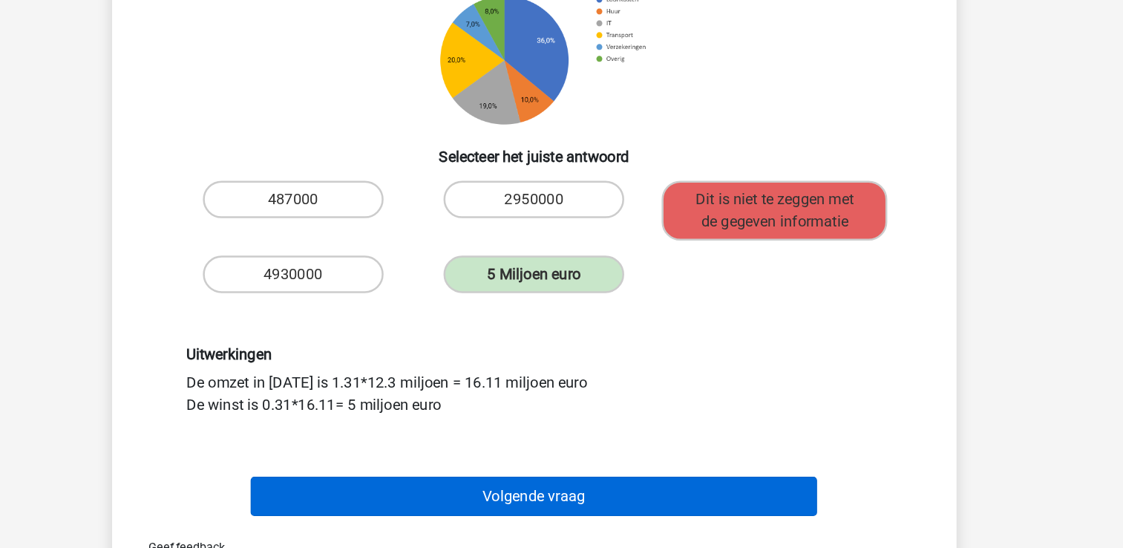
scroll to position [68, 0]
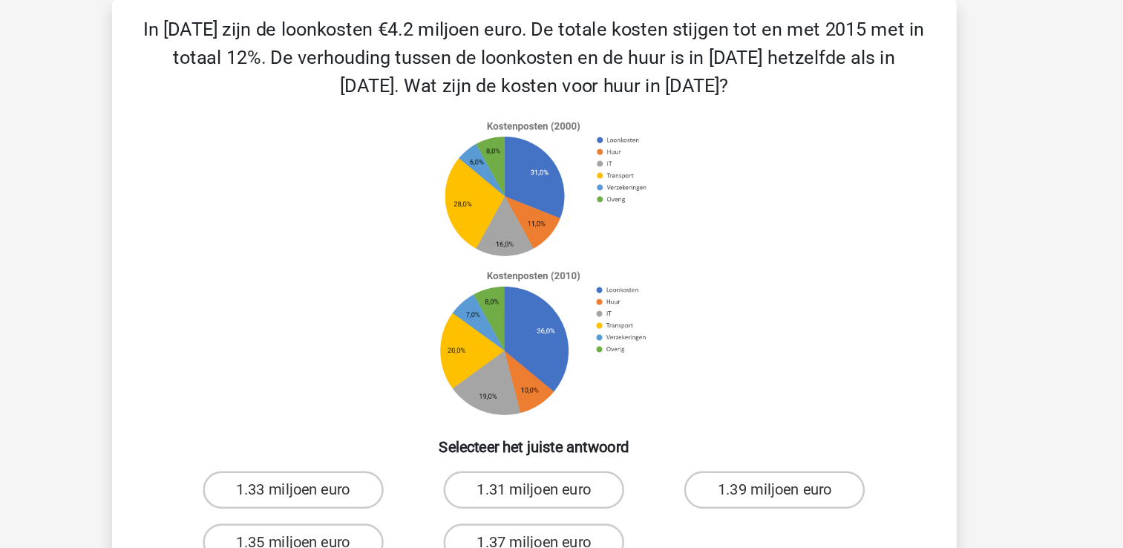
click at [611, 398] on label "1.31 miljoen euro" at bounding box center [561, 388] width 143 height 30
click at [571, 398] on input "1.31 miljoen euro" at bounding box center [566, 393] width 10 height 10
radio input "true"
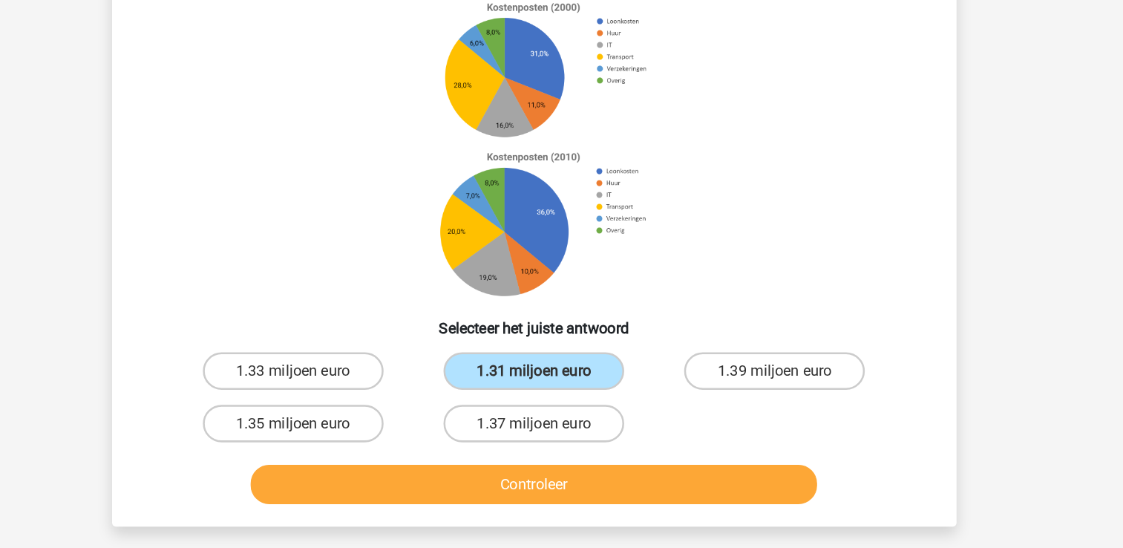
scroll to position [73, 0]
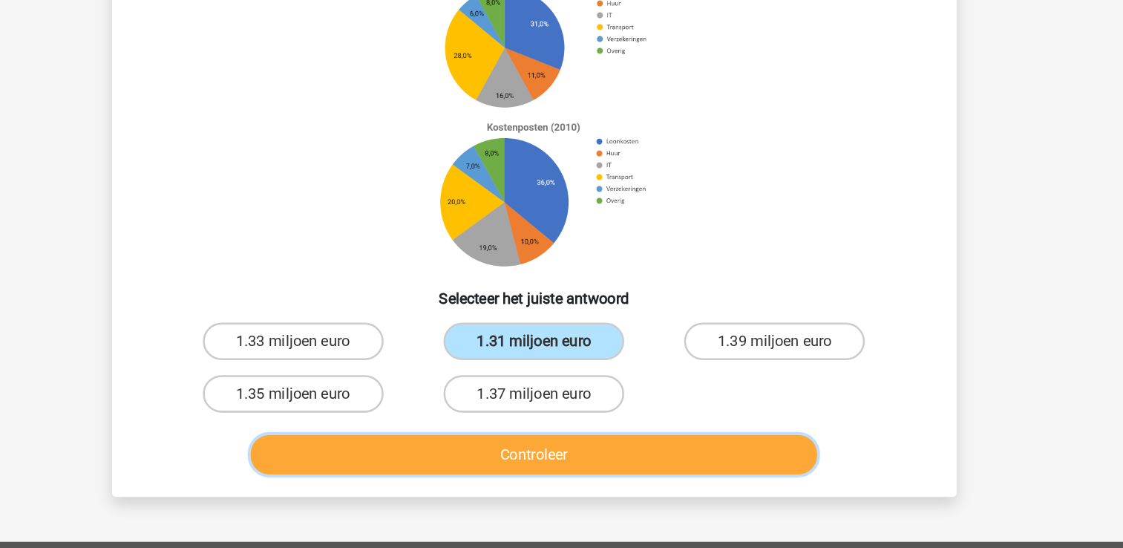
click at [700, 485] on button "Controleer" at bounding box center [561, 473] width 449 height 31
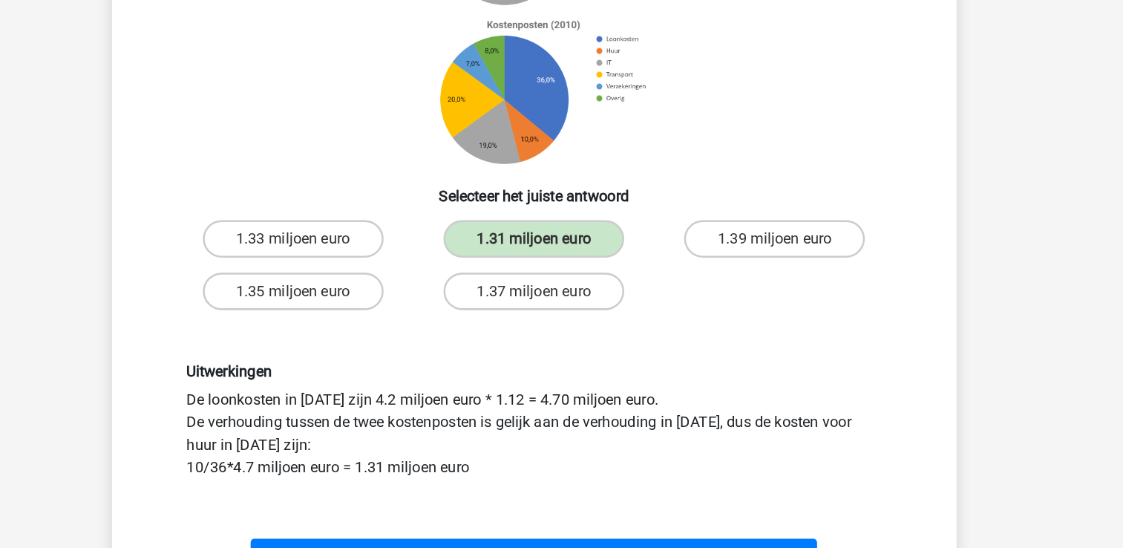
scroll to position [183, 0]
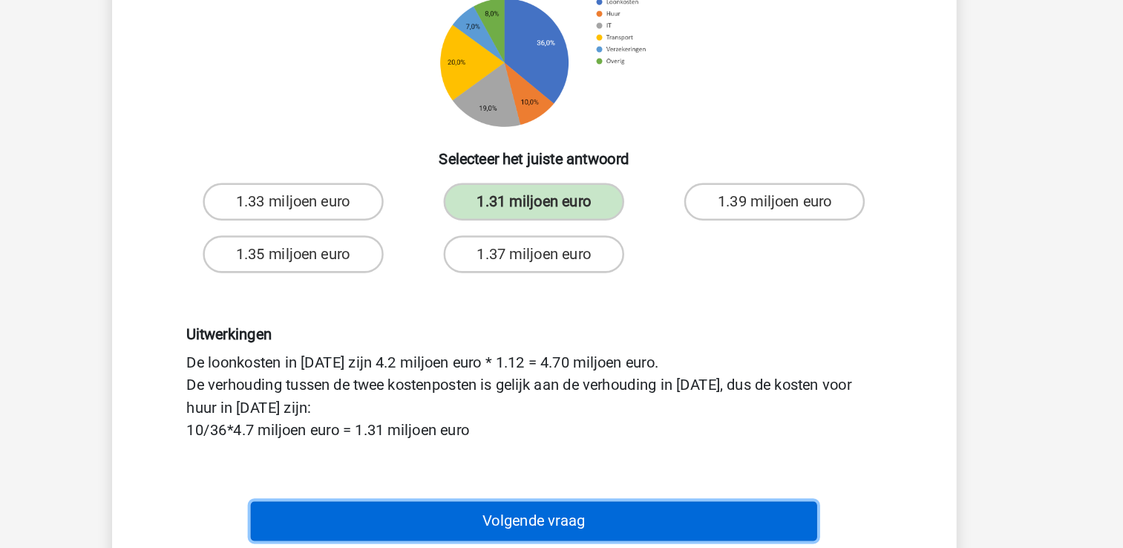
click at [590, 514] on button "Volgende vraag" at bounding box center [561, 526] width 449 height 31
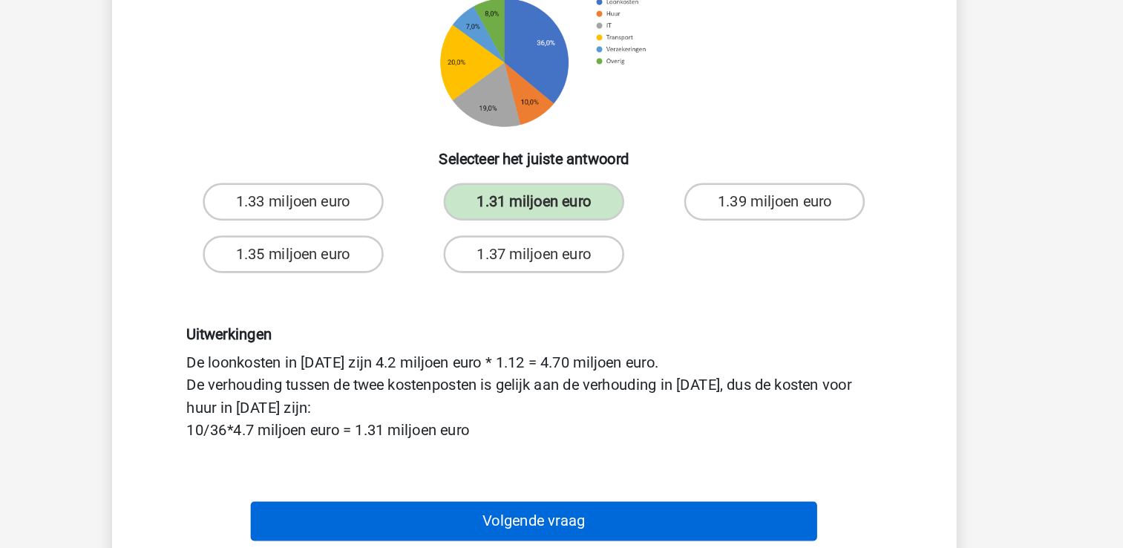
scroll to position [68, 0]
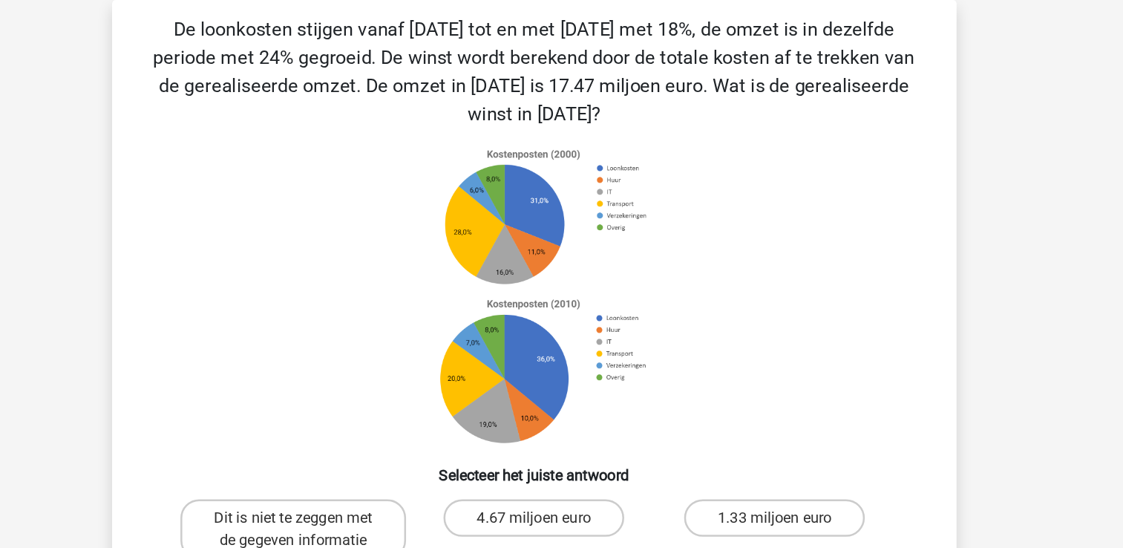
click at [376, 411] on input "Dit is niet te zeggen met de gegeven informatie" at bounding box center [375, 416] width 10 height 10
radio input "true"
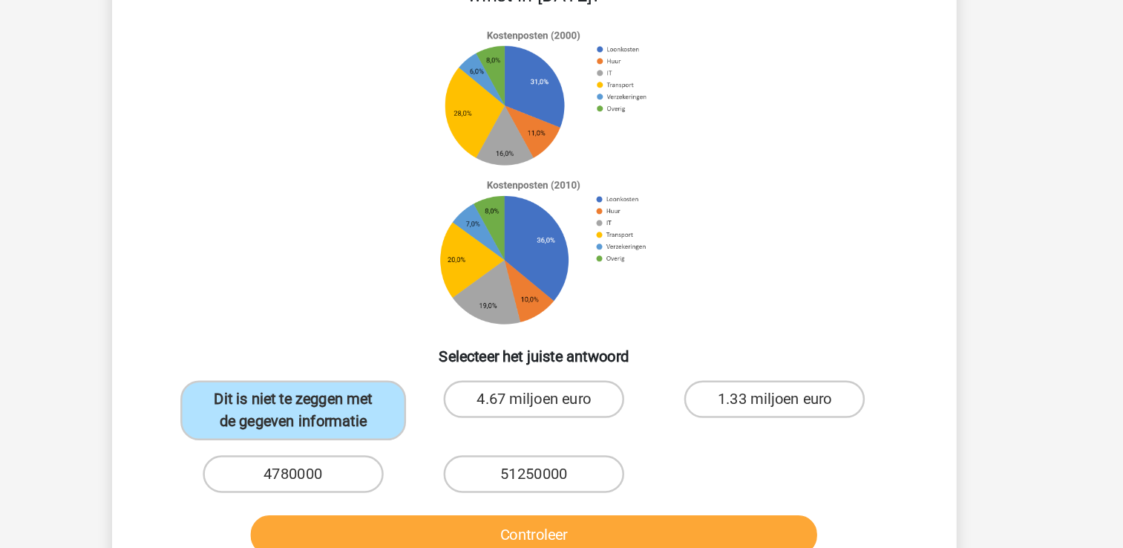
scroll to position [72, 0]
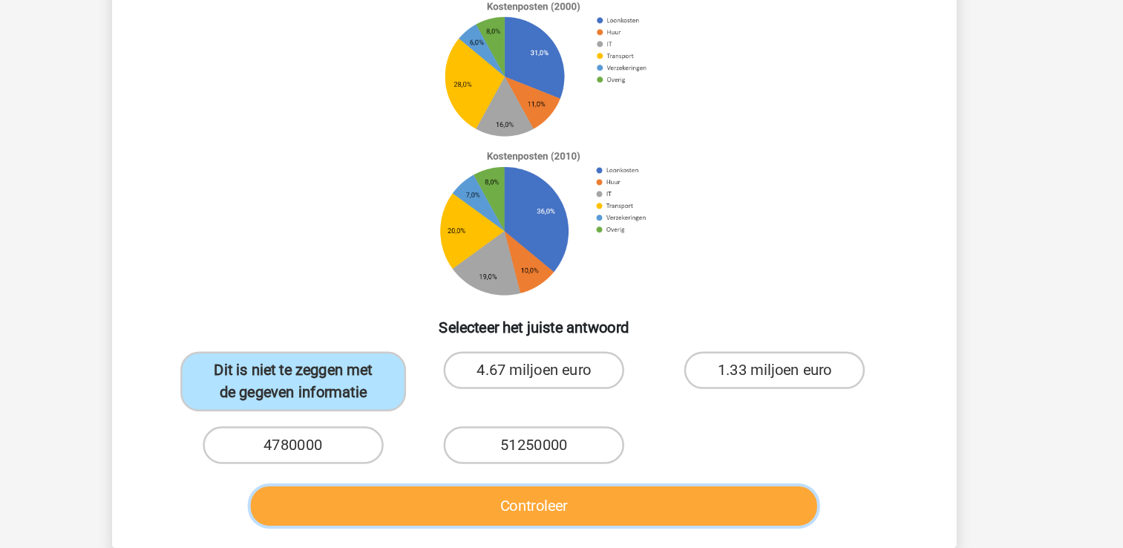
click at [572, 510] on button "Controleer" at bounding box center [561, 514] width 449 height 31
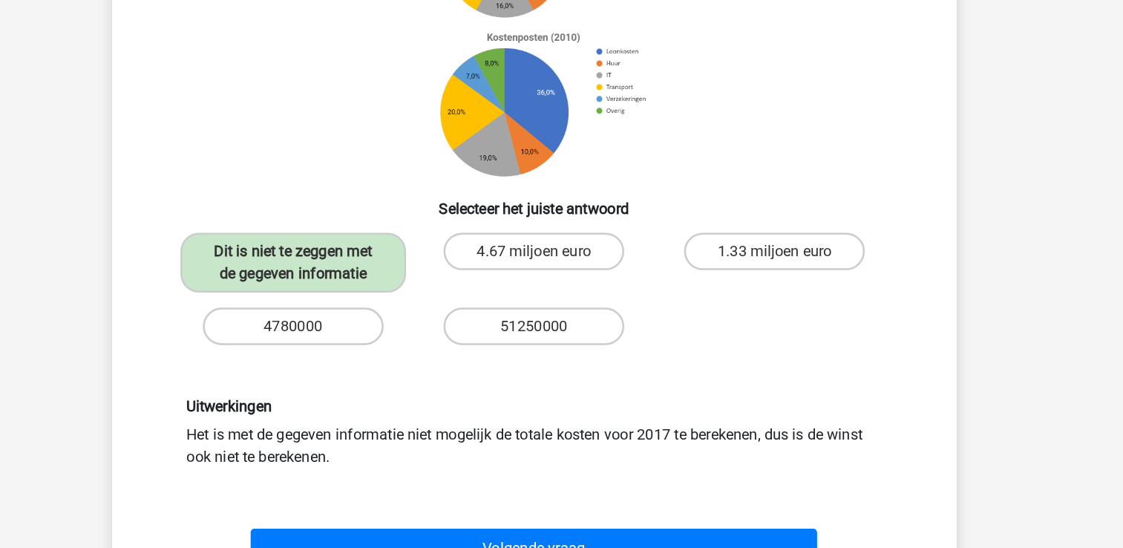
scroll to position [190, 0]
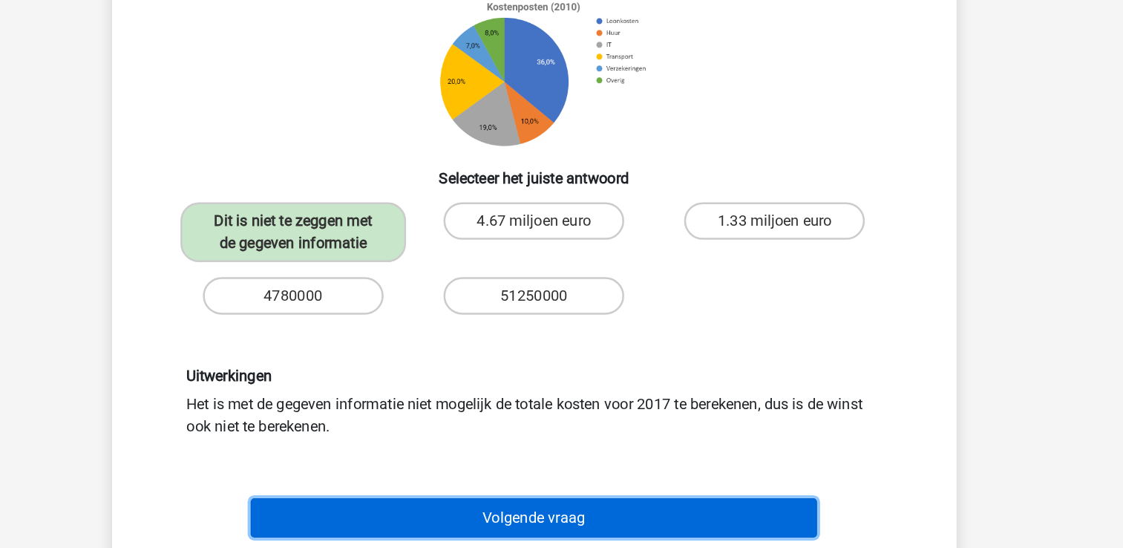
click at [641, 531] on button "Volgende vraag" at bounding box center [561, 524] width 449 height 31
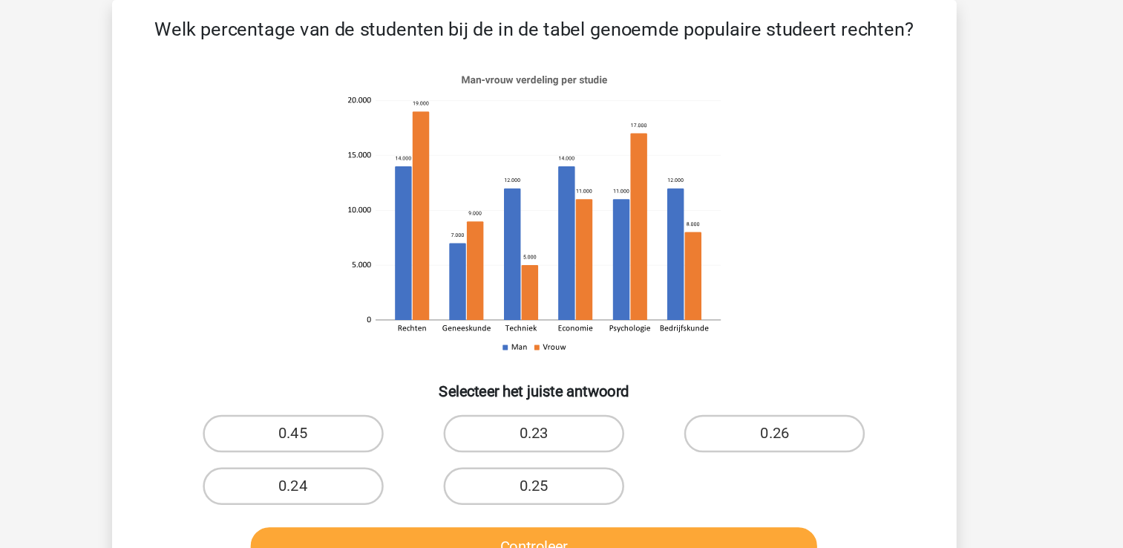
scroll to position [39, 0]
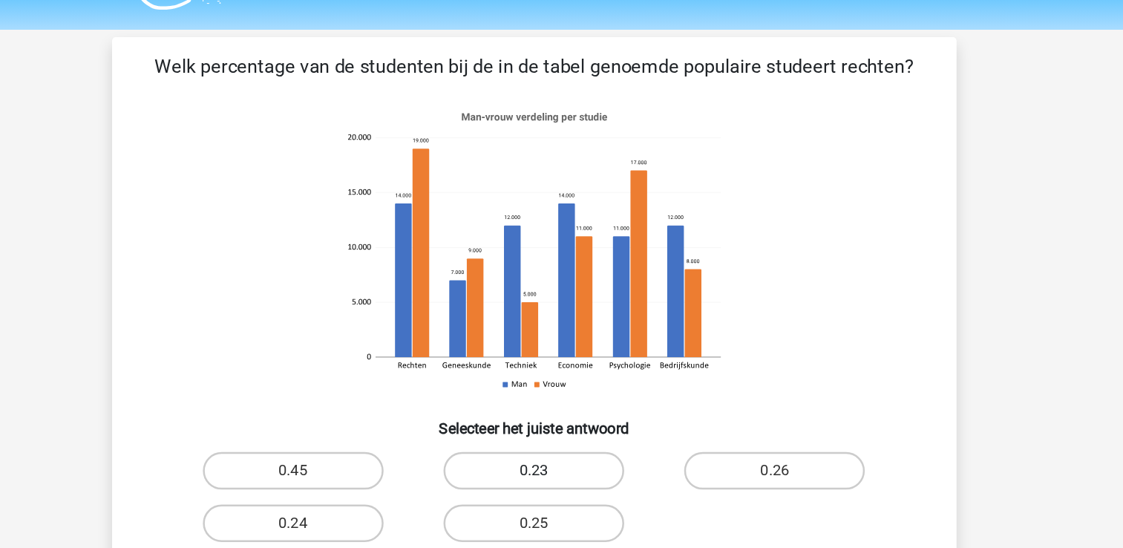
click at [559, 374] on label "0.23" at bounding box center [561, 374] width 143 height 30
click at [561, 374] on input "0.23" at bounding box center [566, 378] width 10 height 10
radio input "true"
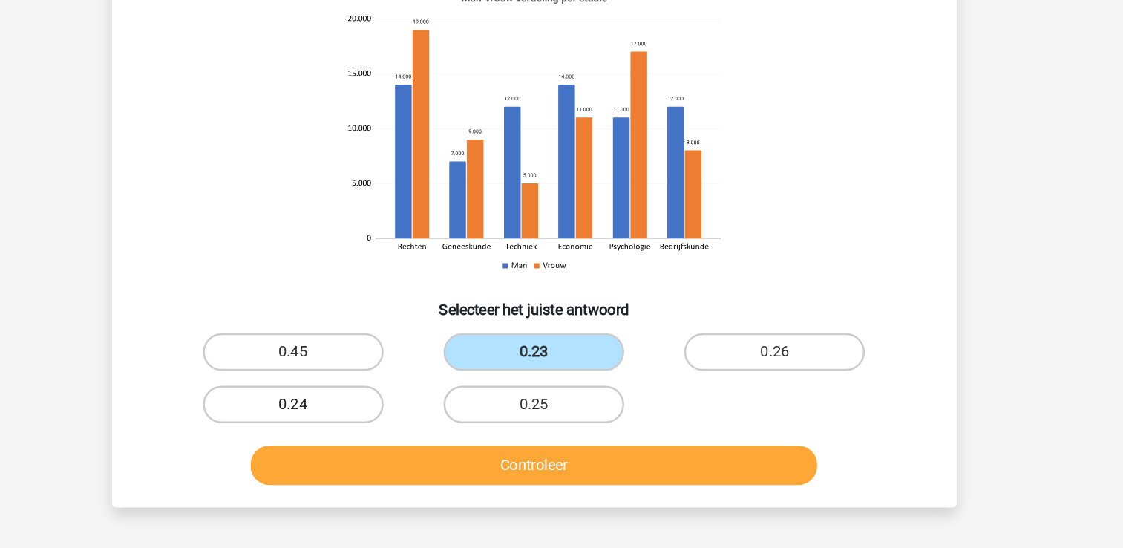
click at [399, 421] on label "0.24" at bounding box center [370, 415] width 143 height 30
click at [380, 421] on input "0.24" at bounding box center [375, 420] width 10 height 10
radio input "true"
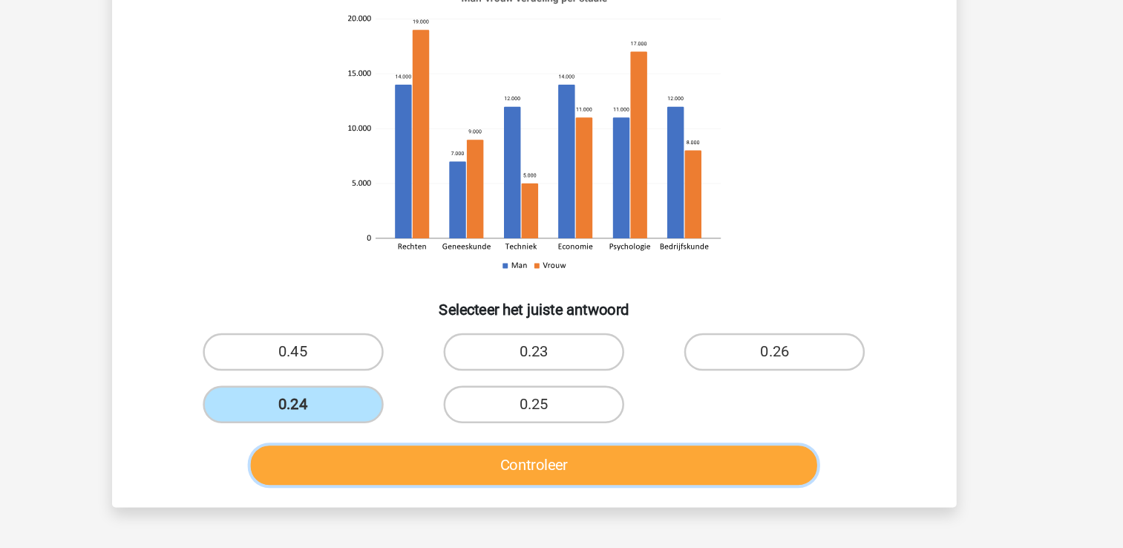
click at [422, 465] on button "Controleer" at bounding box center [561, 463] width 449 height 31
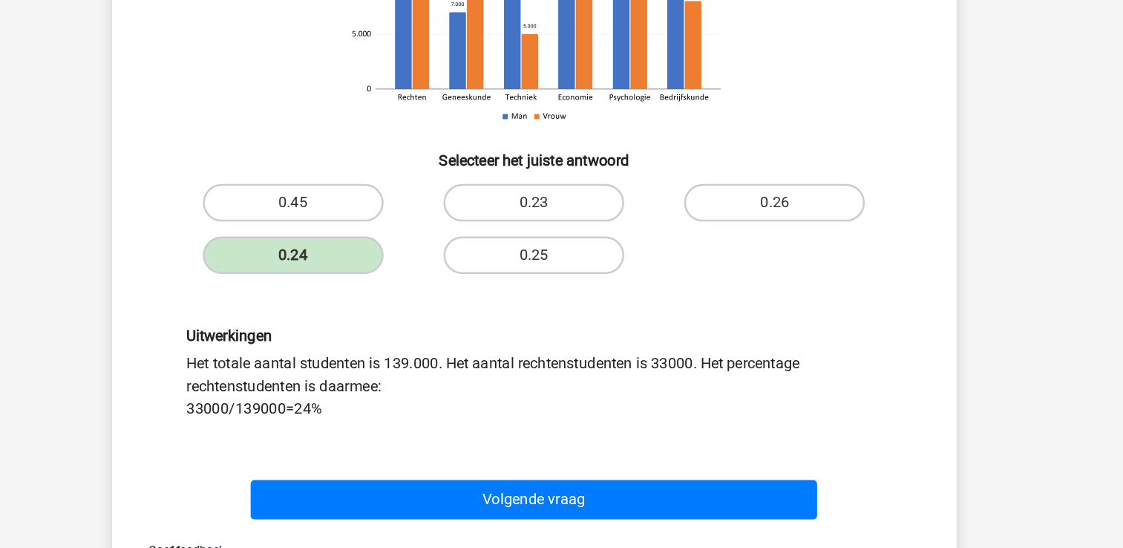
scroll to position [168, 0]
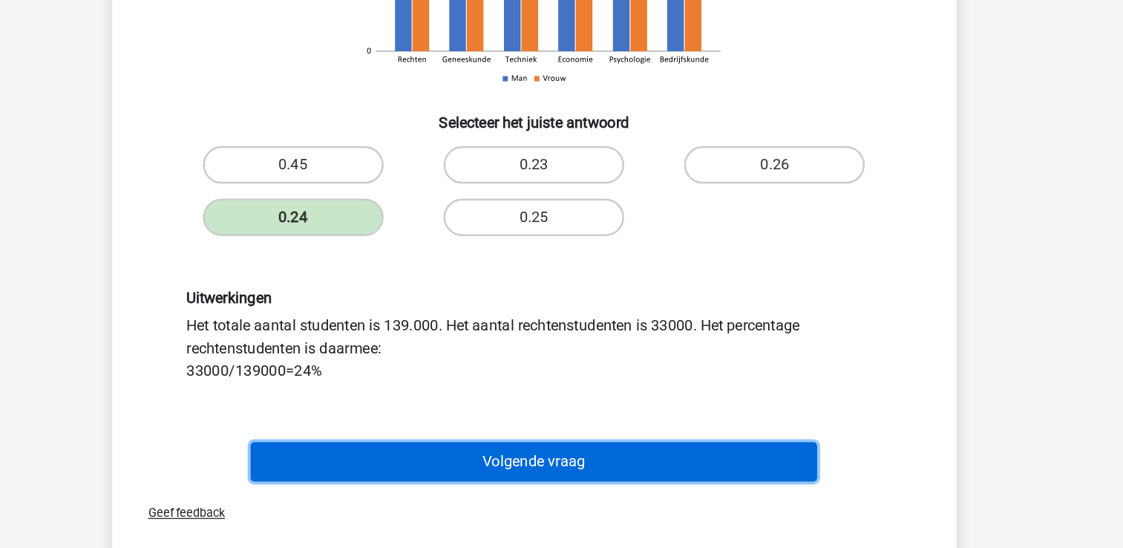
click at [702, 486] on button "Volgende vraag" at bounding box center [561, 479] width 449 height 31
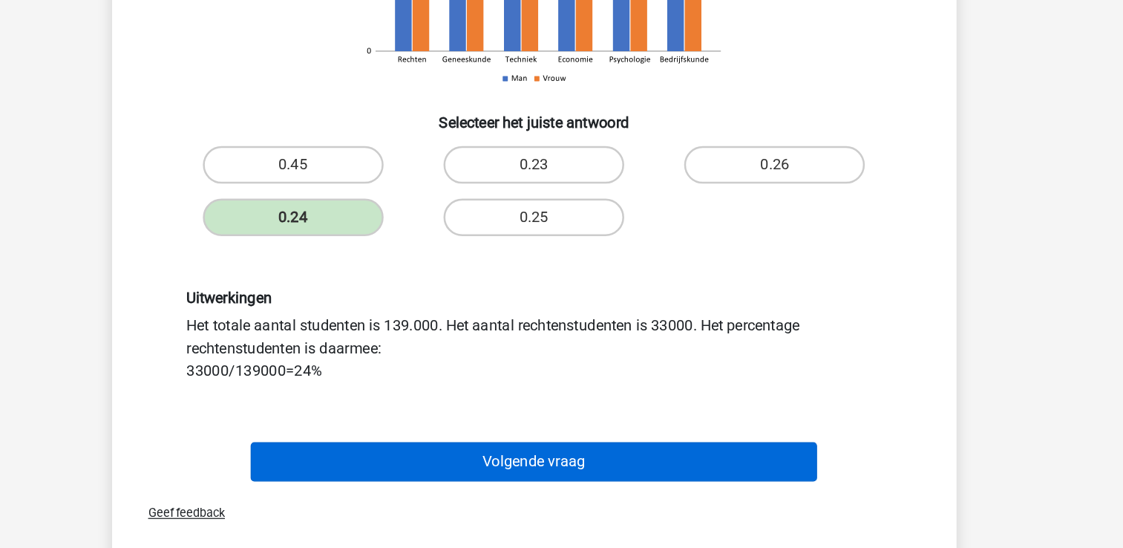
scroll to position [68, 0]
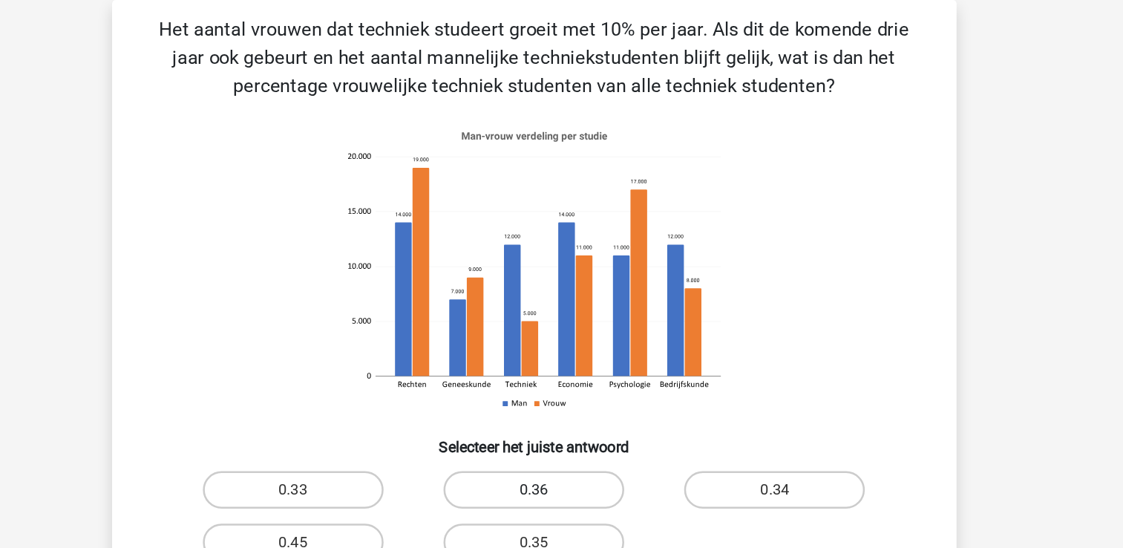
click at [579, 390] on label "0.36" at bounding box center [561, 388] width 143 height 30
click at [571, 390] on input "0.36" at bounding box center [566, 393] width 10 height 10
radio input "true"
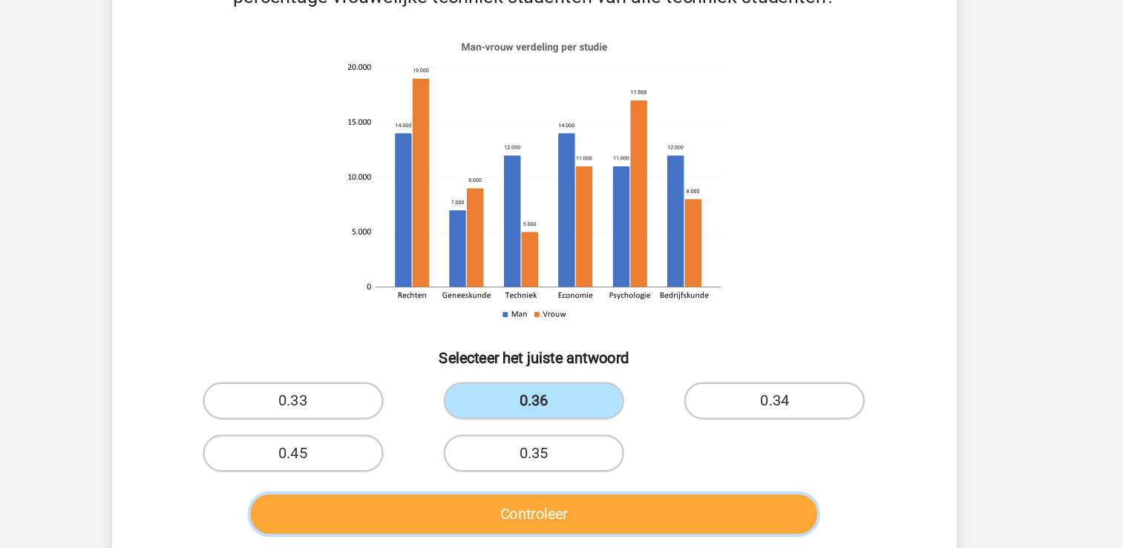
click at [716, 477] on button "Controleer" at bounding box center [561, 478] width 449 height 31
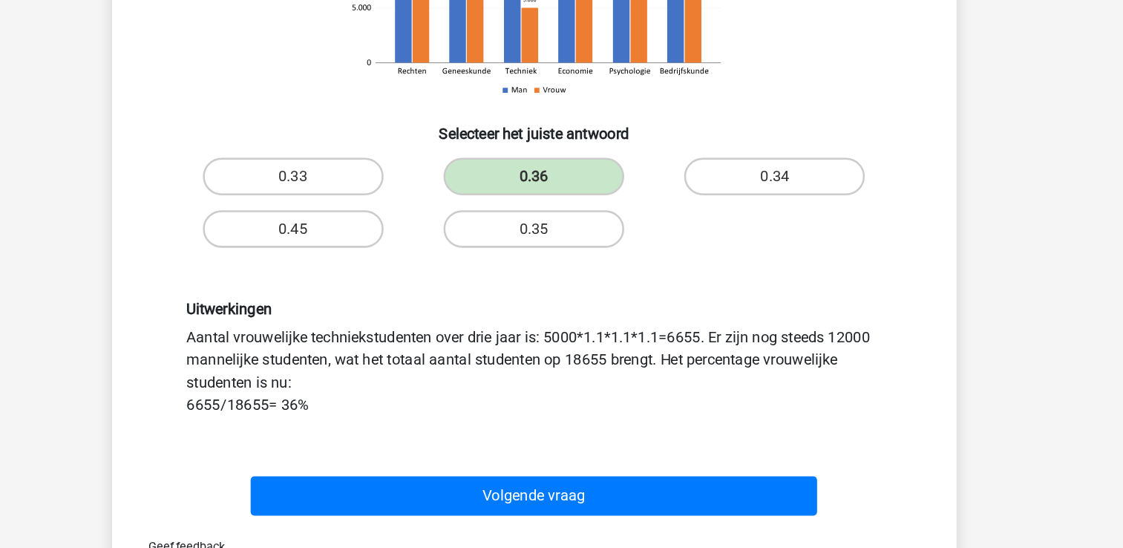
scroll to position [233, 0]
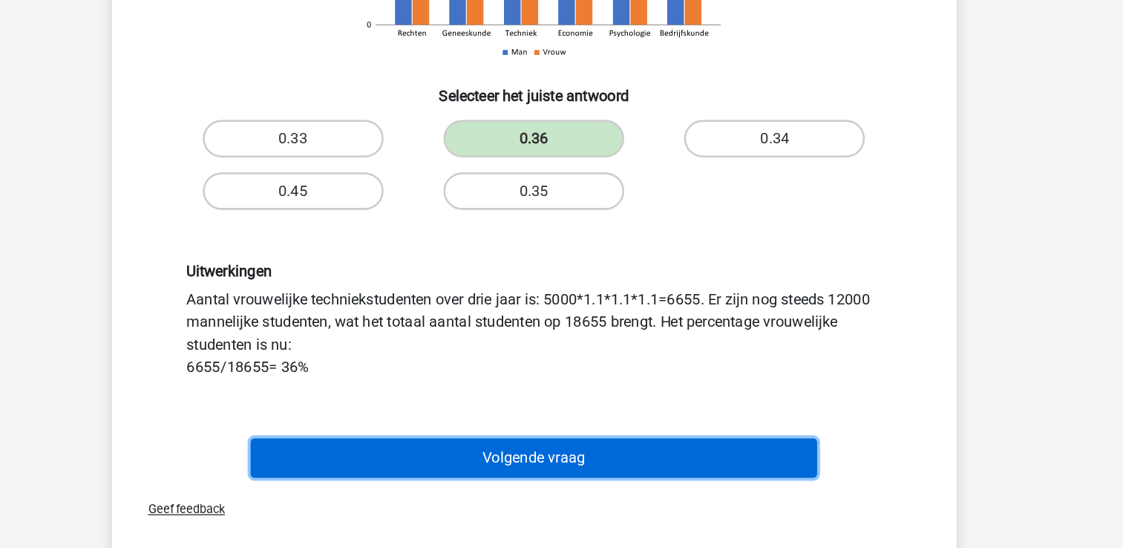
click at [740, 470] on button "Volgende vraag" at bounding box center [561, 476] width 449 height 31
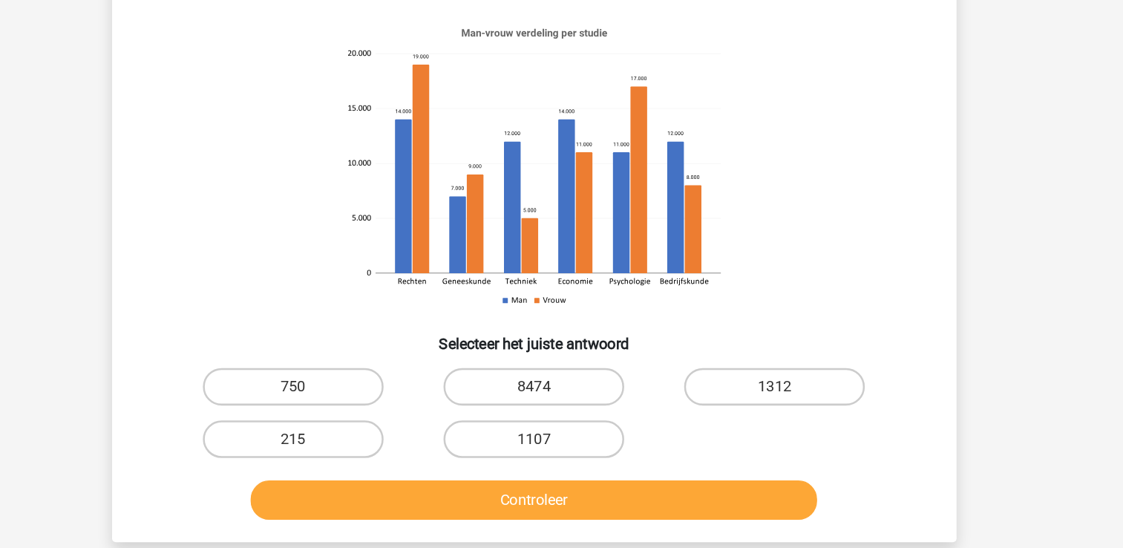
scroll to position [39, 0]
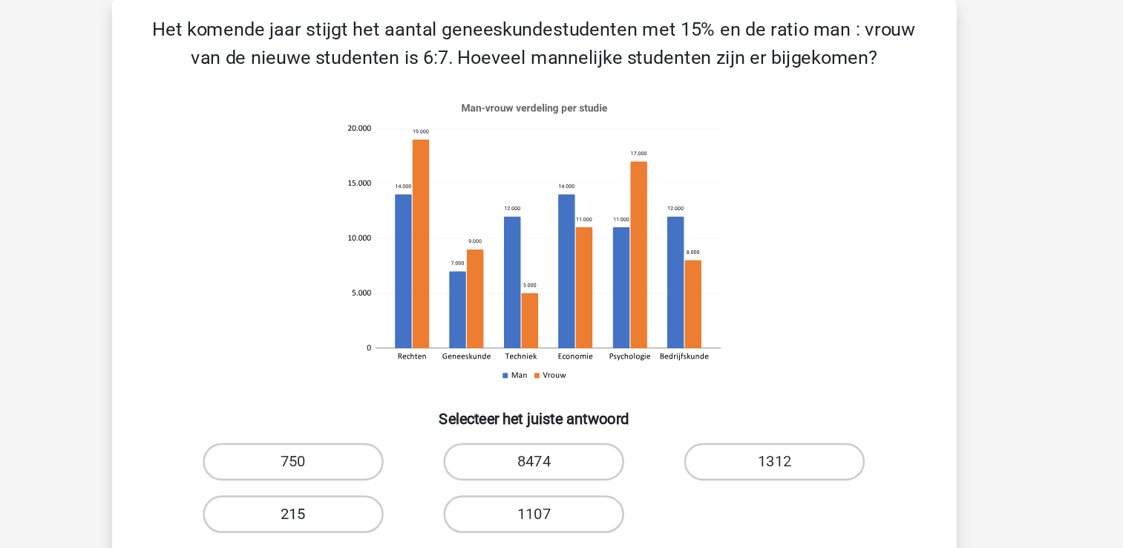
click at [367, 428] on label "215" at bounding box center [370, 437] width 143 height 30
click at [370, 437] on input "215" at bounding box center [375, 442] width 10 height 10
radio input "true"
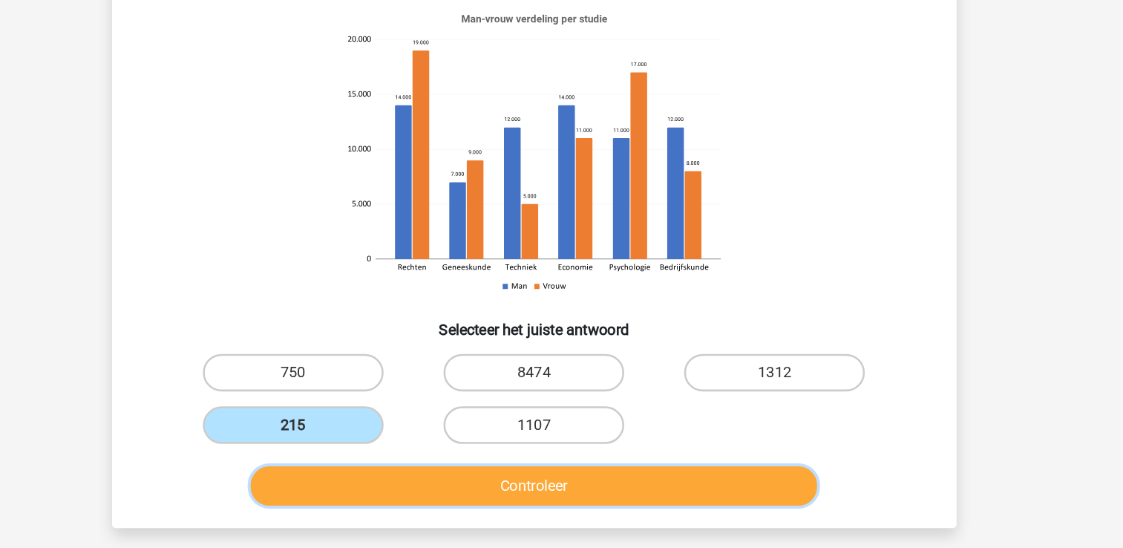
click at [653, 492] on button "Controleer" at bounding box center [561, 485] width 449 height 31
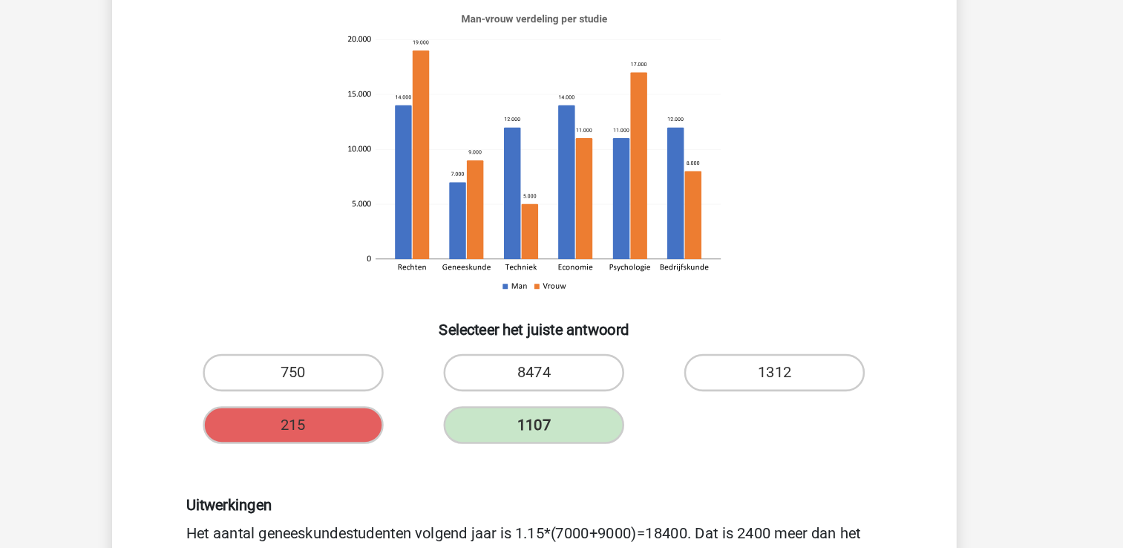
scroll to position [326, 0]
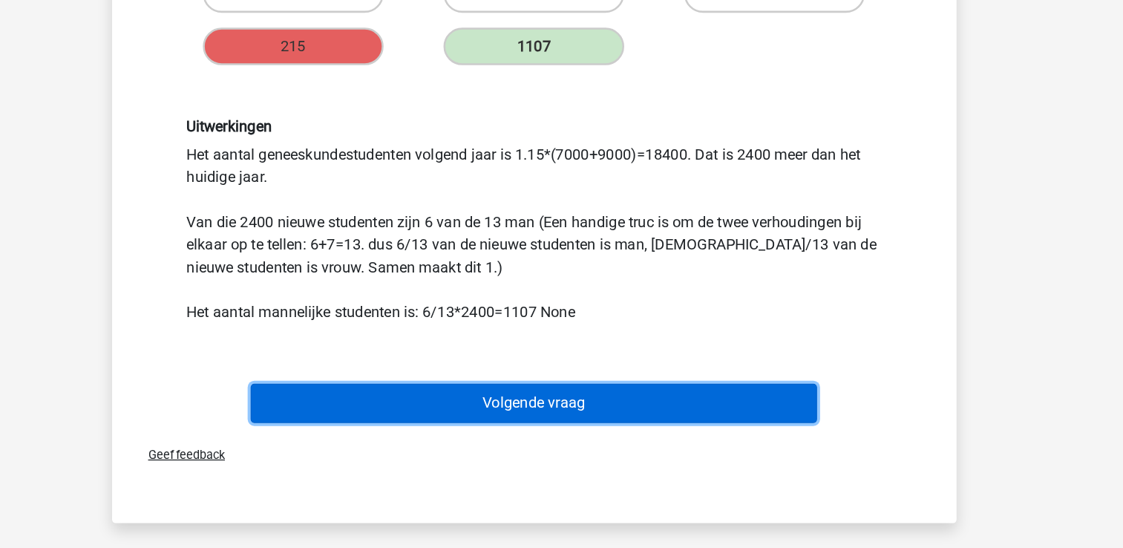
click at [709, 431] on button "Volgende vraag" at bounding box center [561, 432] width 449 height 31
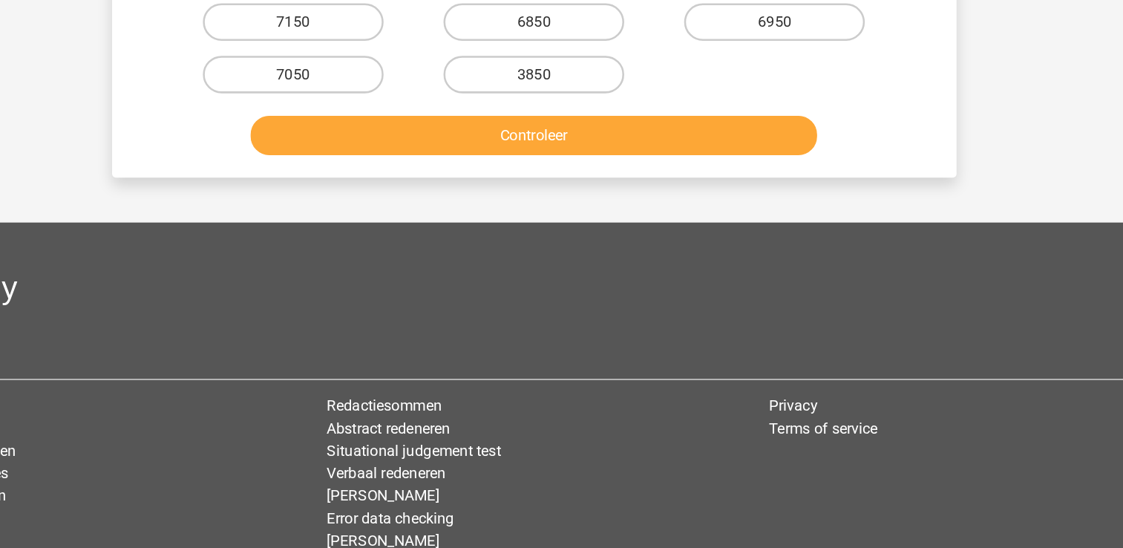
scroll to position [68, 0]
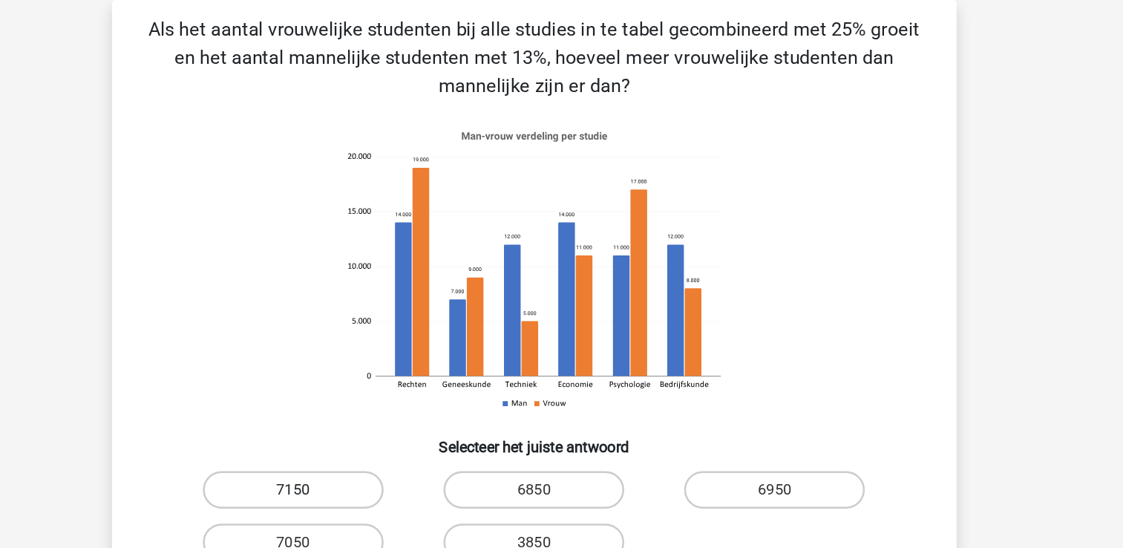
click at [359, 383] on label "7150" at bounding box center [370, 388] width 143 height 30
click at [370, 388] on input "7150" at bounding box center [375, 393] width 10 height 10
radio input "true"
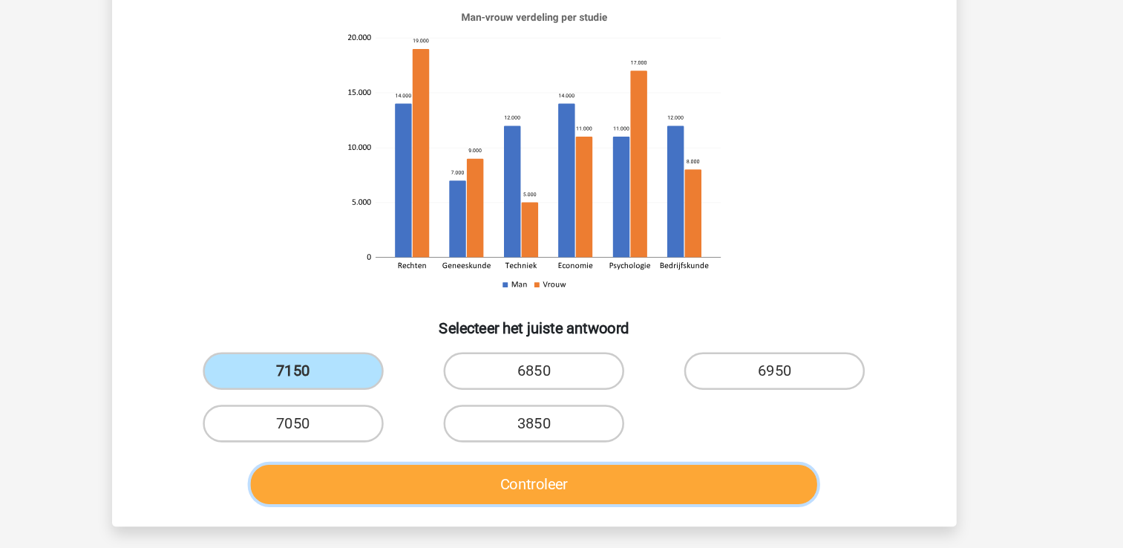
click at [762, 481] on button "Controleer" at bounding box center [561, 478] width 449 height 31
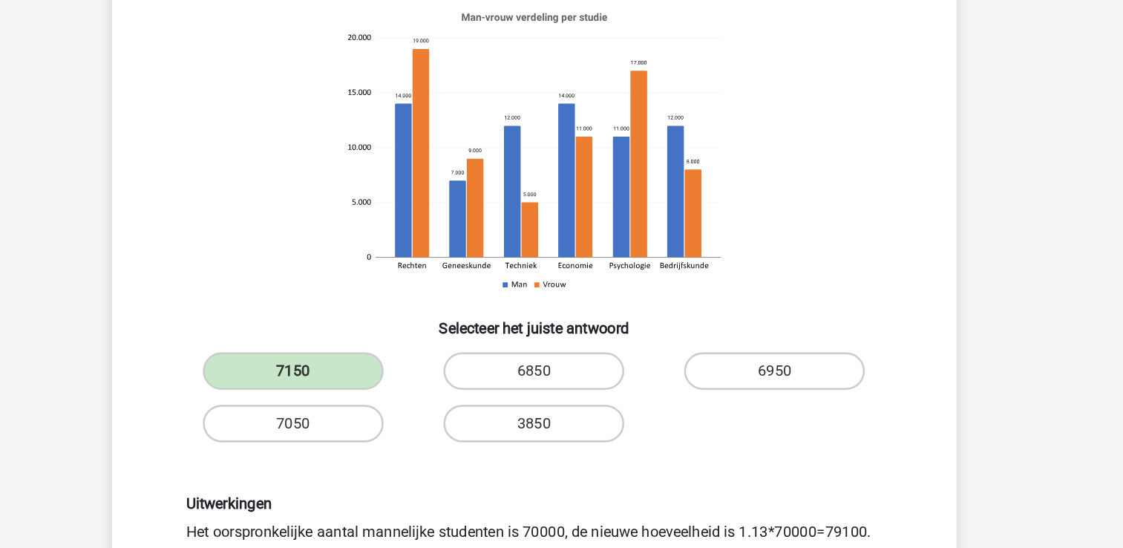
click at [999, 200] on div "Isa isa.mailweustink@gmail.com Nederlands English" at bounding box center [561, 539] width 1123 height 1215
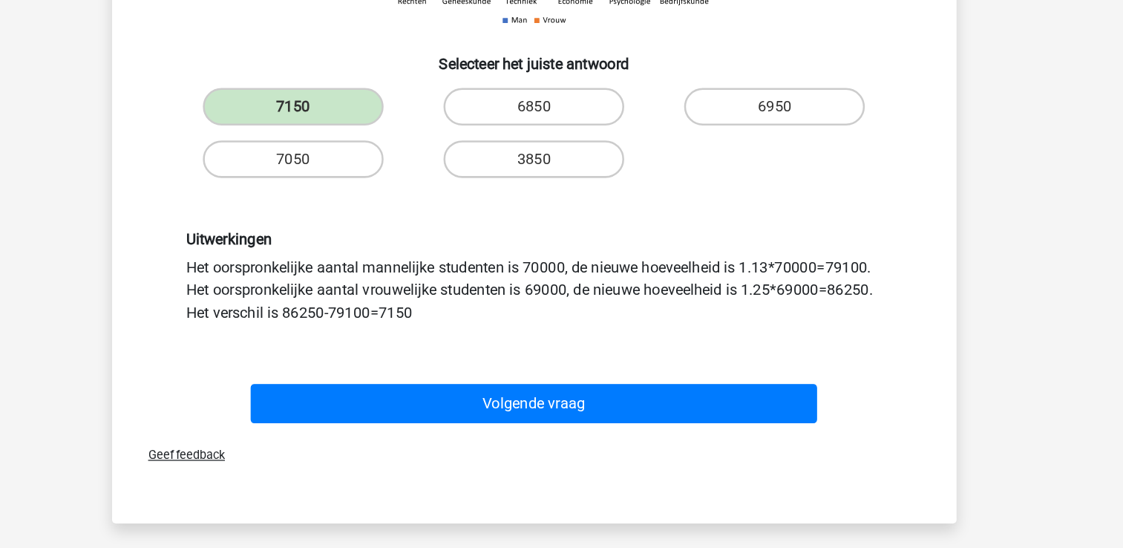
scroll to position [267, 0]
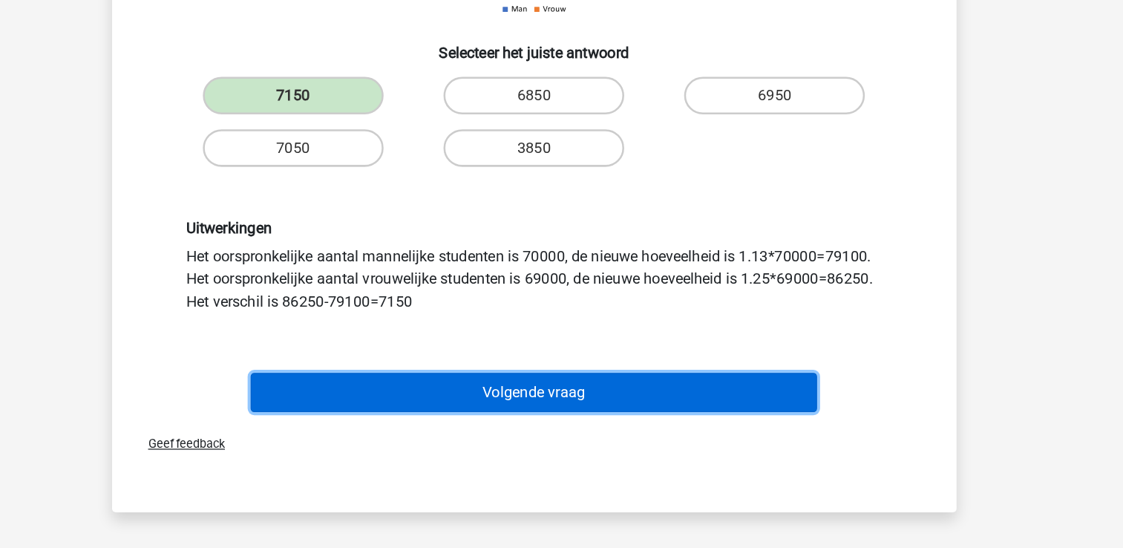
click at [619, 434] on button "Volgende vraag" at bounding box center [561, 424] width 449 height 31
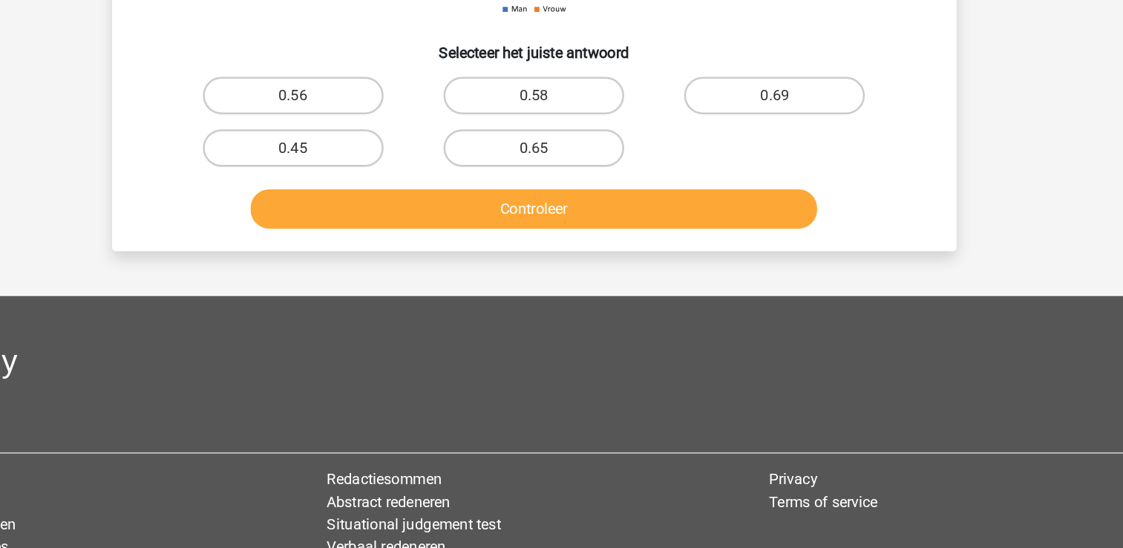
scroll to position [68, 0]
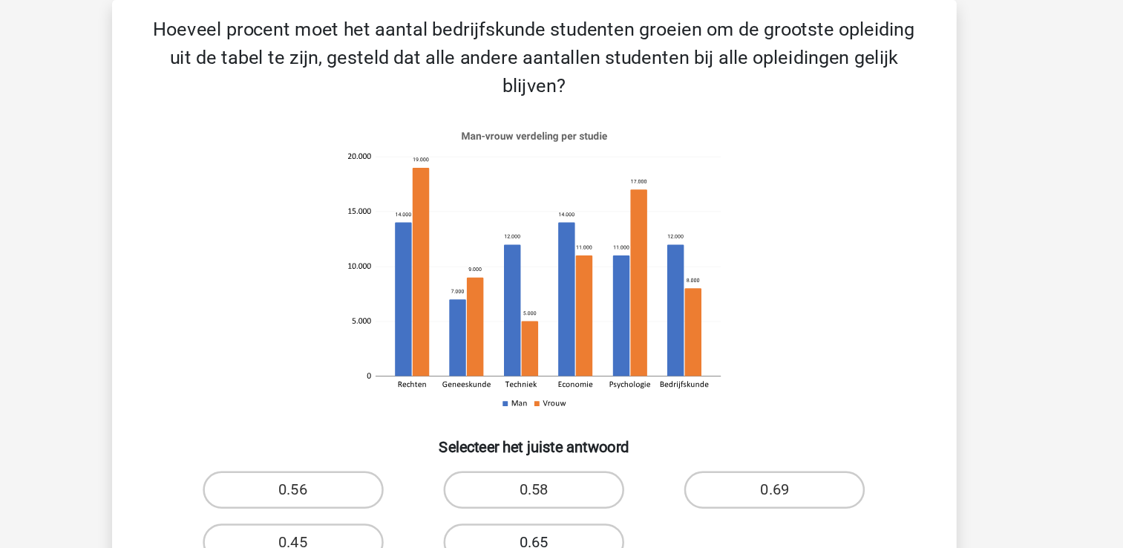
click at [520, 415] on label "0.65" at bounding box center [561, 430] width 143 height 30
click at [561, 430] on input "0.65" at bounding box center [566, 435] width 10 height 10
radio input "true"
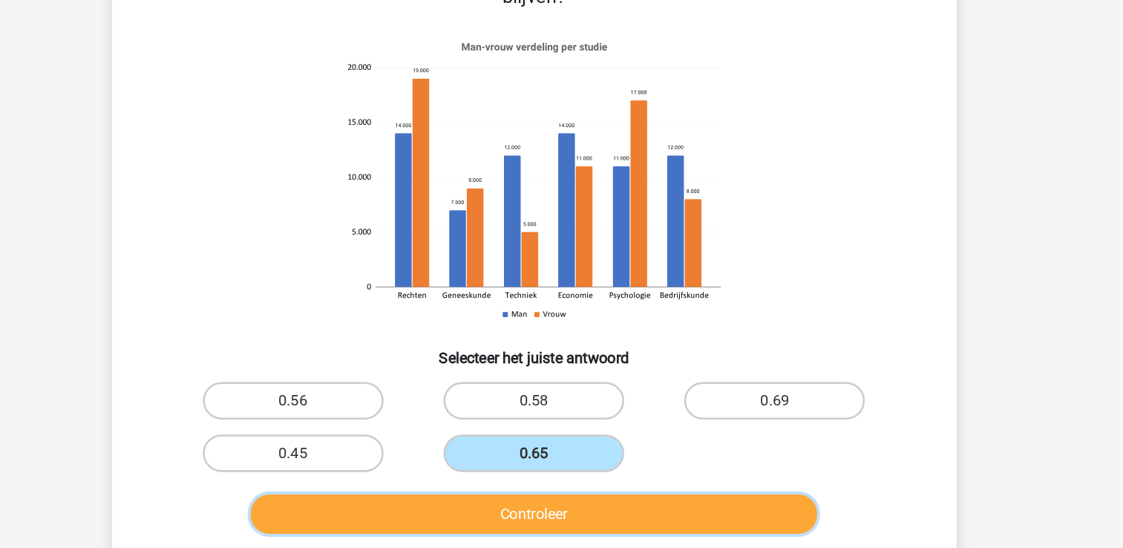
click at [736, 463] on button "Controleer" at bounding box center [561, 478] width 449 height 31
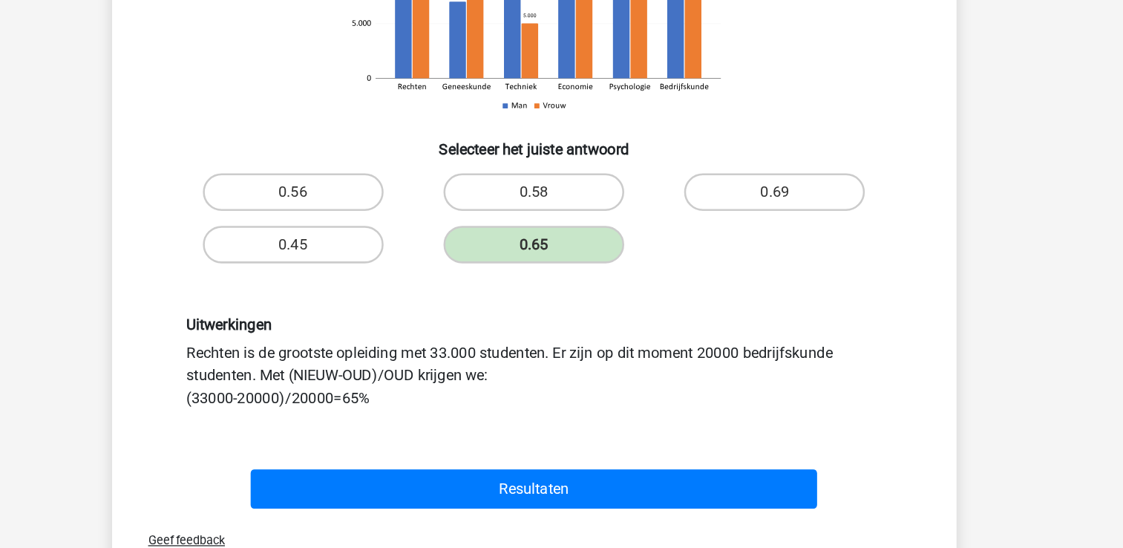
scroll to position [250, 0]
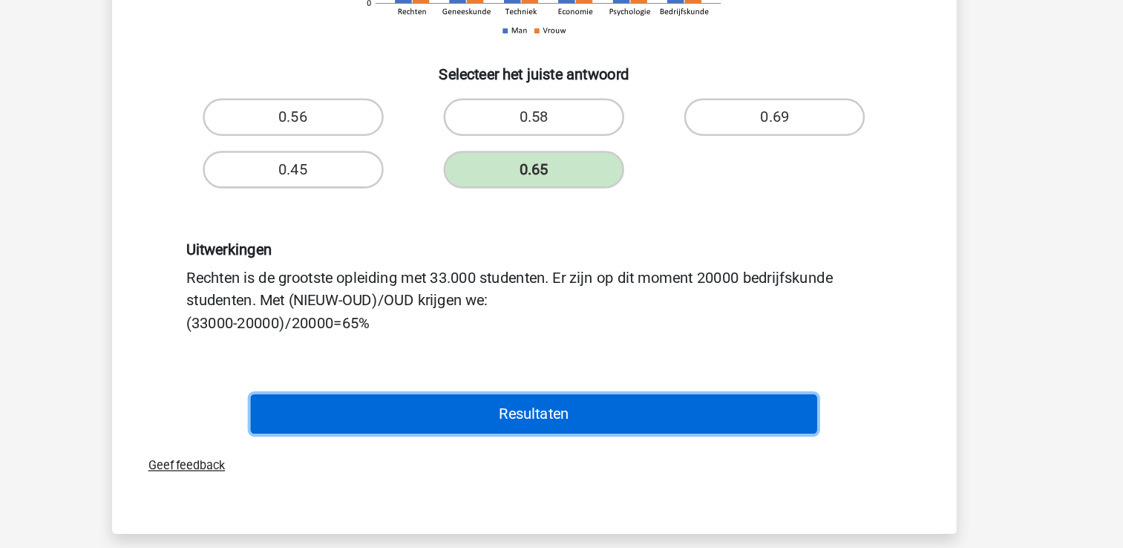
click at [629, 426] on button "Resultaten" at bounding box center [561, 441] width 449 height 31
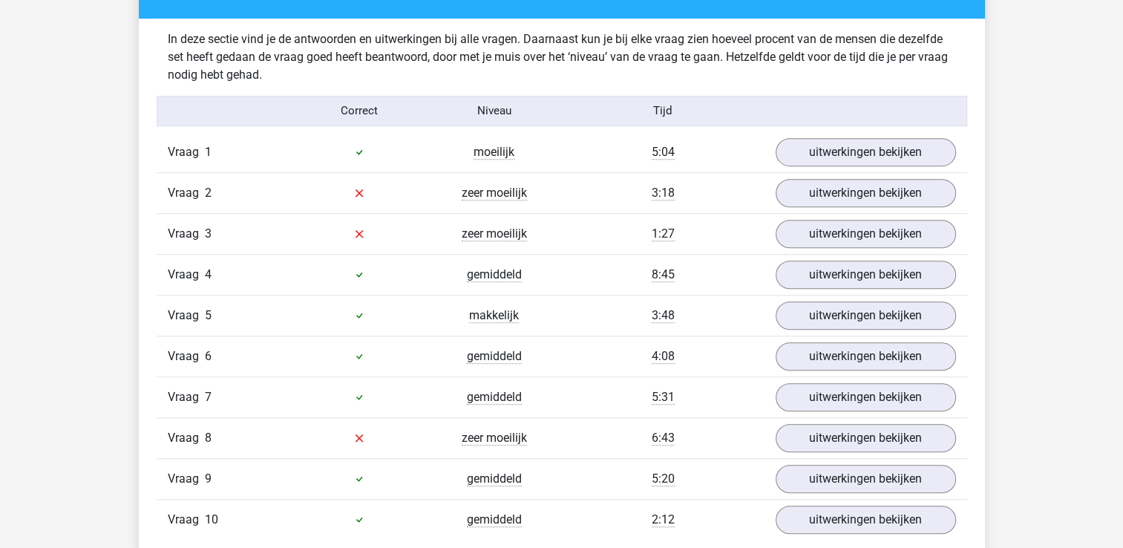
scroll to position [921, 0]
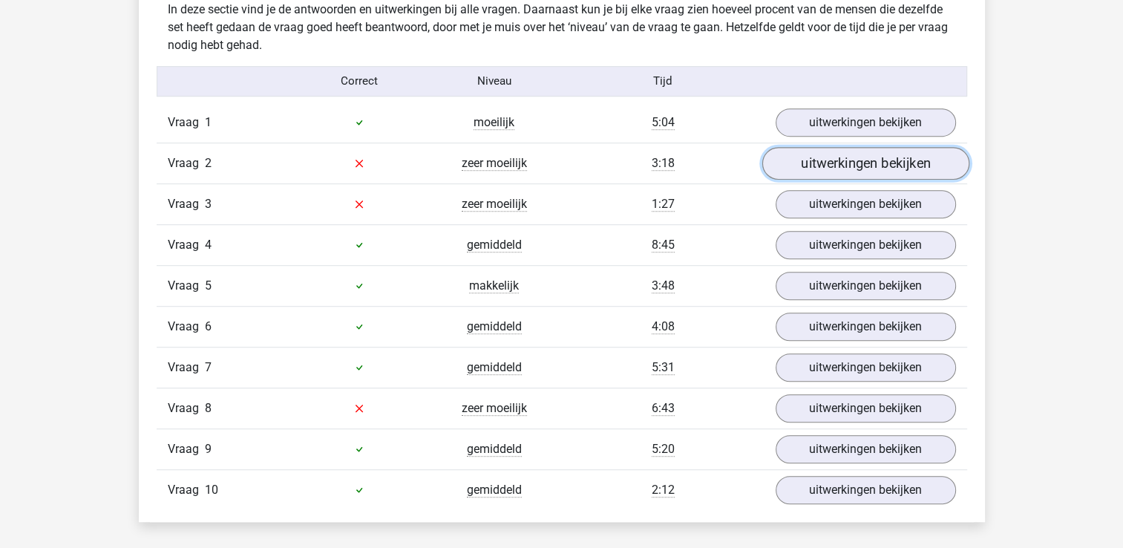
click at [852, 175] on link "uitwerkingen bekijken" at bounding box center [865, 163] width 207 height 33
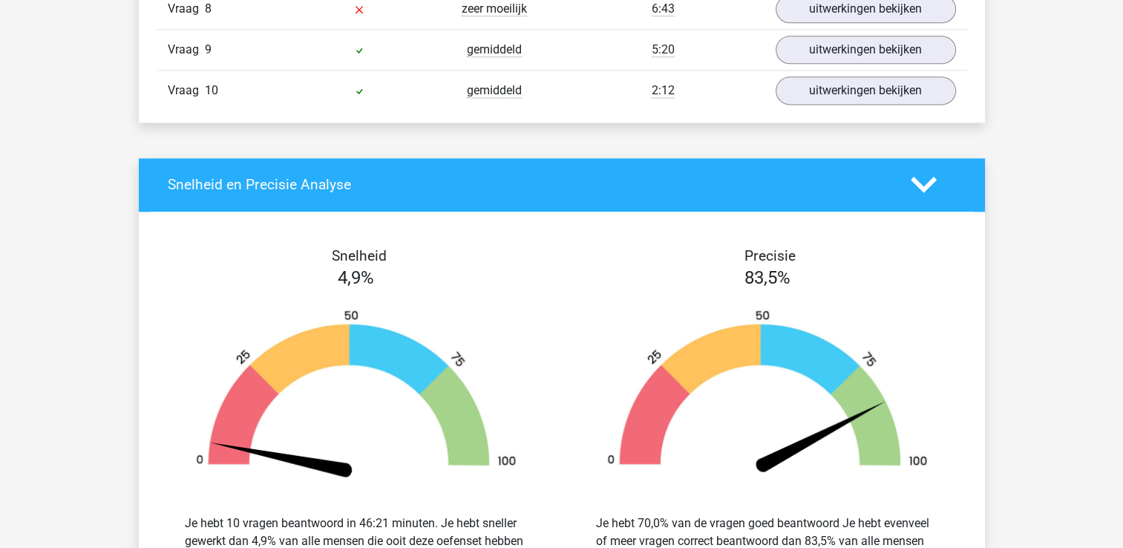
scroll to position [1990, 0]
